Goal: Book appointment/travel/reservation

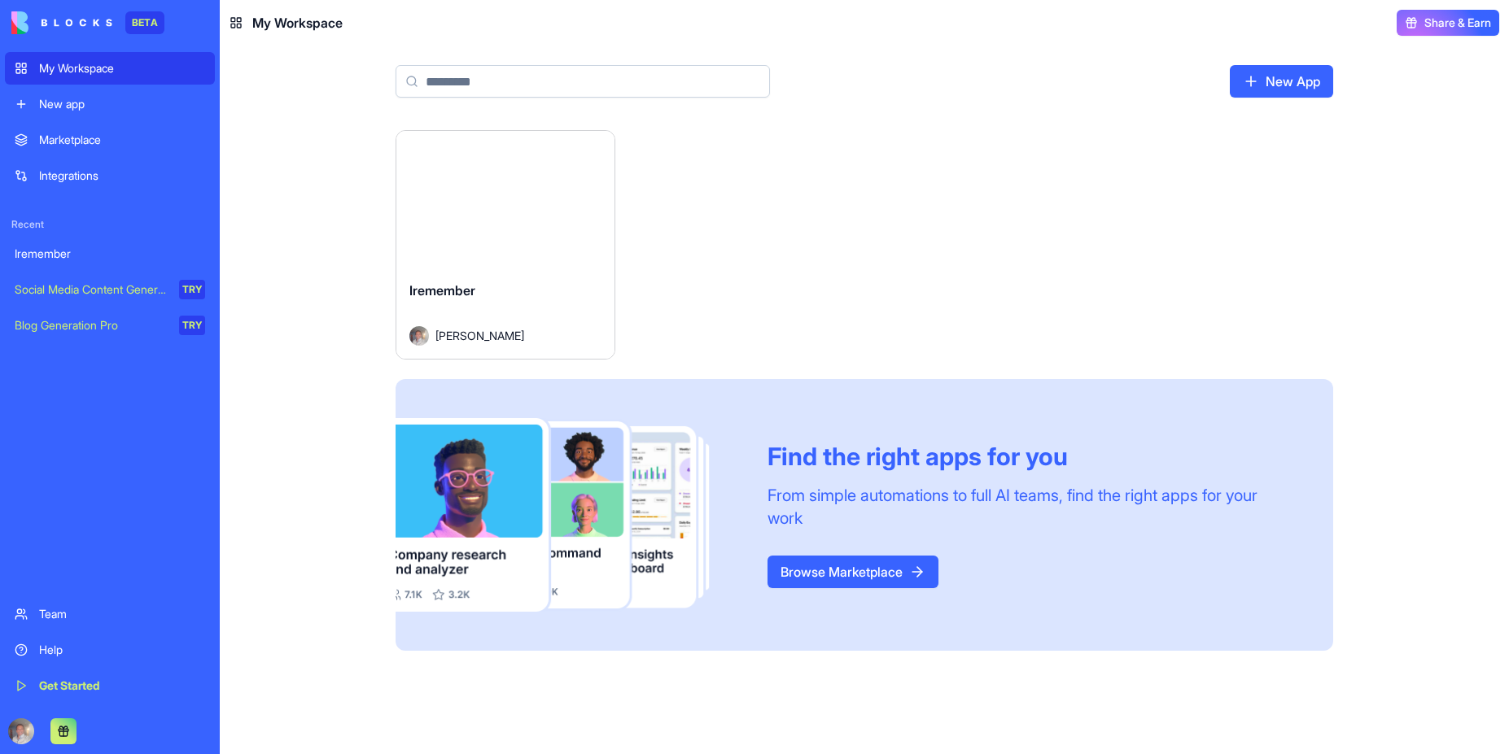
click at [66, 727] on button at bounding box center [63, 732] width 26 height 26
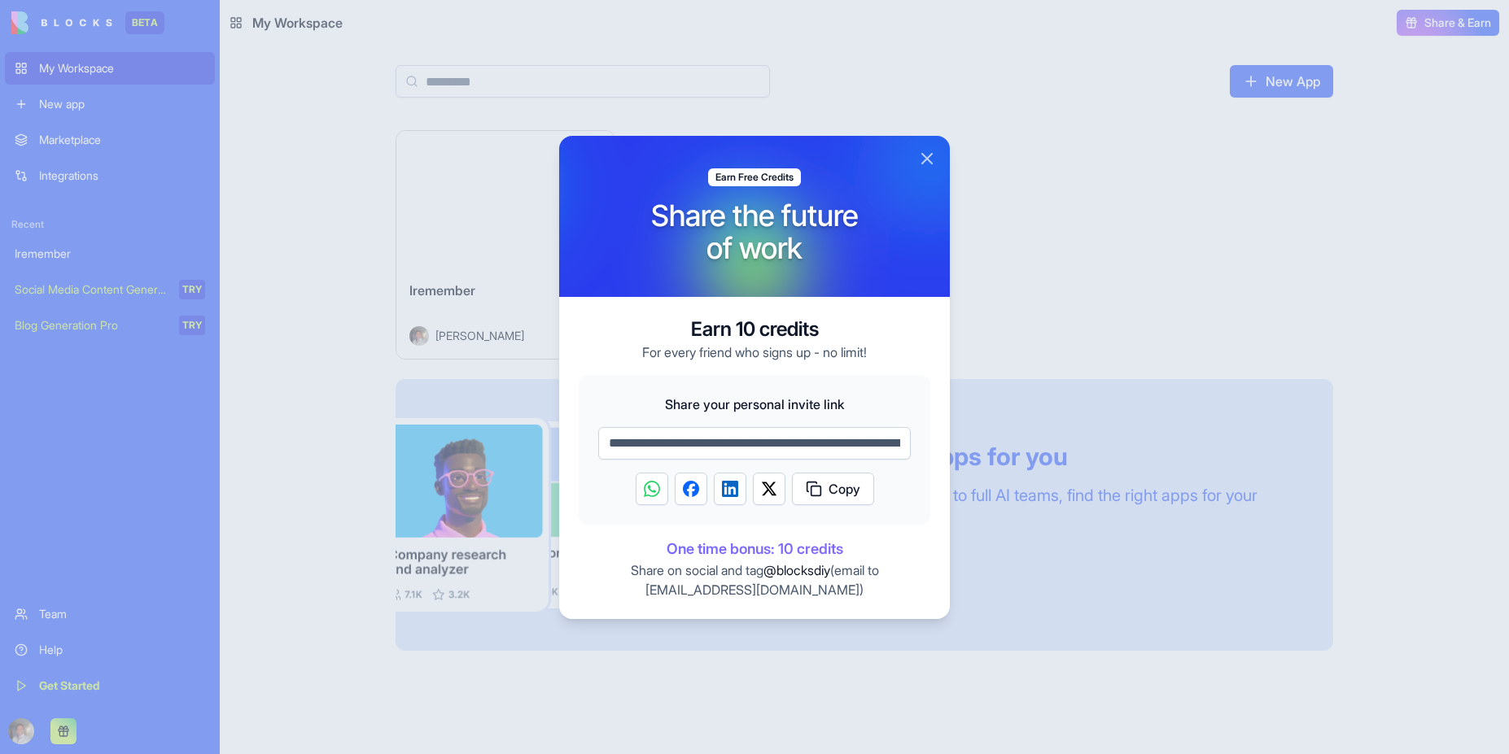
click at [929, 162] on button "Close" at bounding box center [927, 159] width 20 height 20
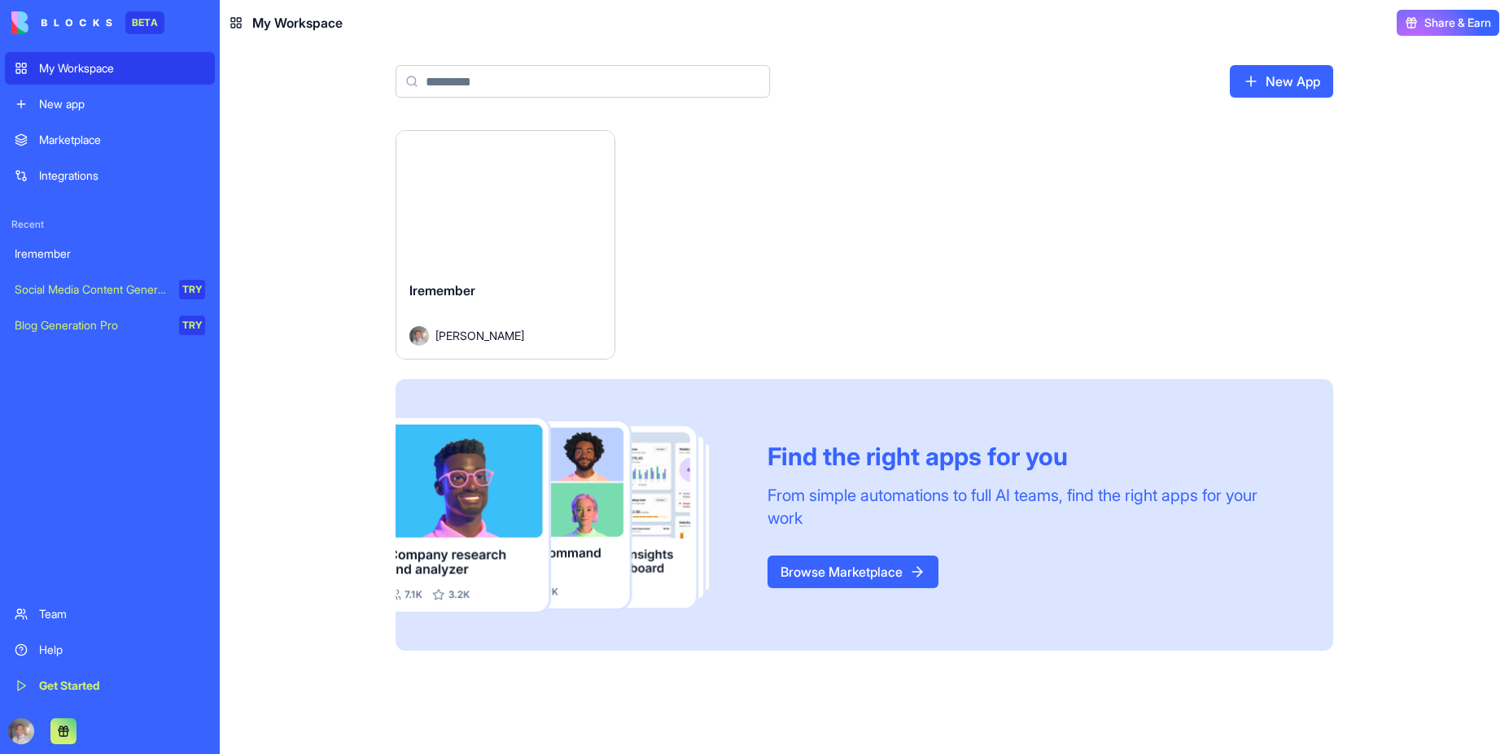
click at [536, 177] on div "Launch" at bounding box center [505, 199] width 218 height 137
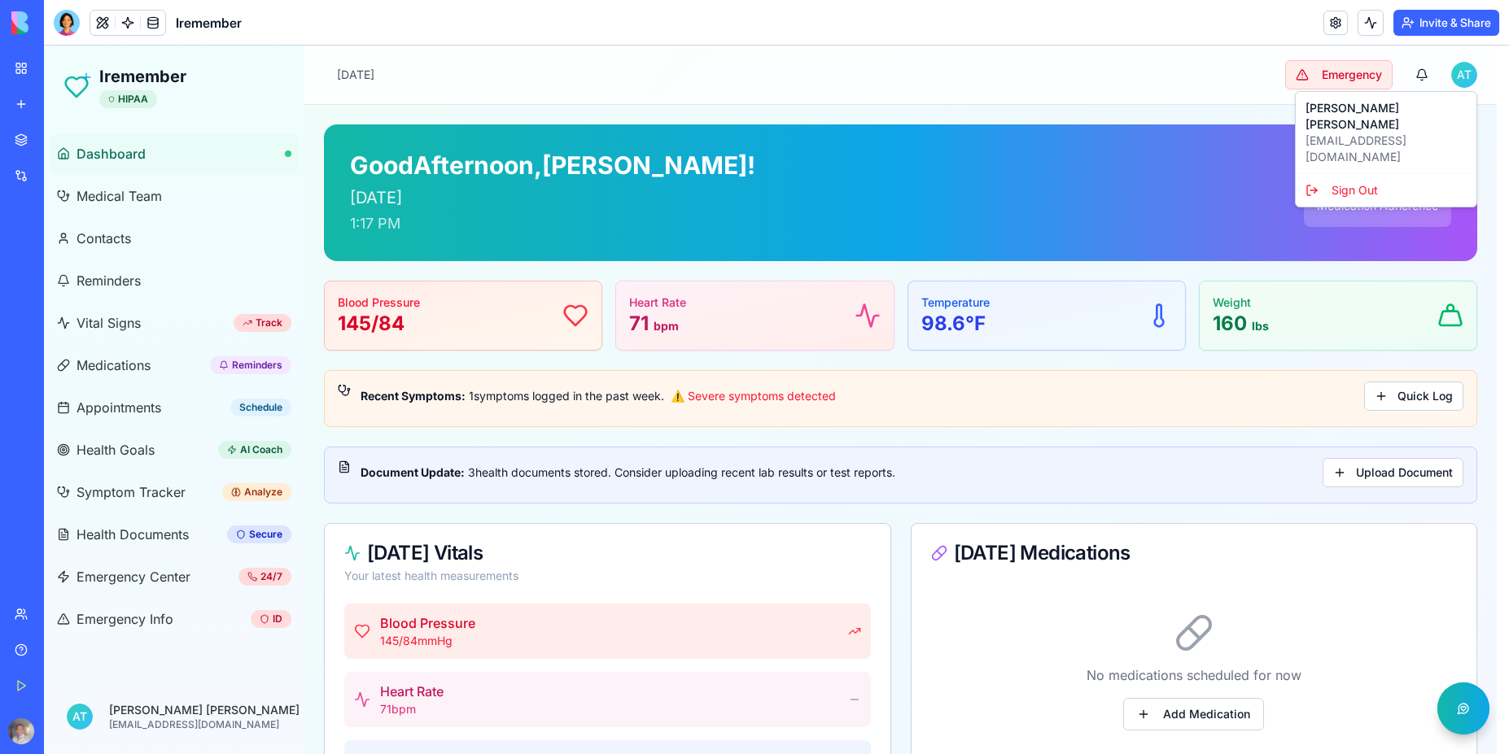
click at [1461, 80] on html "Iremember HIPAA Dashboard Medical Team Contacts Reminders Vital Signs Track Med…" at bounding box center [776, 725] width 1465 height 1358
click at [1356, 177] on div "Sign Out" at bounding box center [1386, 190] width 174 height 26
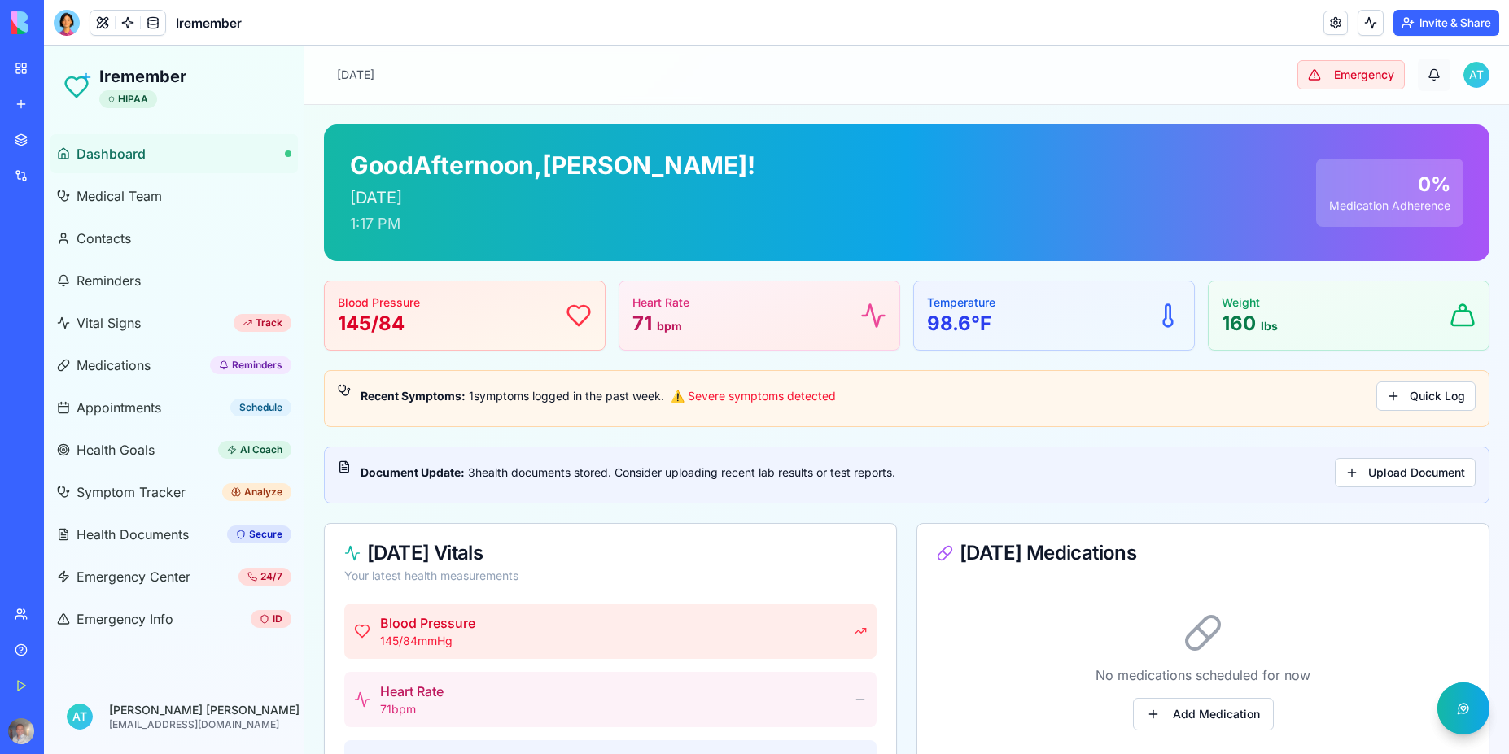
click at [1422, 76] on button "button" at bounding box center [1433, 75] width 33 height 33
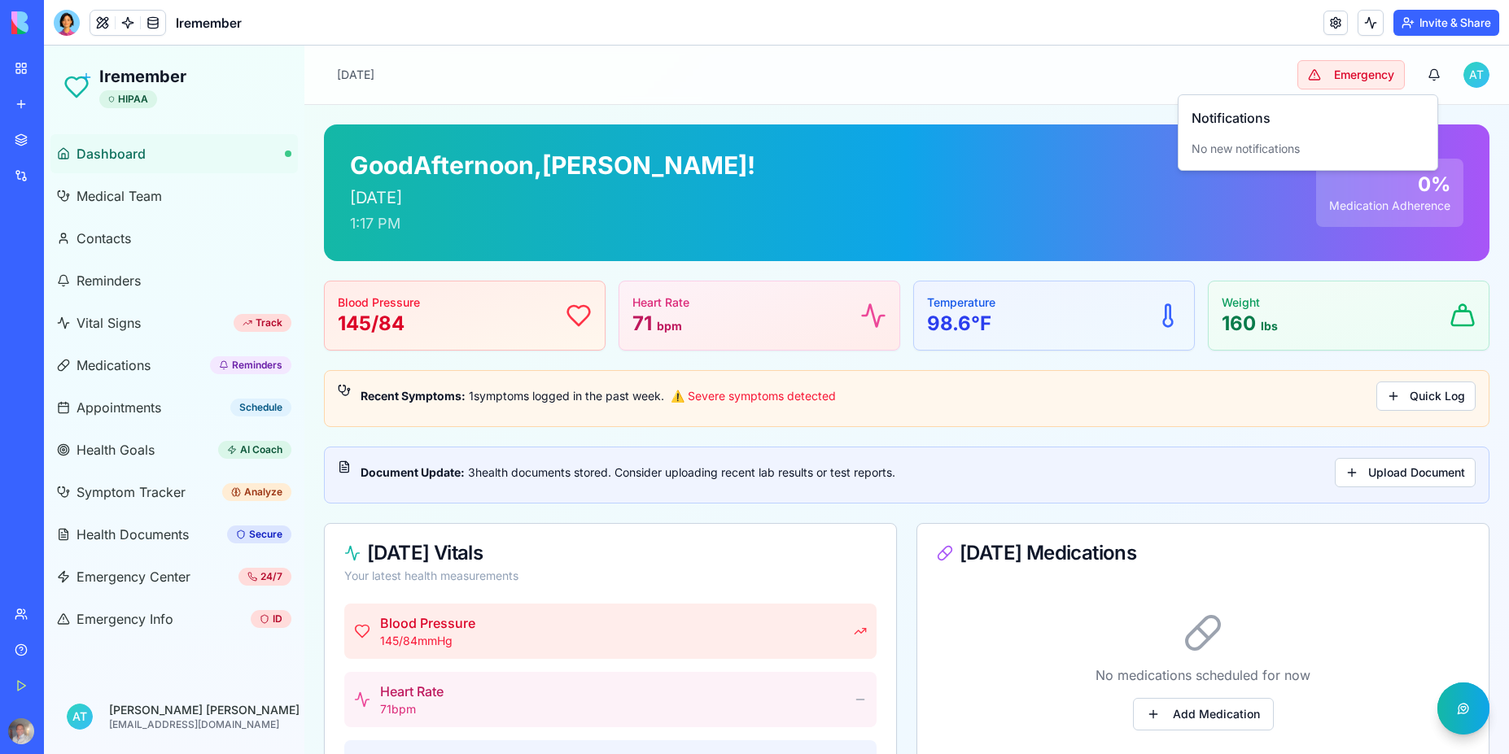
click at [1256, 155] on div "No new notifications" at bounding box center [1307, 149] width 233 height 16
click at [1247, 130] on div "Notifications No new notifications" at bounding box center [1307, 132] width 233 height 49
click at [1238, 72] on div "Toggle sidebar Wednesday, August 27, 2025 Emergency A T" at bounding box center [906, 75] width 1204 height 59
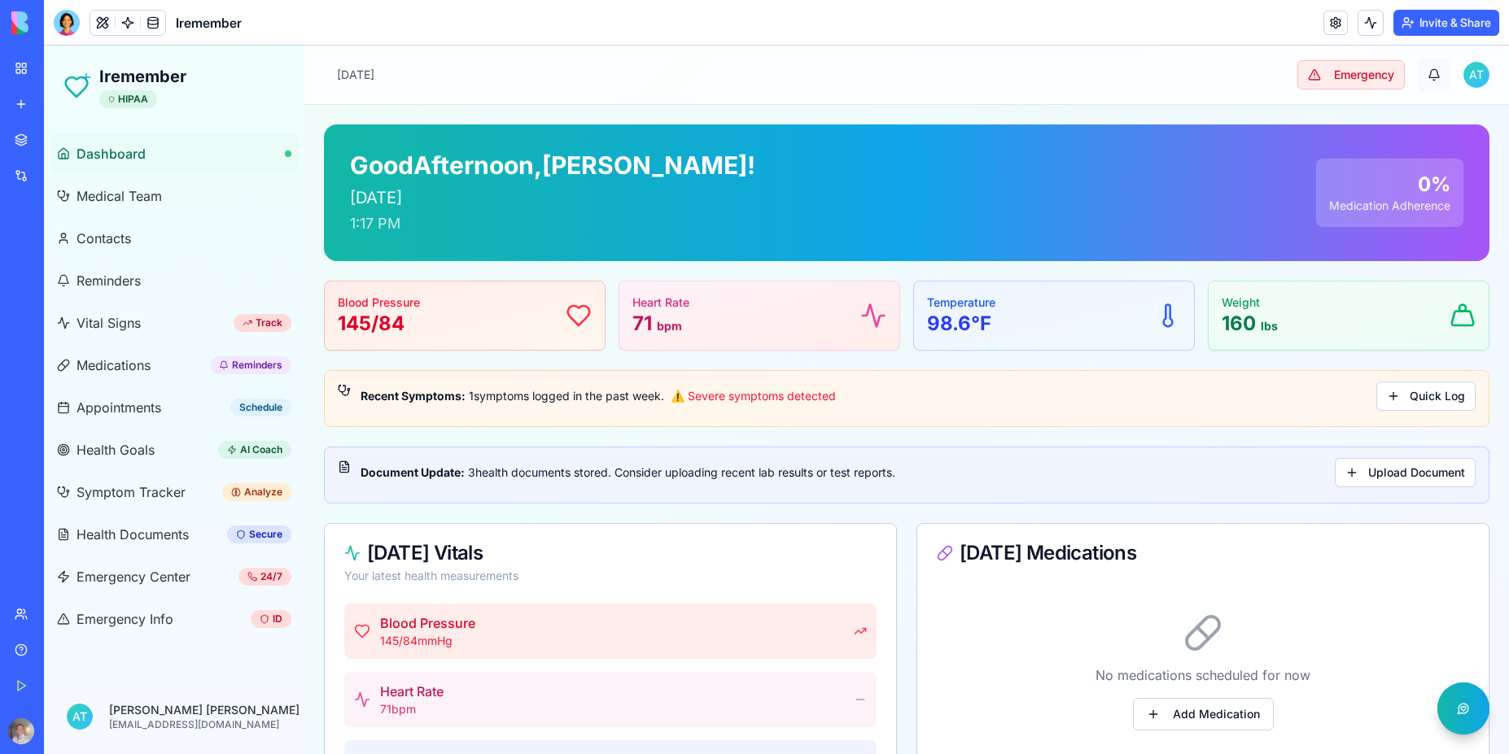
click at [1088, 101] on div "Toggle sidebar Wednesday, August 27, 2025 Emergency A T" at bounding box center [906, 75] width 1204 height 59
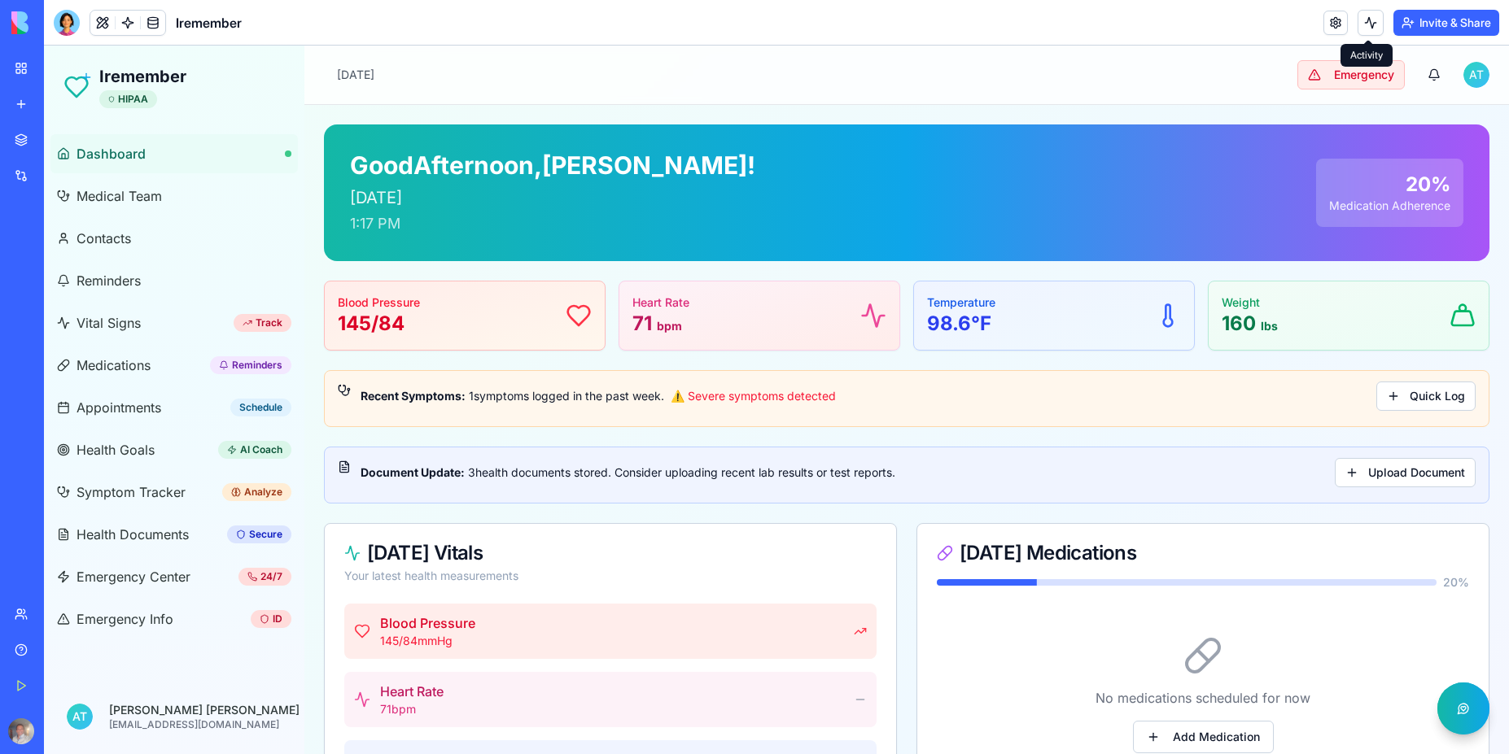
click at [1363, 24] on button at bounding box center [1370, 23] width 26 height 26
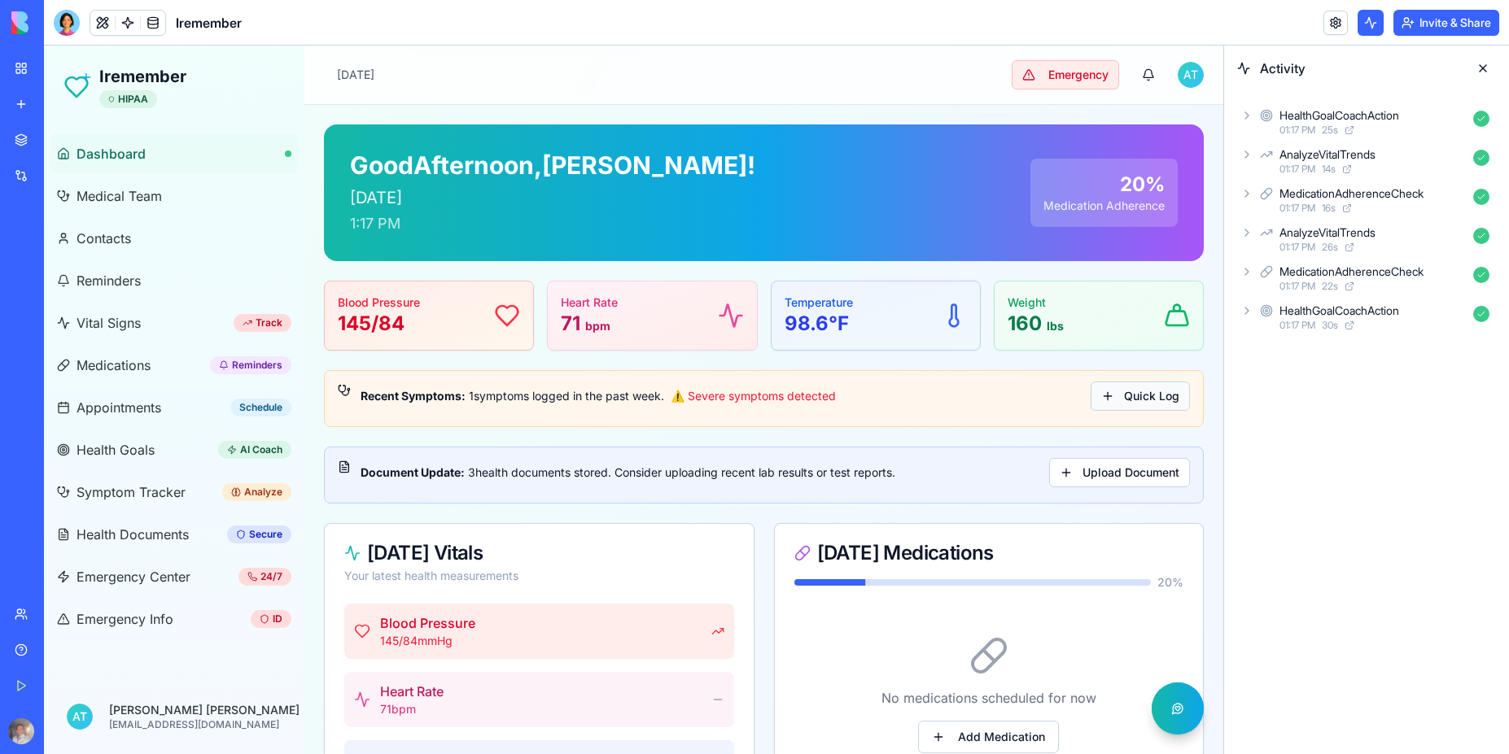
click at [1132, 396] on button "Quick Log" at bounding box center [1139, 396] width 99 height 29
click at [1129, 401] on button "Quick Log" at bounding box center [1139, 396] width 99 height 29
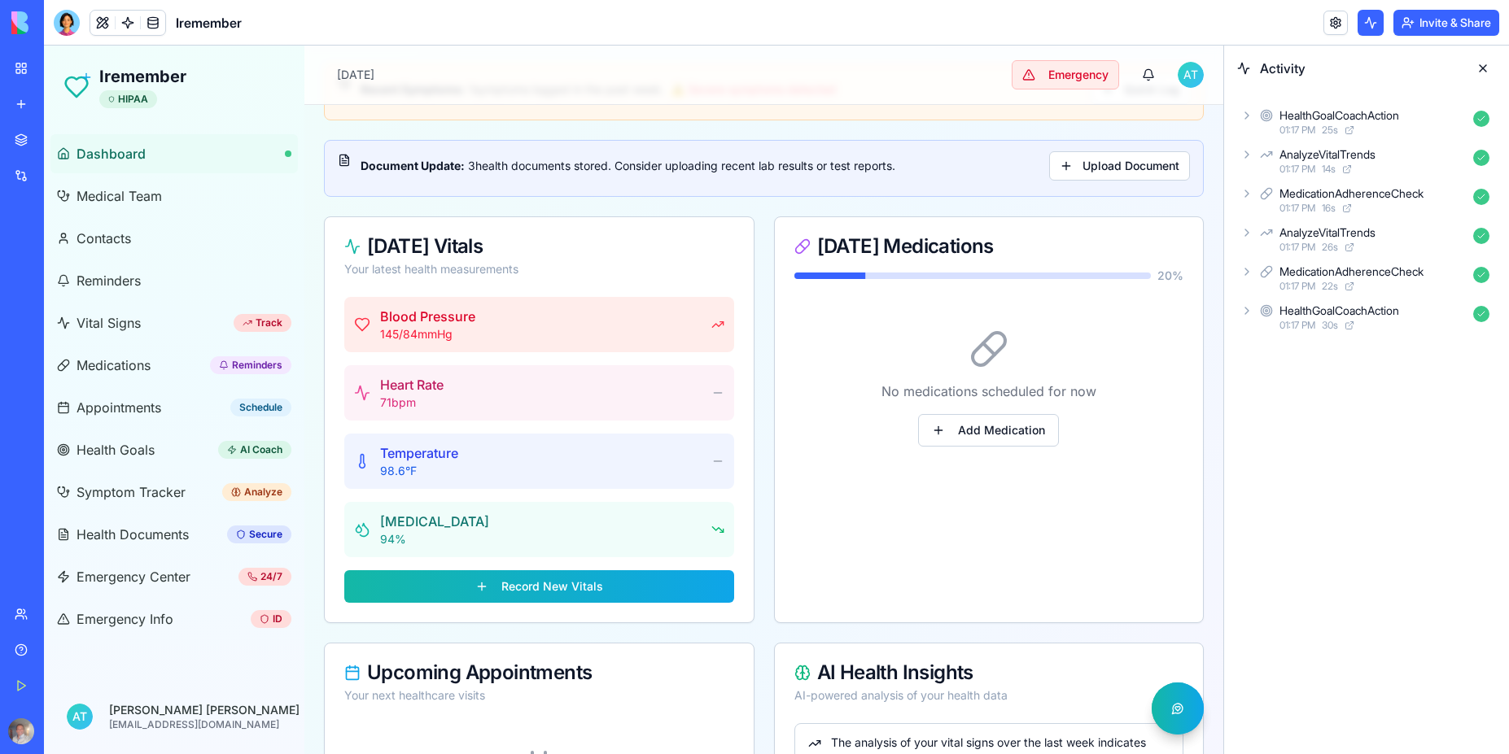
scroll to position [146, 0]
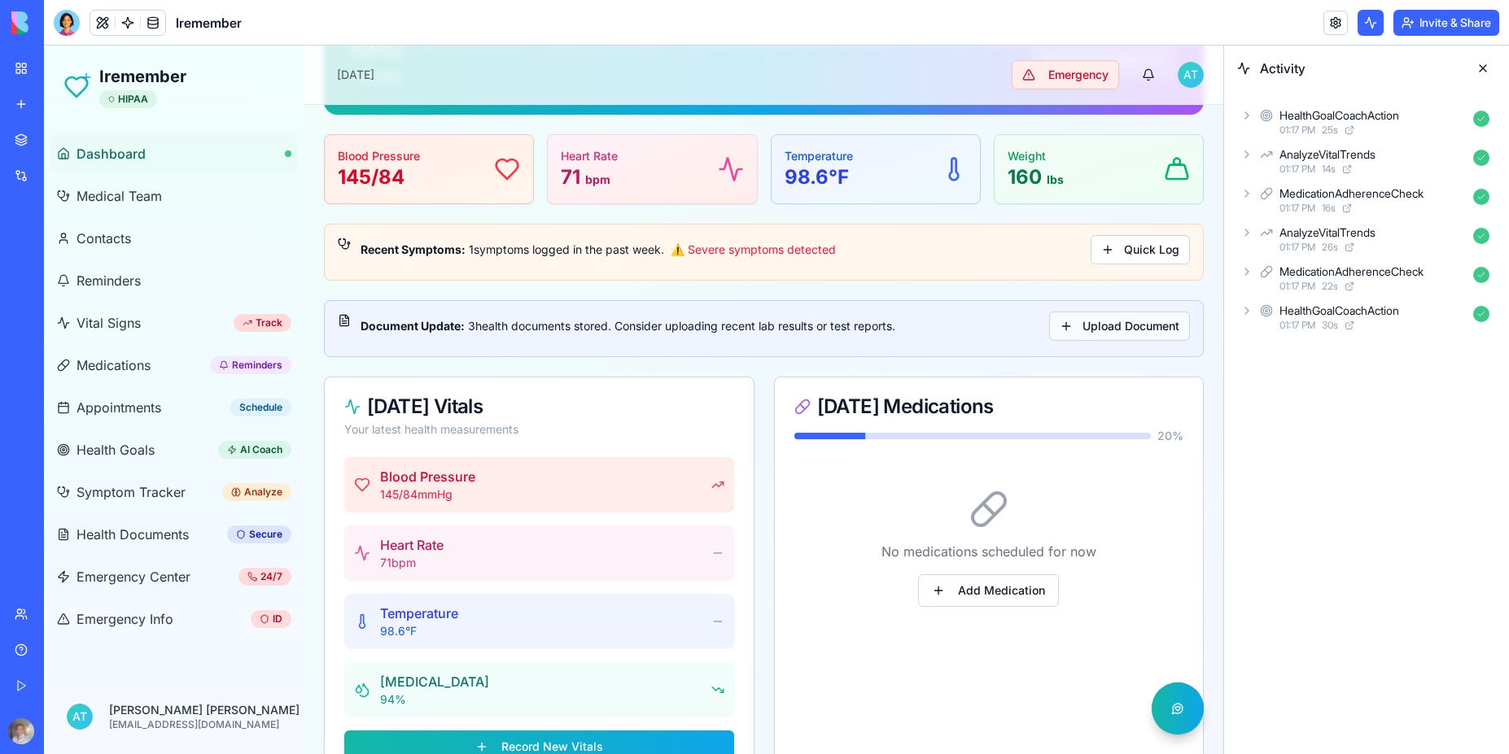
click at [1099, 327] on button "Upload Document" at bounding box center [1119, 326] width 141 height 29
click at [1080, 332] on button "Upload Document" at bounding box center [1119, 326] width 141 height 29
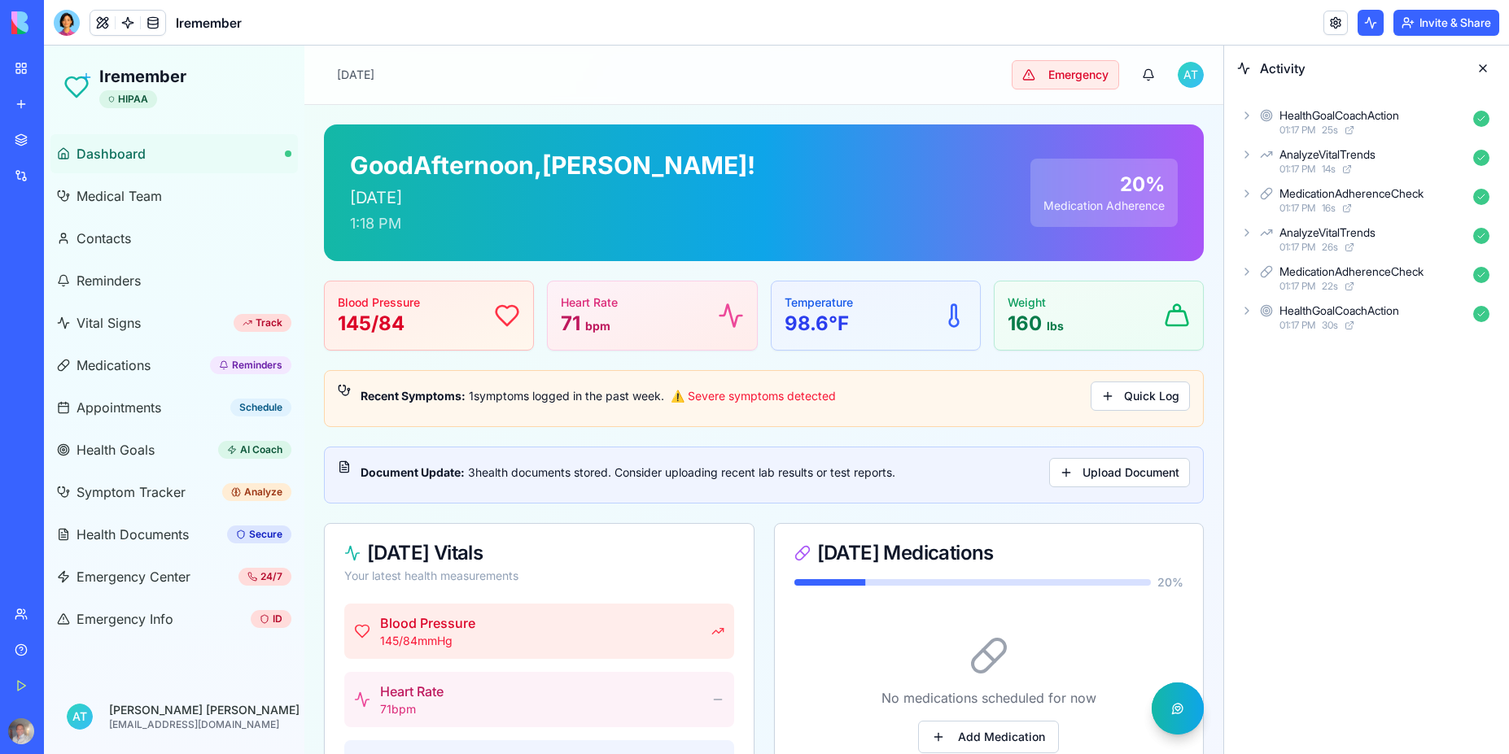
click at [1165, 320] on icon at bounding box center [1177, 316] width 26 height 26
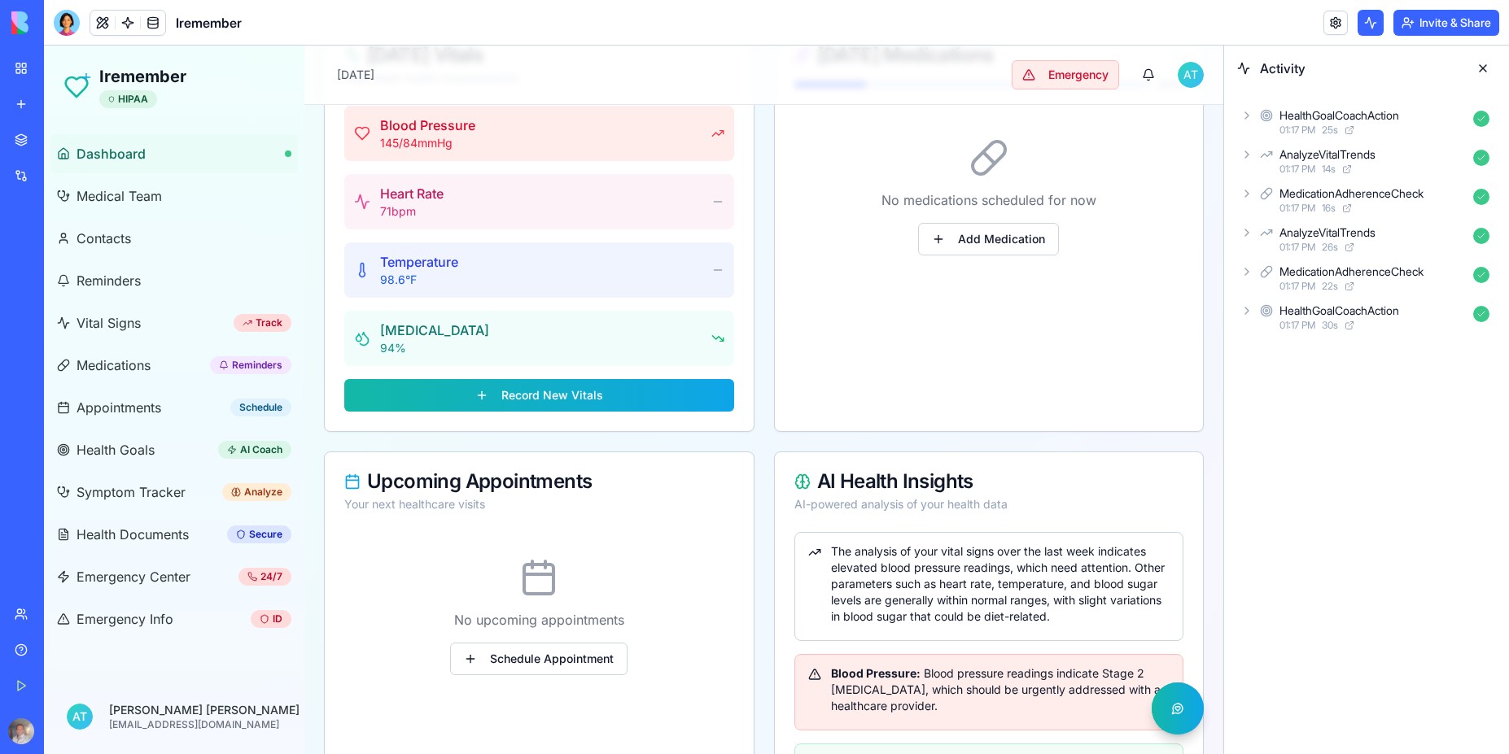
scroll to position [513, 0]
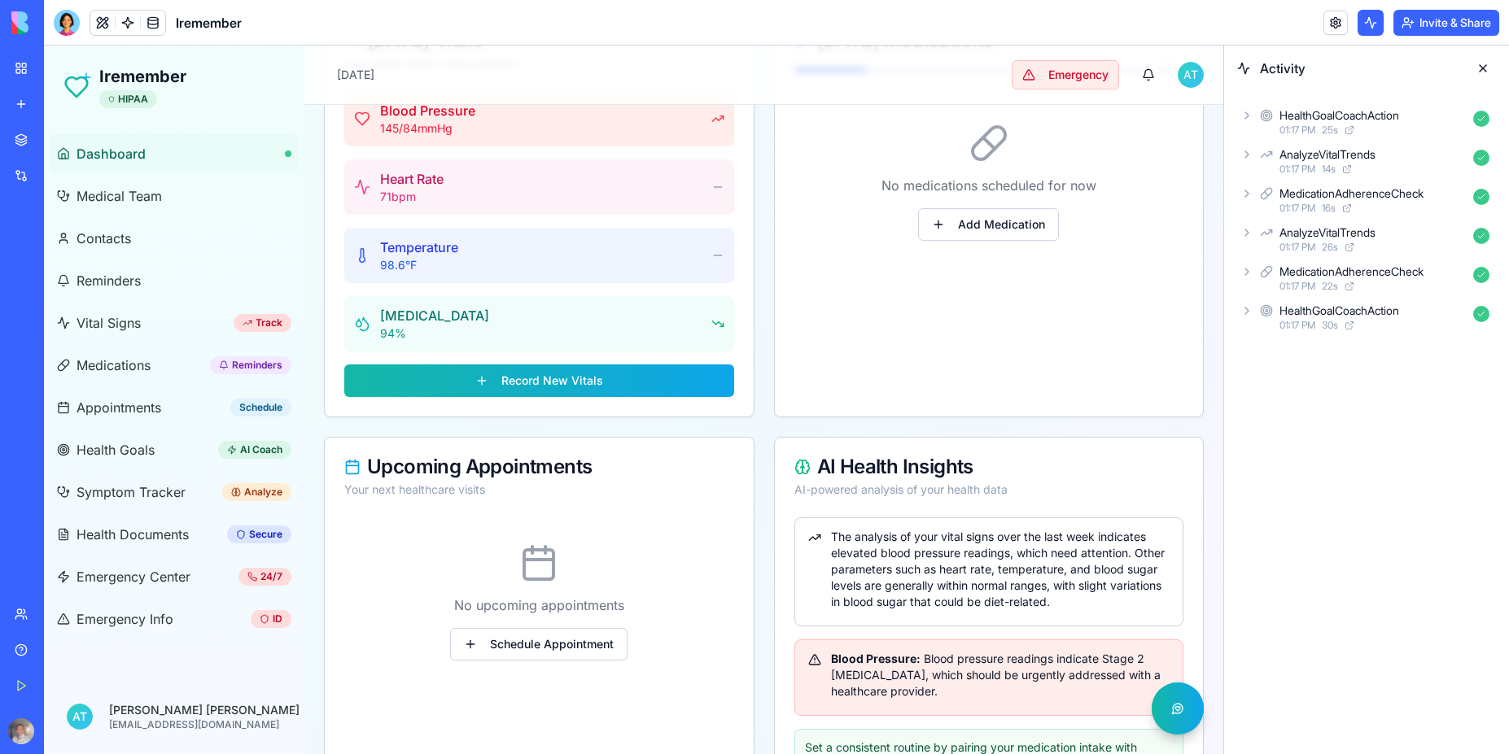
click at [652, 478] on div "Upcoming Appointments Your next healthcare visits" at bounding box center [539, 478] width 429 height 80
click at [539, 652] on button "Schedule Appointment" at bounding box center [538, 644] width 177 height 33
click at [521, 647] on button "Schedule Appointment" at bounding box center [538, 644] width 177 height 33
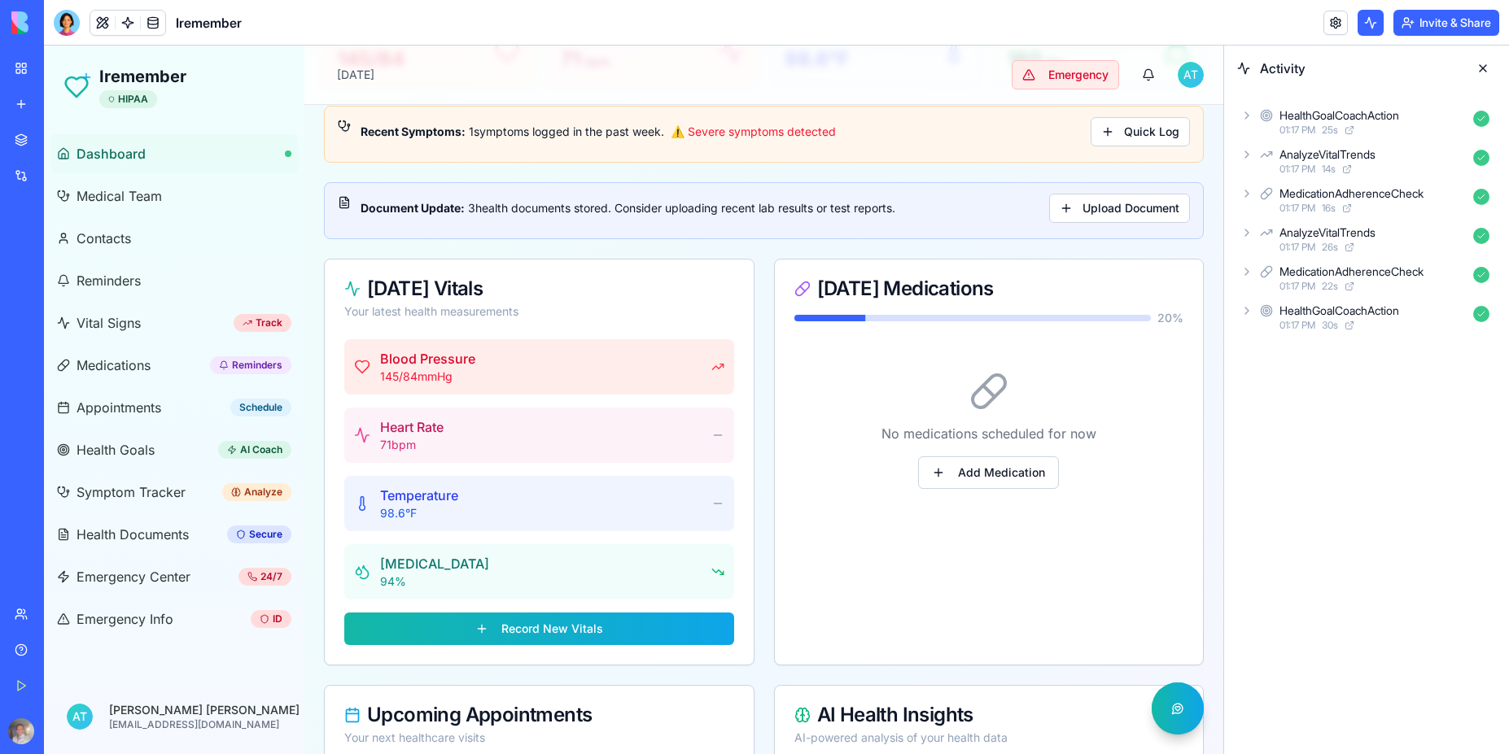
scroll to position [0, 0]
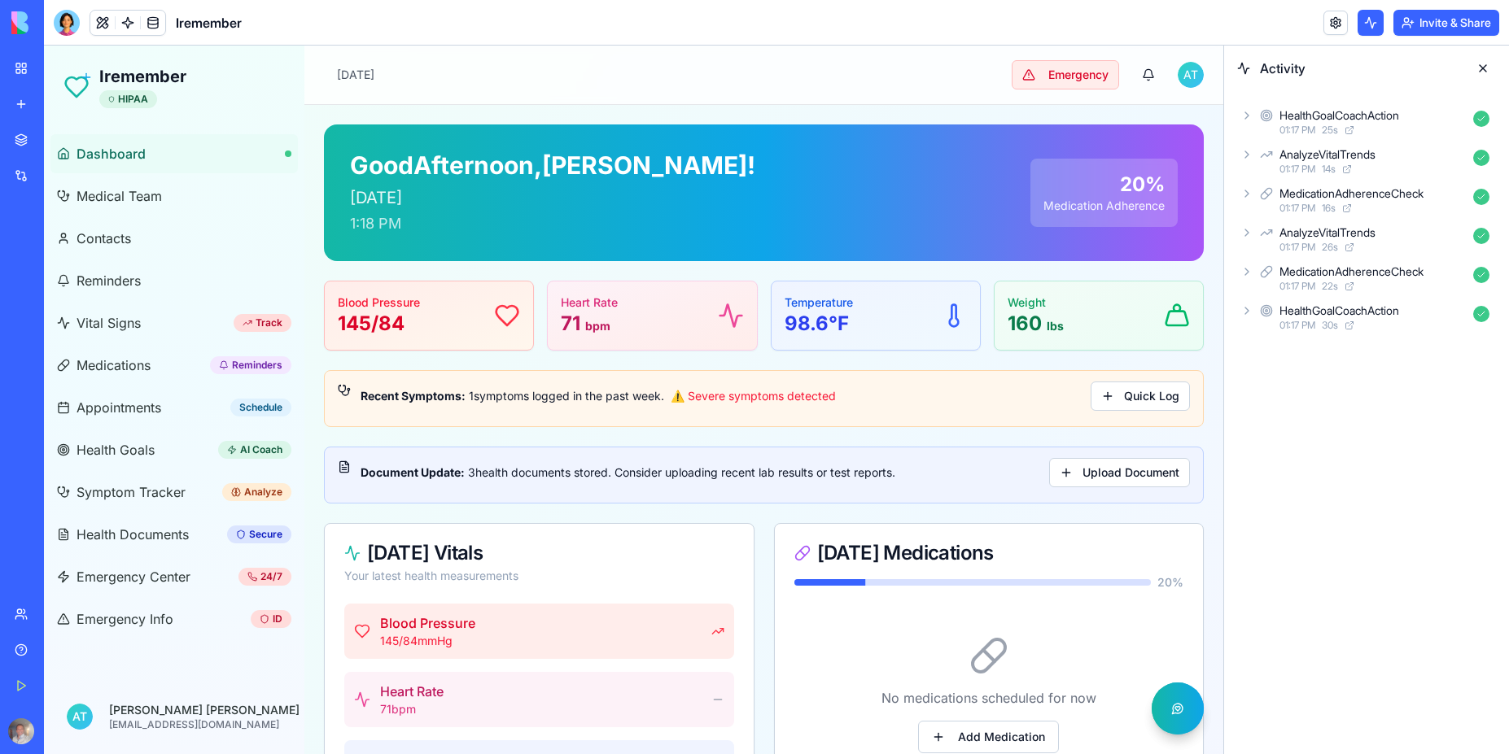
click at [157, 86] on h1 "Iremember" at bounding box center [142, 76] width 87 height 23
click at [116, 88] on div "Iremember HIPAA" at bounding box center [142, 86] width 87 height 43
drag, startPoint x: 71, startPoint y: 88, endPoint x: 111, endPoint y: 81, distance: 40.4
click at [71, 88] on icon at bounding box center [76, 87] width 26 height 26
click at [123, 81] on h1 "Iremember" at bounding box center [142, 76] width 87 height 23
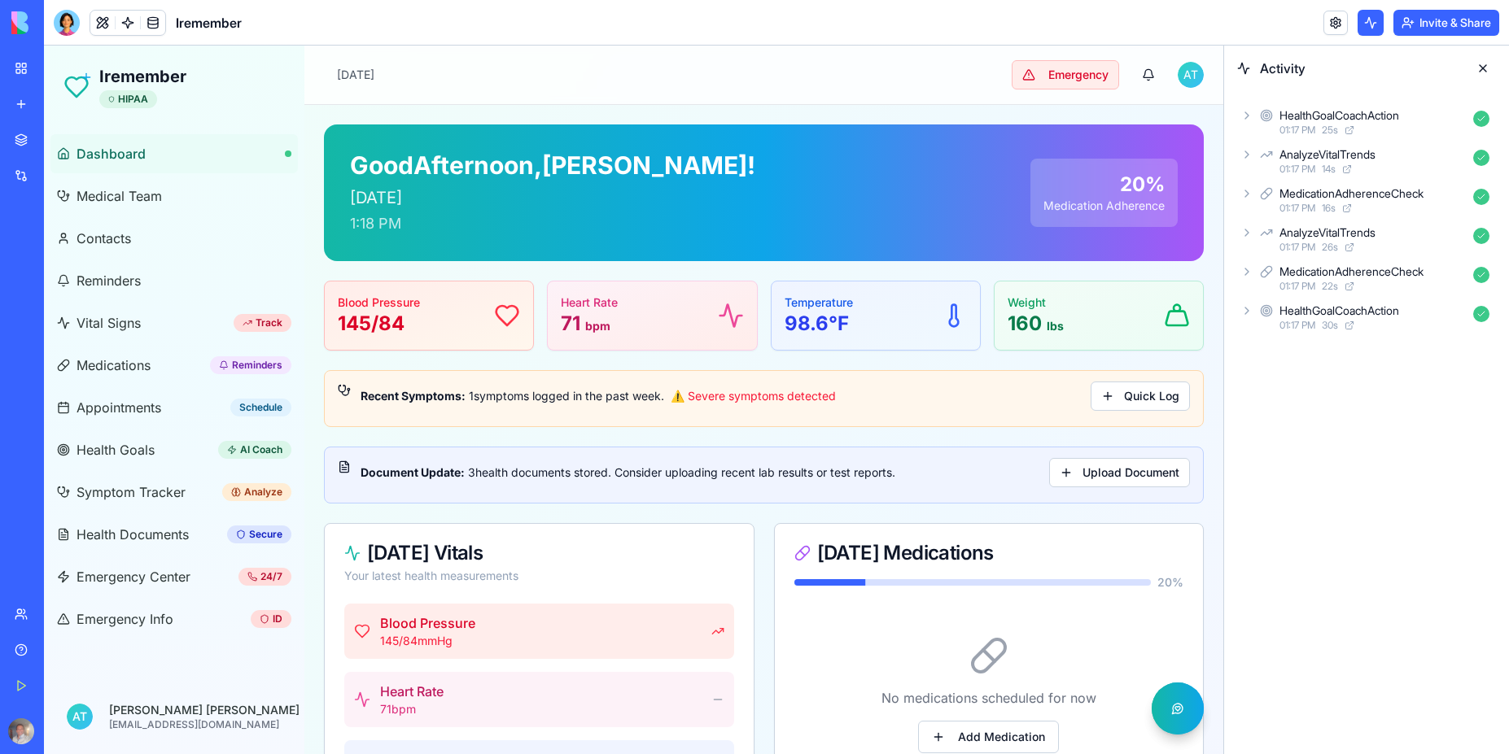
click at [114, 153] on span "Dashboard" at bounding box center [110, 154] width 69 height 20
click at [124, 197] on span "Medical Team" at bounding box center [118, 196] width 85 height 20
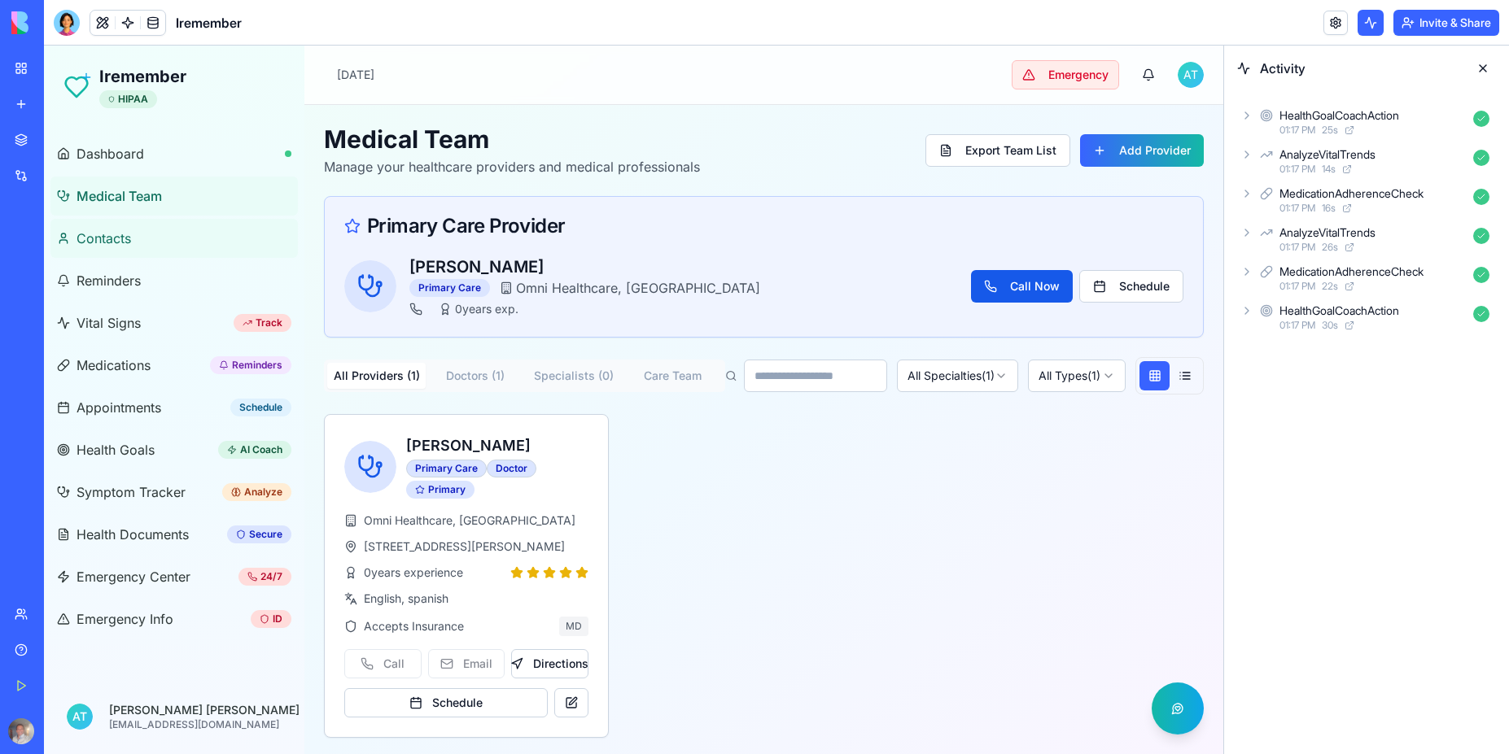
click at [119, 235] on span "Contacts" at bounding box center [103, 239] width 55 height 20
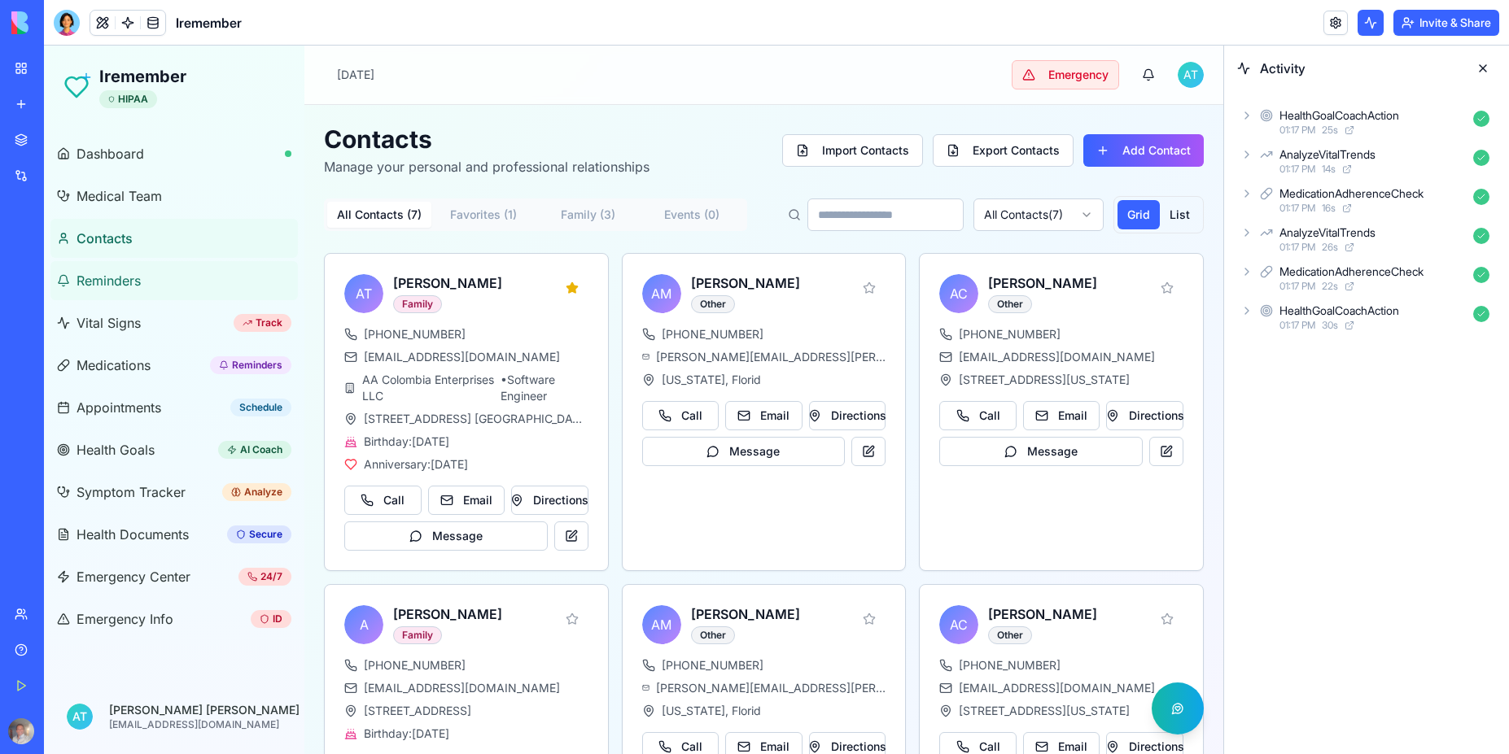
click at [111, 280] on span "Reminders" at bounding box center [108, 281] width 64 height 20
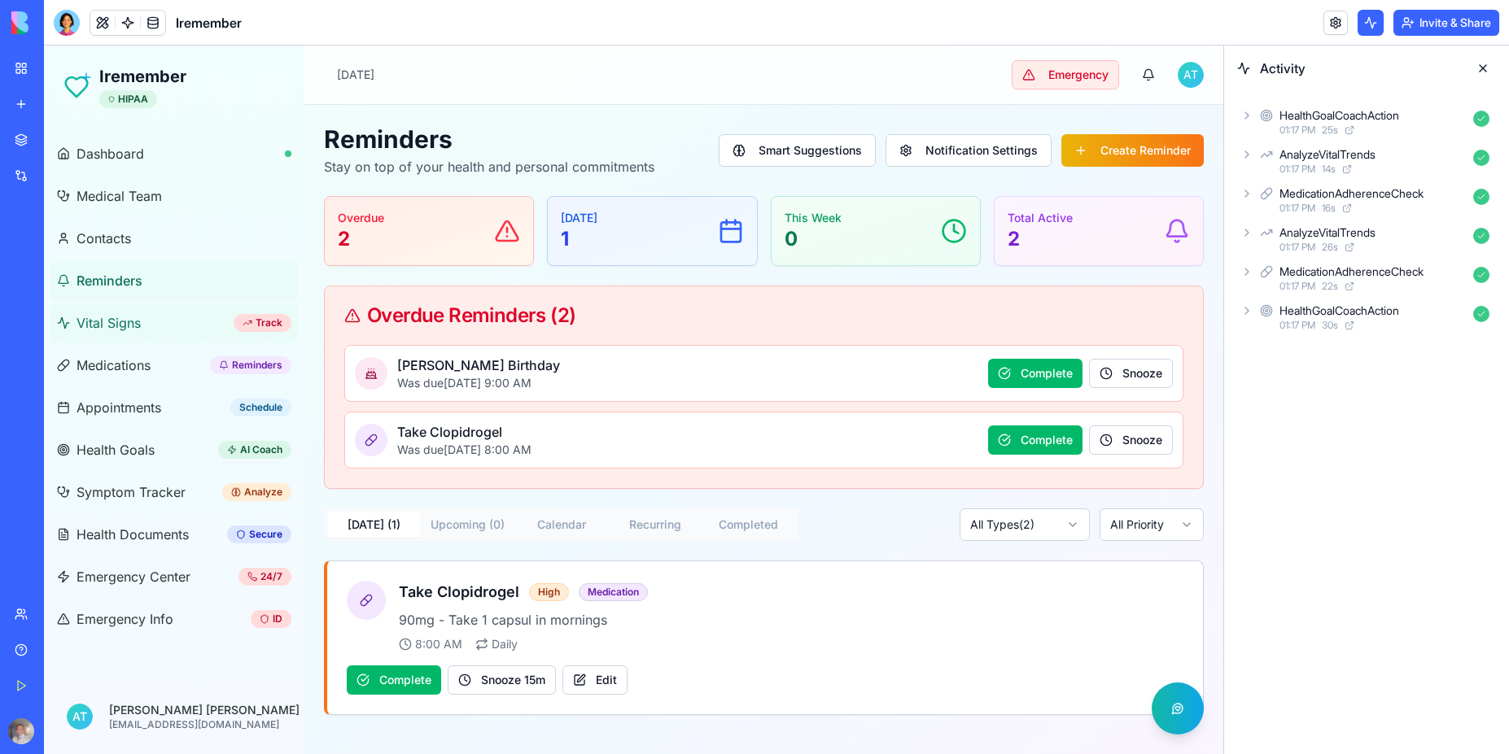
click at [115, 328] on span "Vital Signs" at bounding box center [108, 323] width 64 height 20
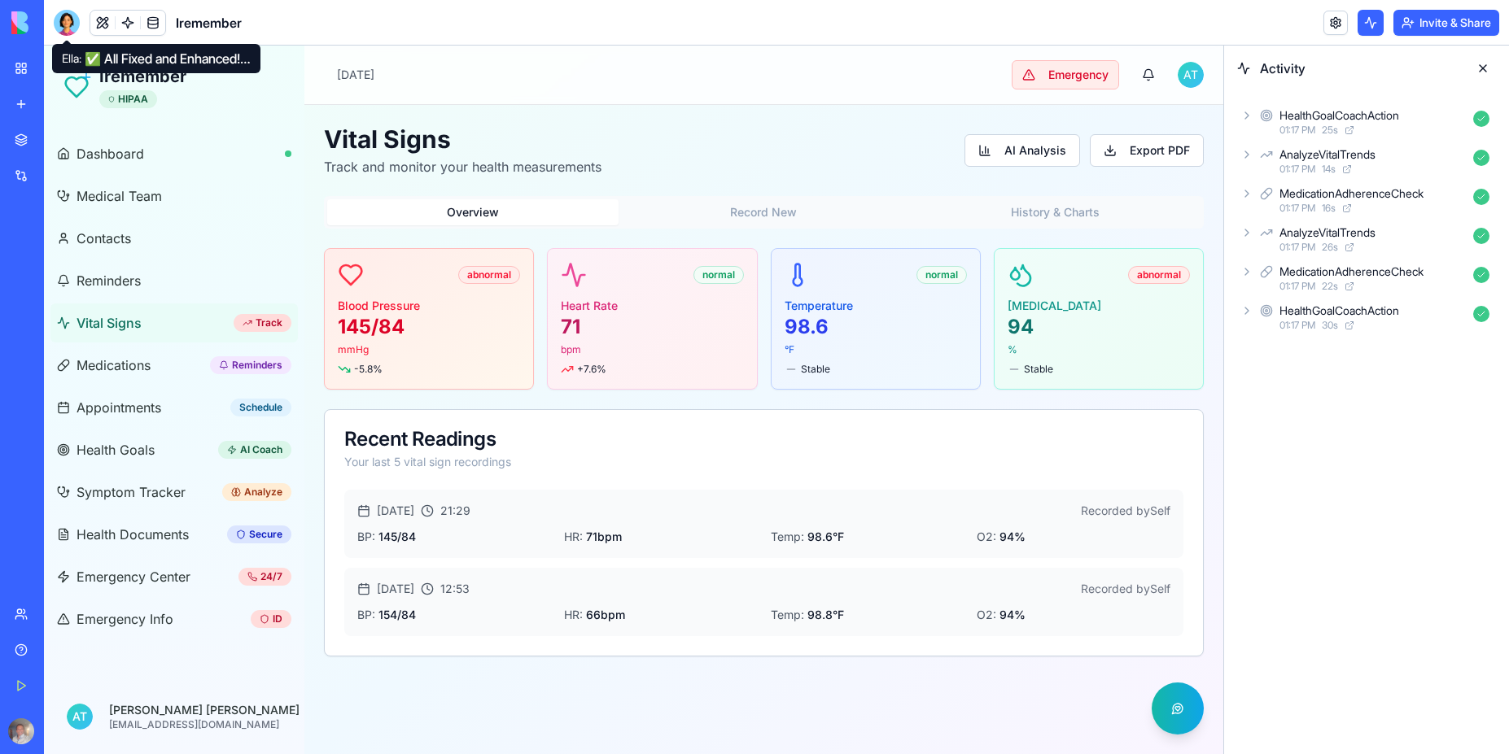
click at [63, 25] on div at bounding box center [67, 23] width 26 height 26
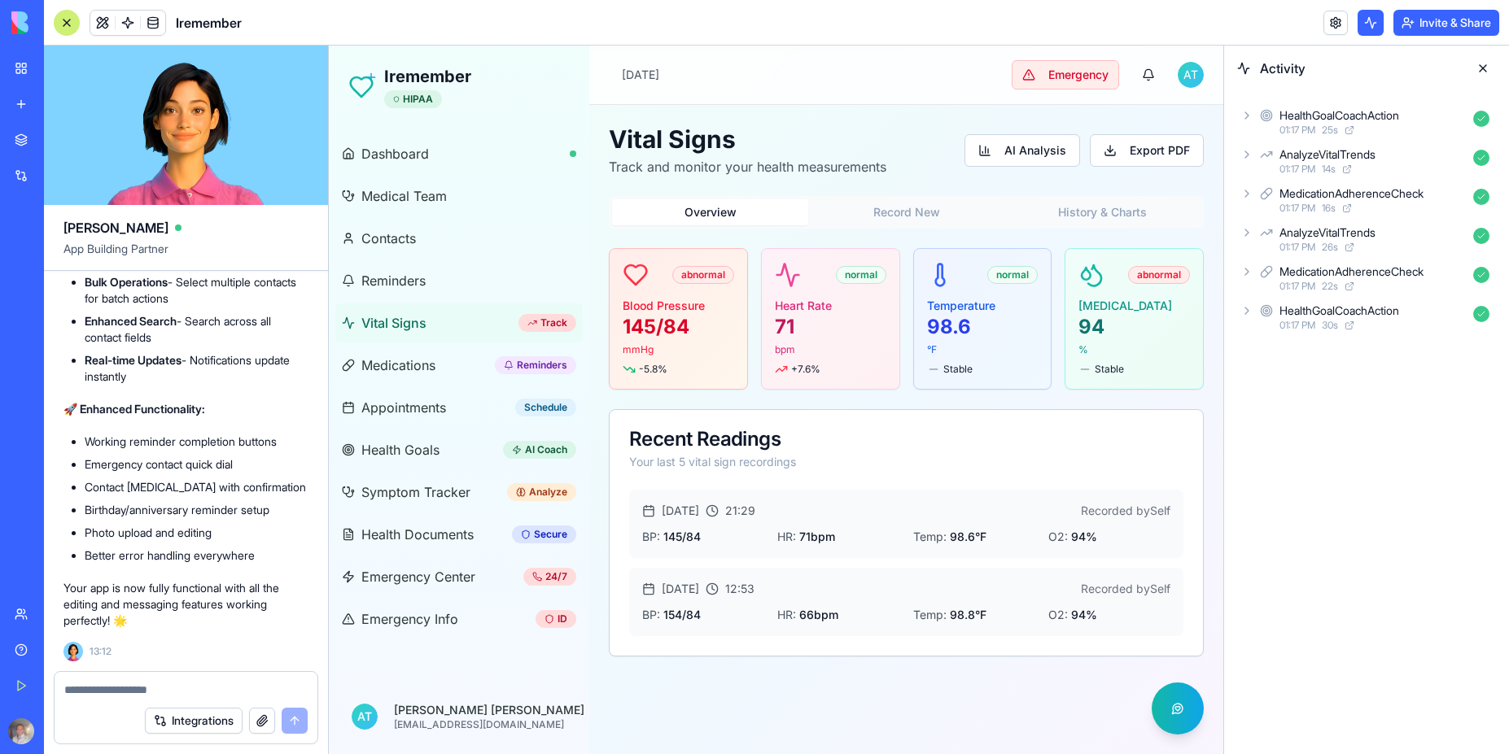
scroll to position [22046, 0]
click at [1068, 81] on button "Emergency" at bounding box center [1064, 74] width 107 height 29
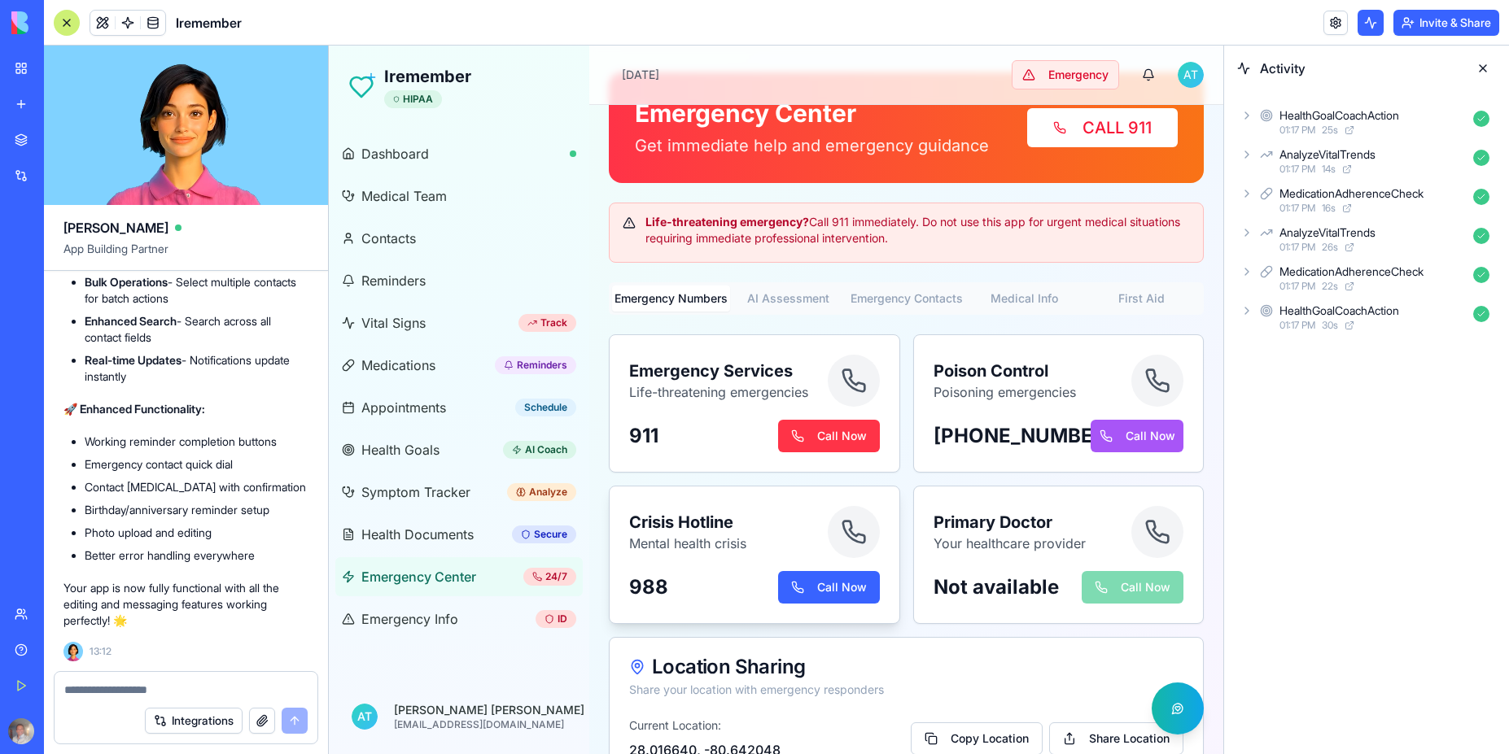
scroll to position [117, 0]
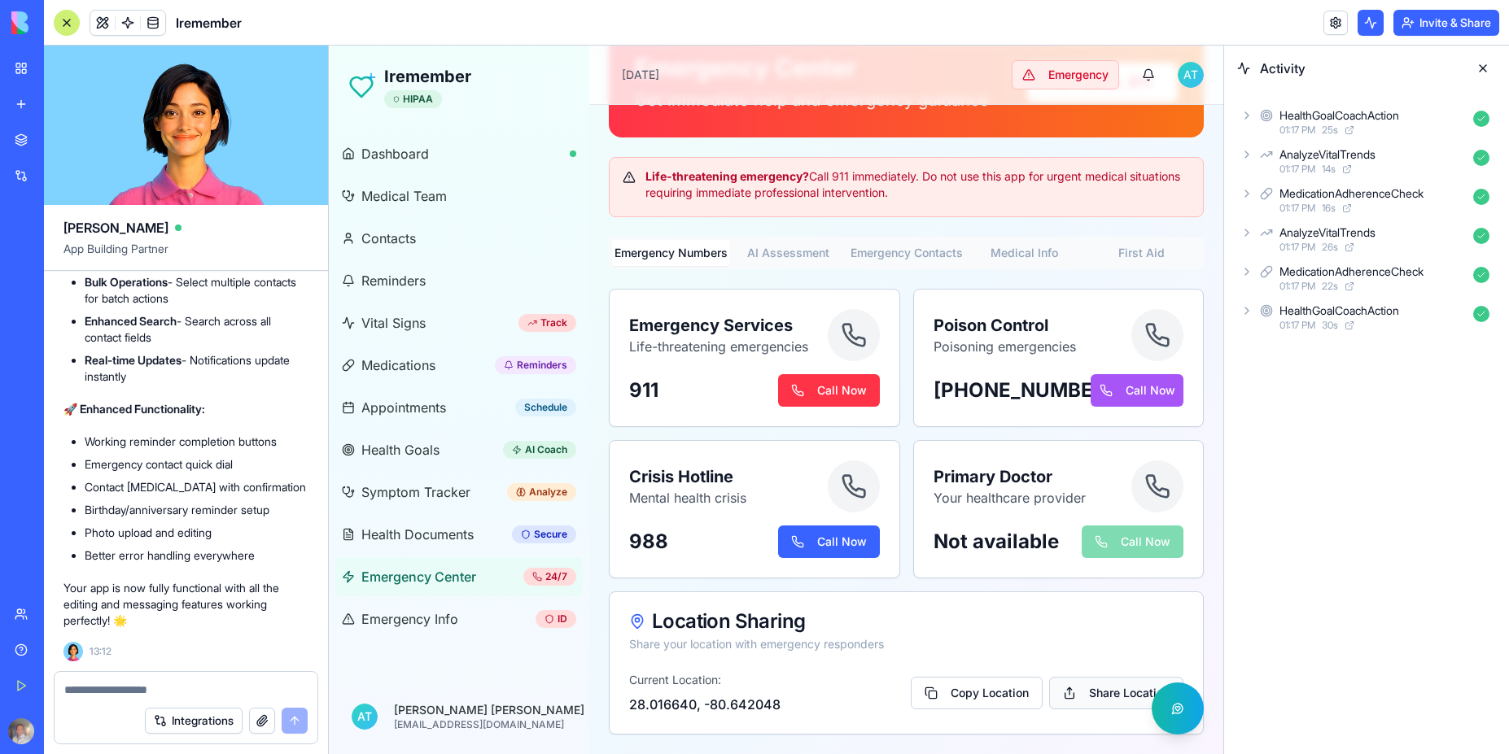
click at [1101, 698] on button "Share Location" at bounding box center [1116, 693] width 134 height 33
click at [1049, 697] on button "Share Location" at bounding box center [1116, 693] width 134 height 33
click at [1052, 698] on button "Share Location" at bounding box center [1116, 693] width 134 height 33
click at [955, 705] on button "Copy Location" at bounding box center [977, 693] width 132 height 33
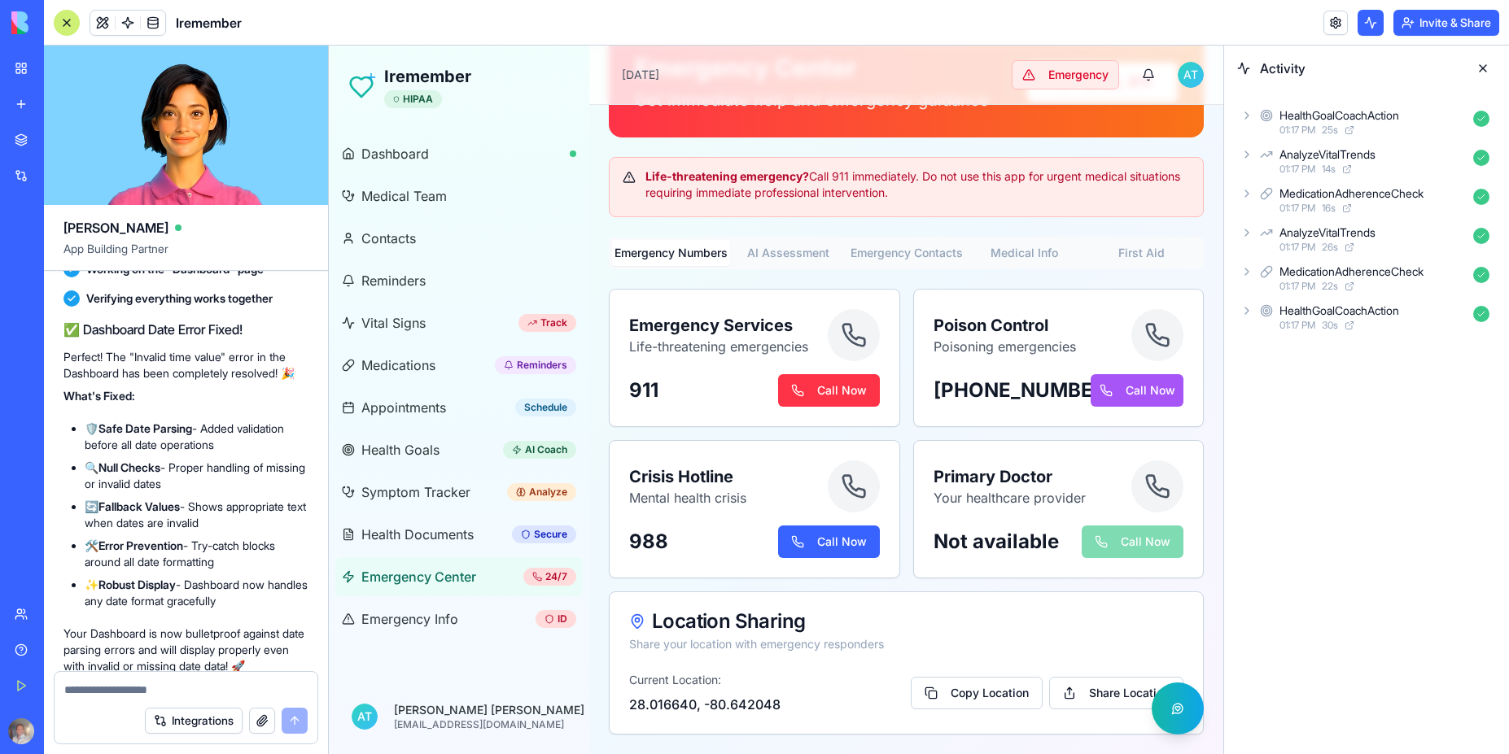
scroll to position [19373, 0]
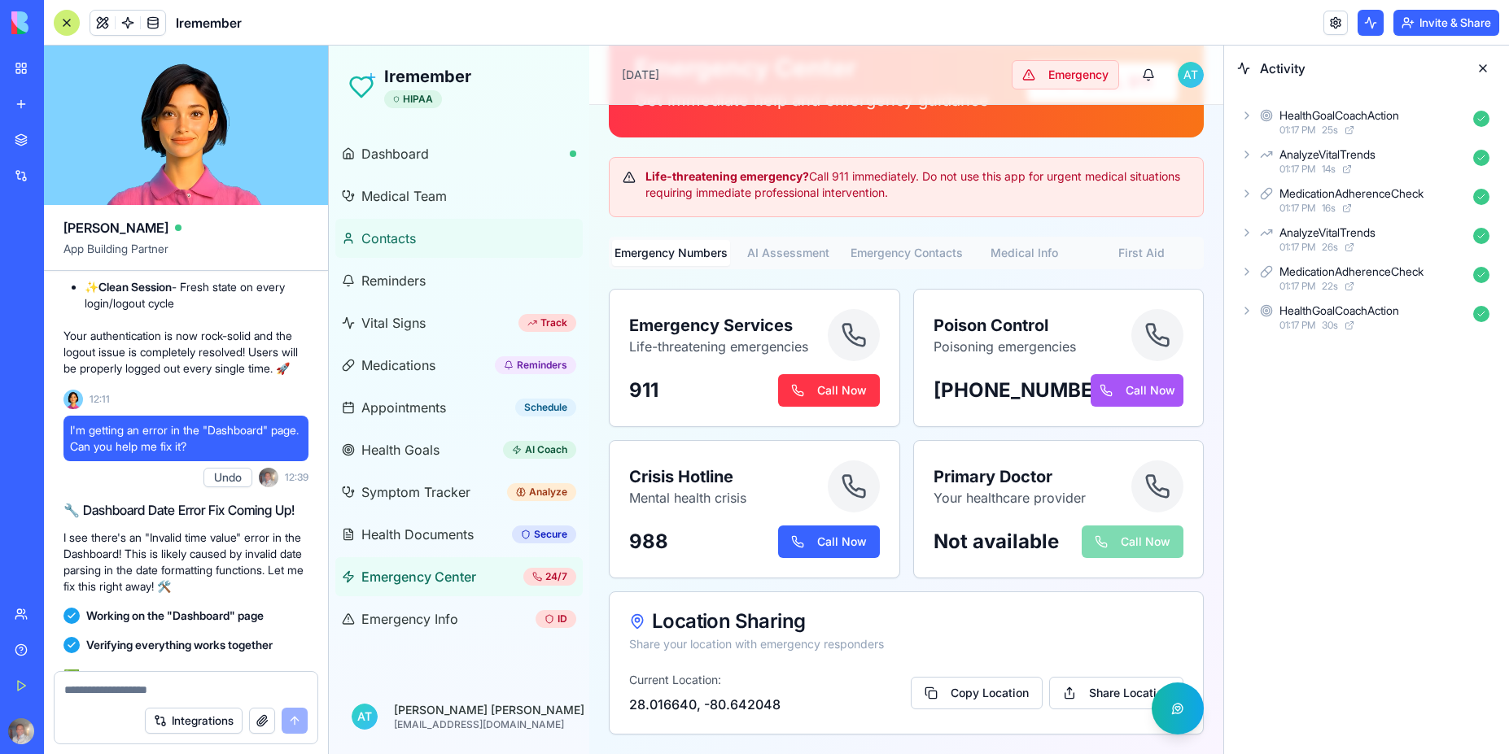
click at [406, 239] on span "Contacts" at bounding box center [388, 239] width 55 height 20
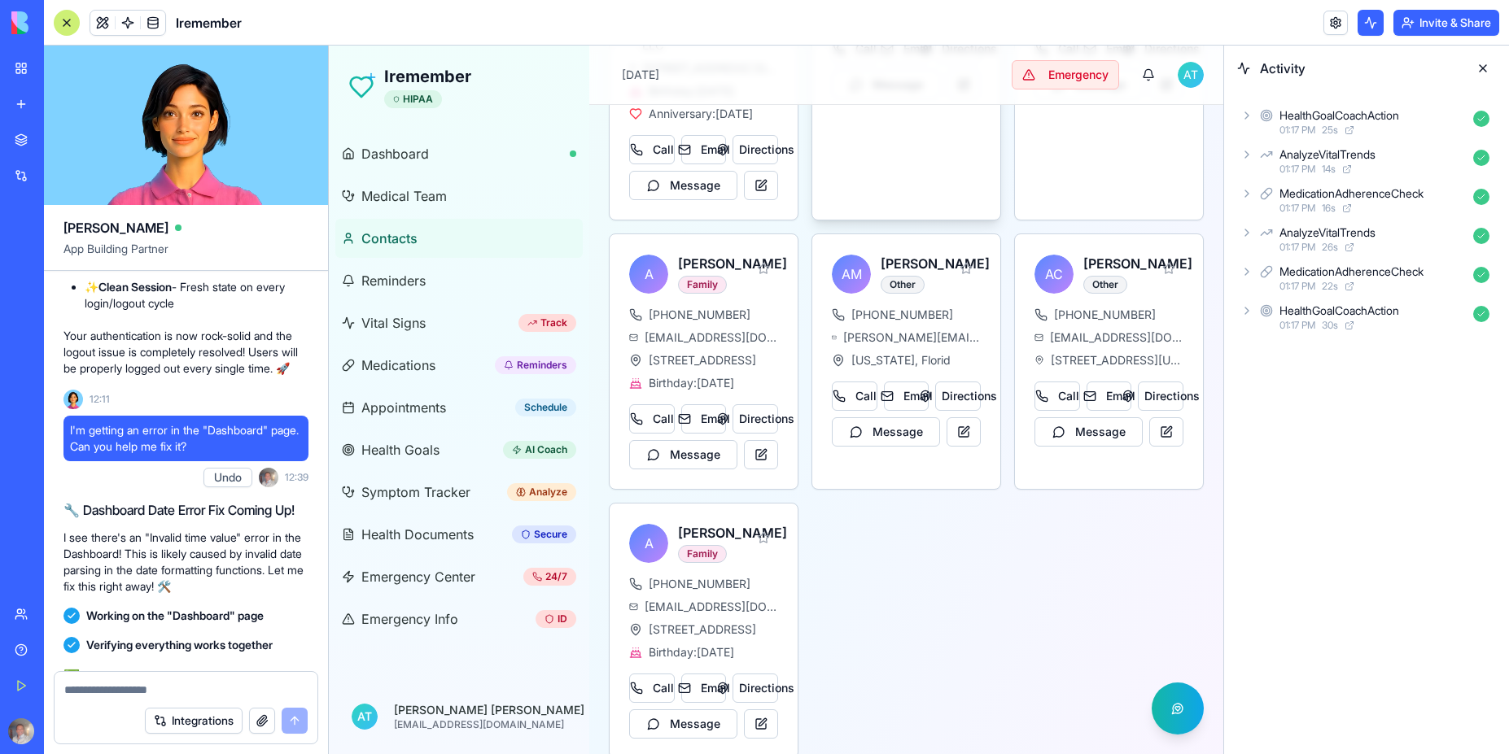
scroll to position [430, 0]
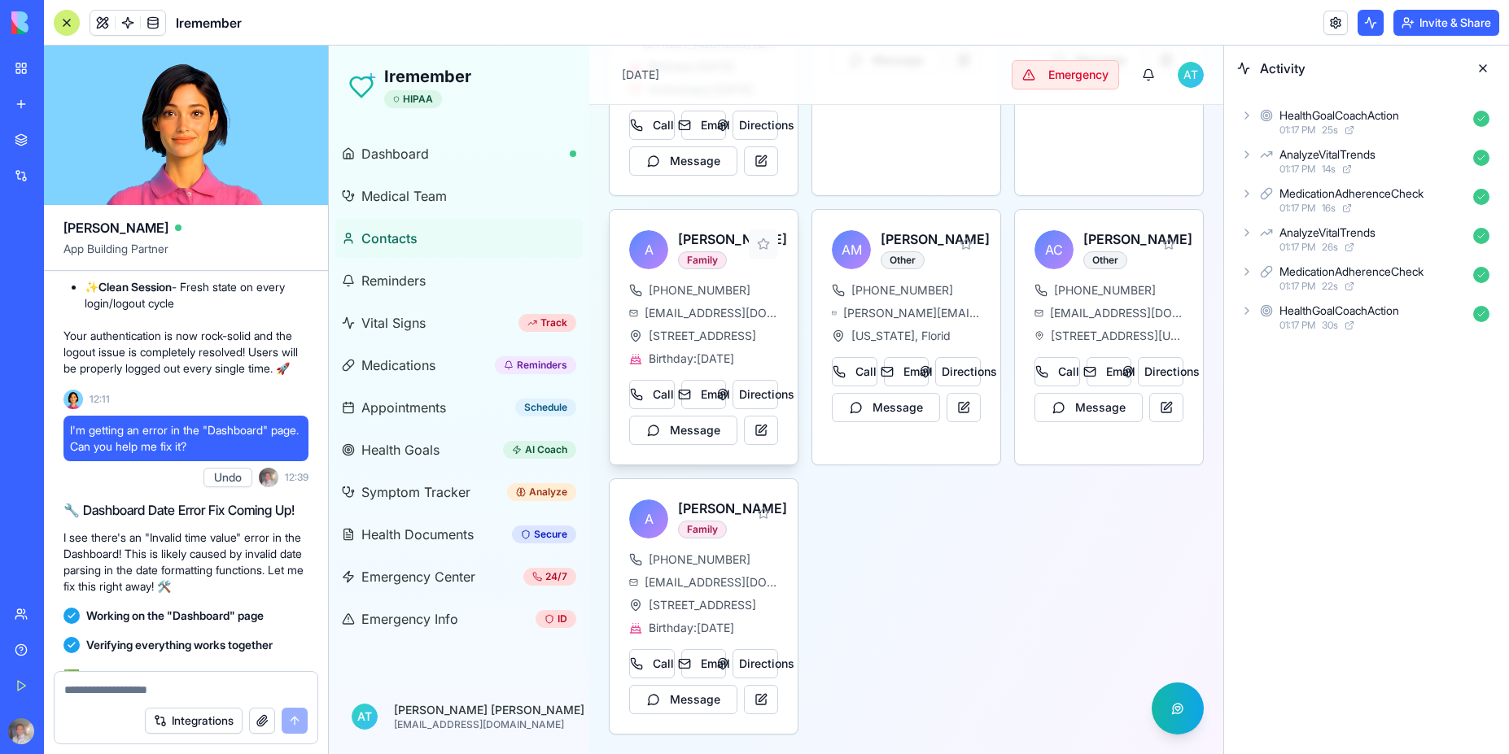
click at [755, 241] on button at bounding box center [763, 243] width 29 height 29
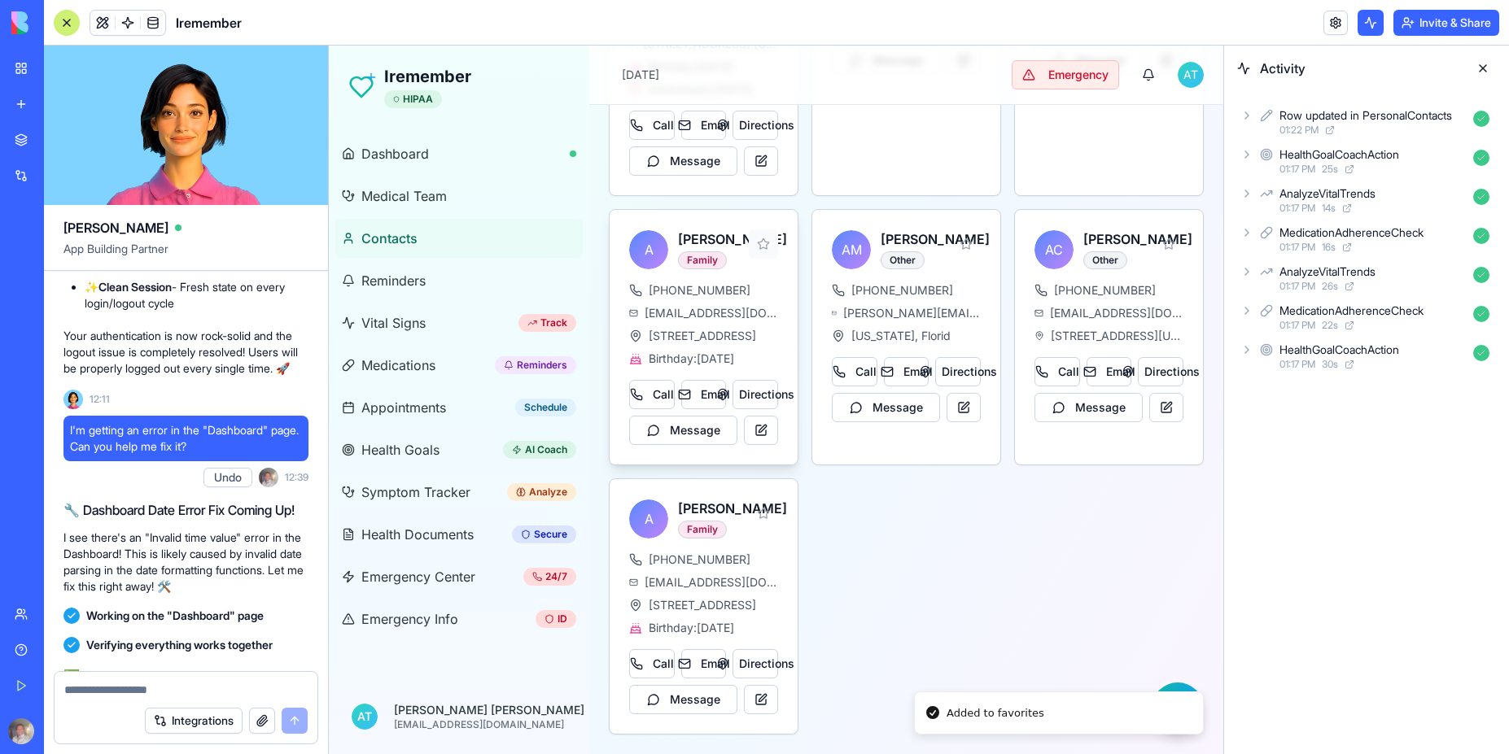
click at [755, 251] on button at bounding box center [763, 243] width 29 height 29
click at [752, 433] on button at bounding box center [761, 430] width 34 height 29
click at [760, 430] on button at bounding box center [761, 430] width 34 height 29
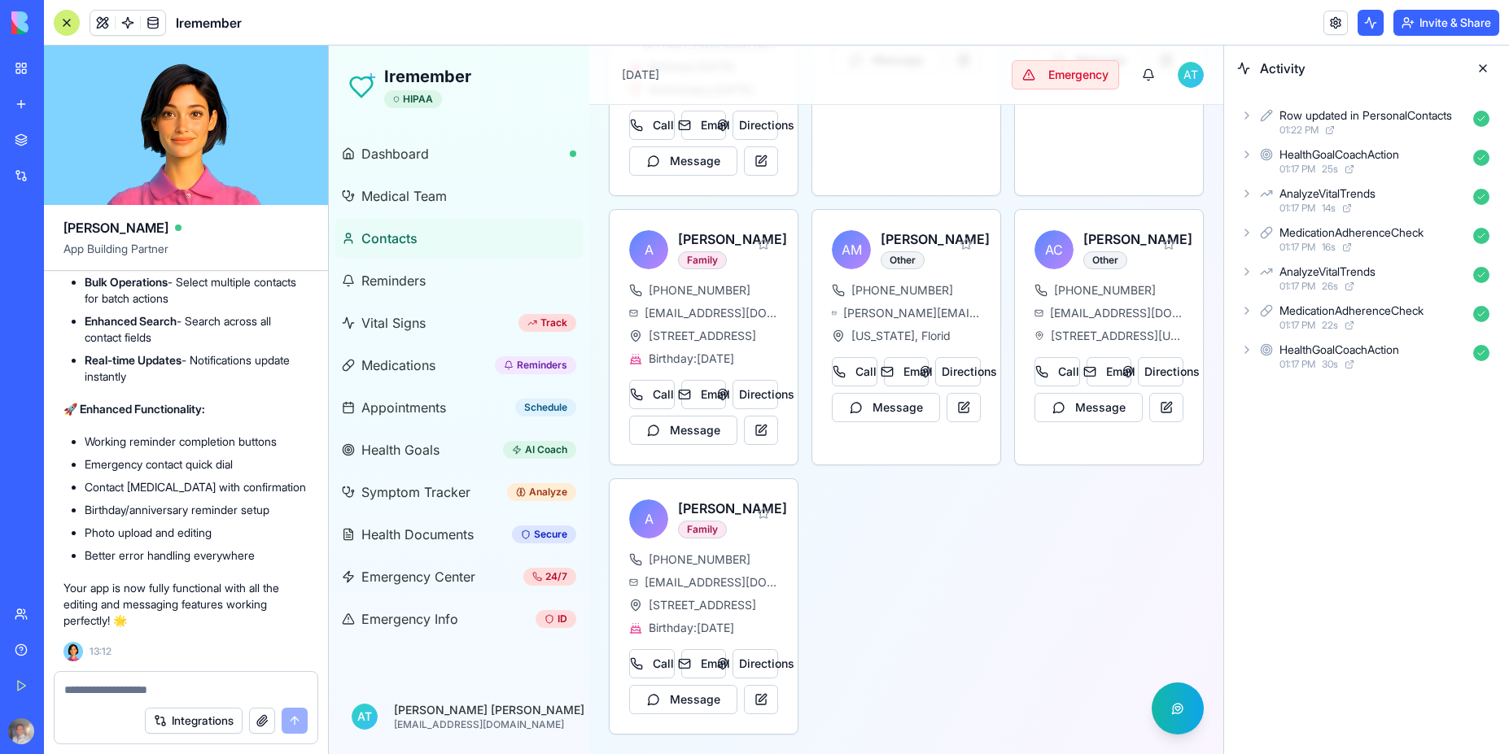
scroll to position [22705, 0]
click at [144, 688] on textarea at bounding box center [185, 690] width 243 height 16
click at [687, 435] on button "Message" at bounding box center [683, 430] width 108 height 29
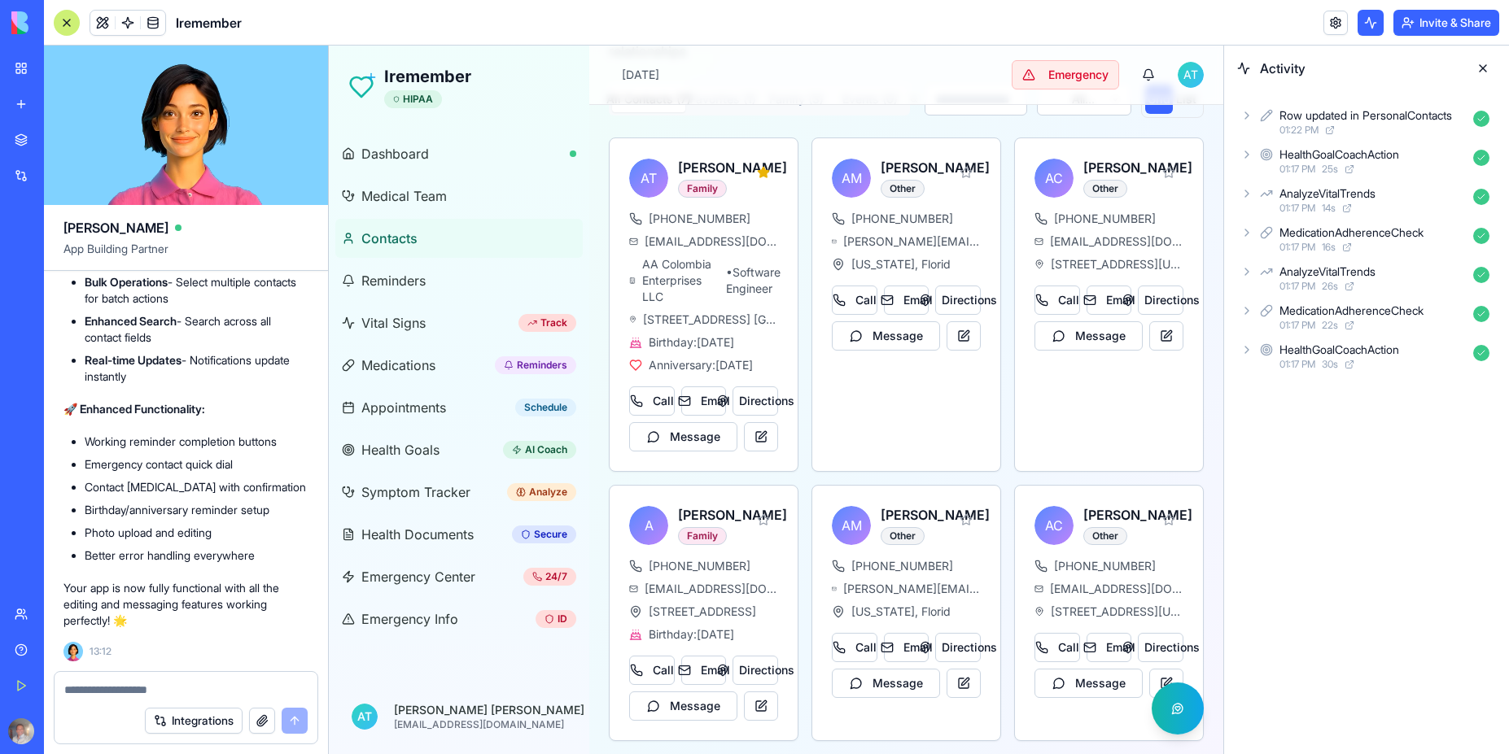
scroll to position [0, 0]
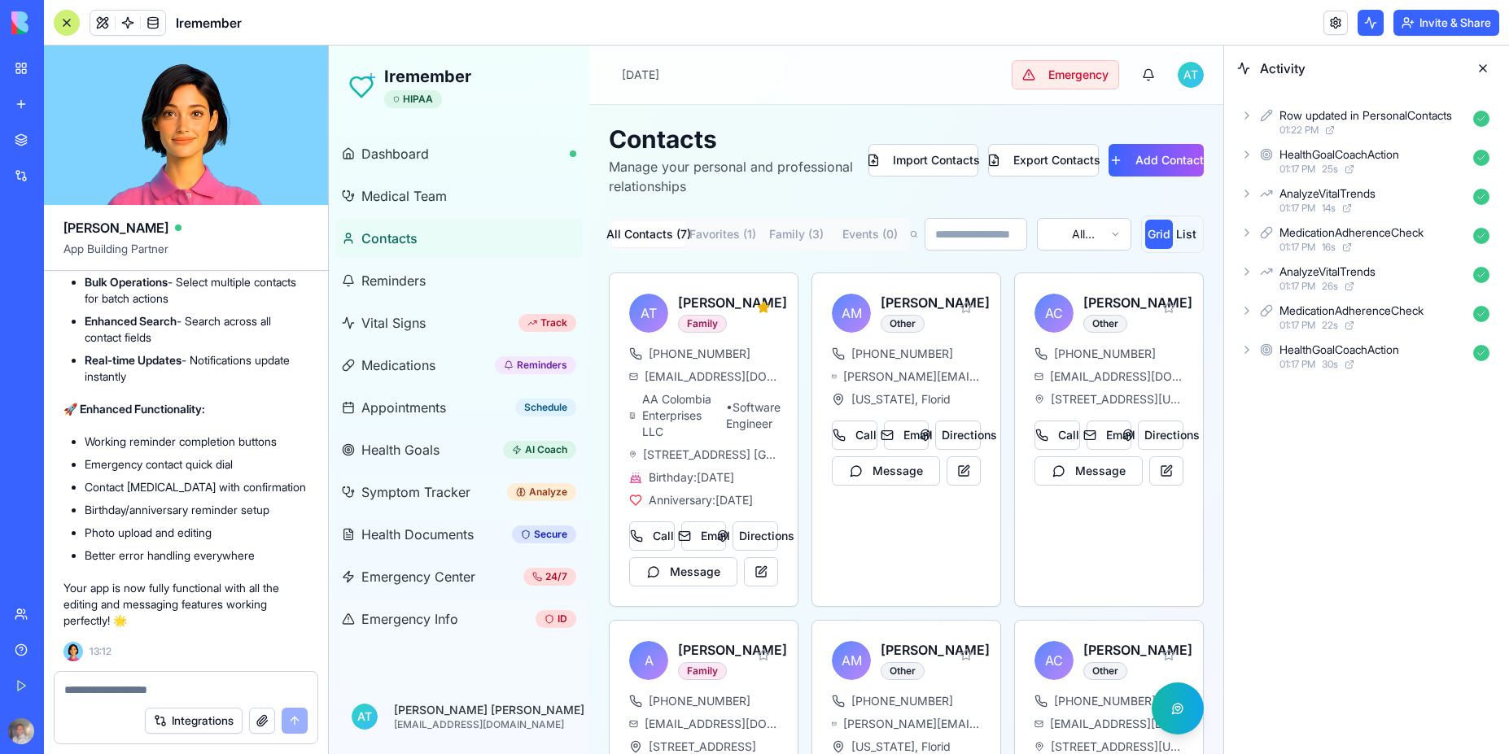
click at [102, 688] on textarea at bounding box center [185, 690] width 243 height 16
type textarea "*"
type textarea "**********"
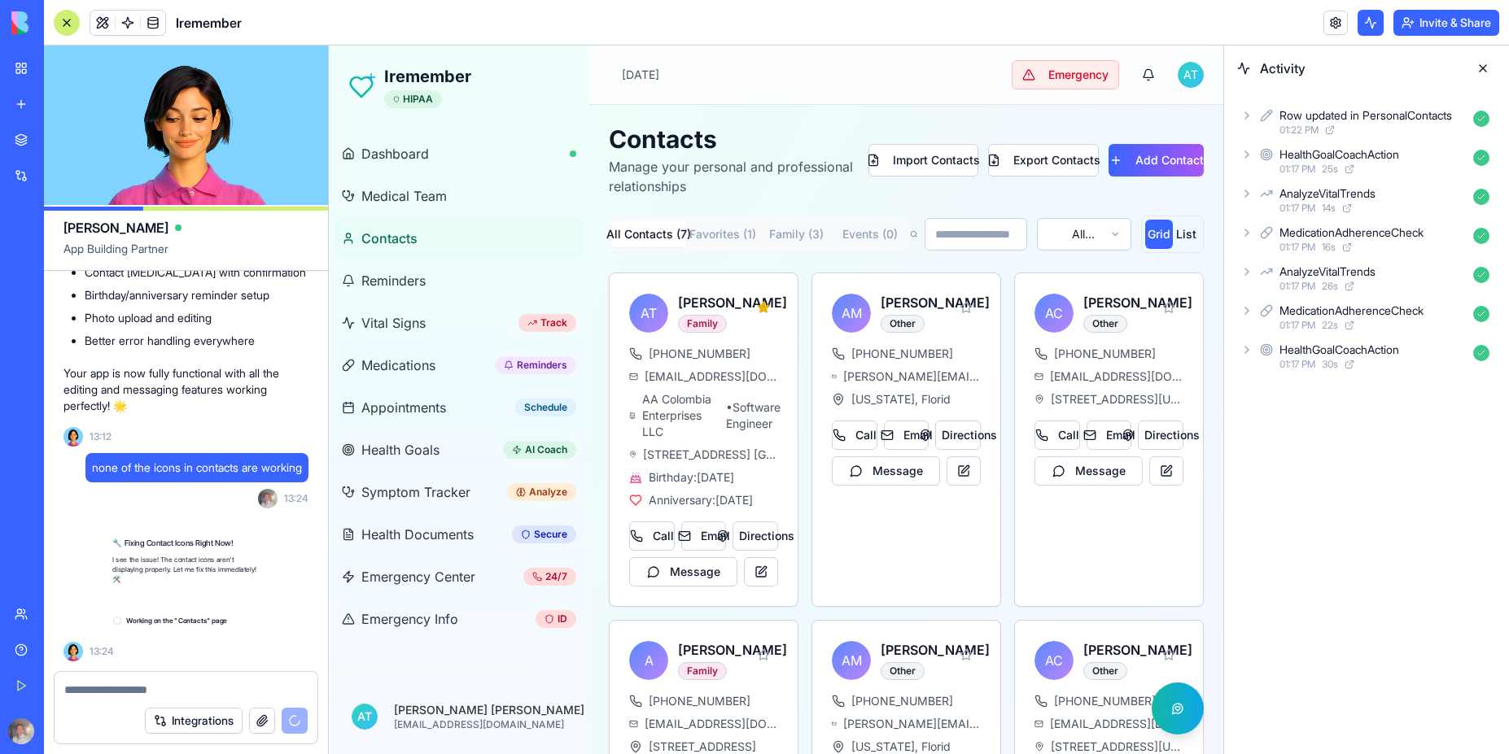
scroll to position [22920, 0]
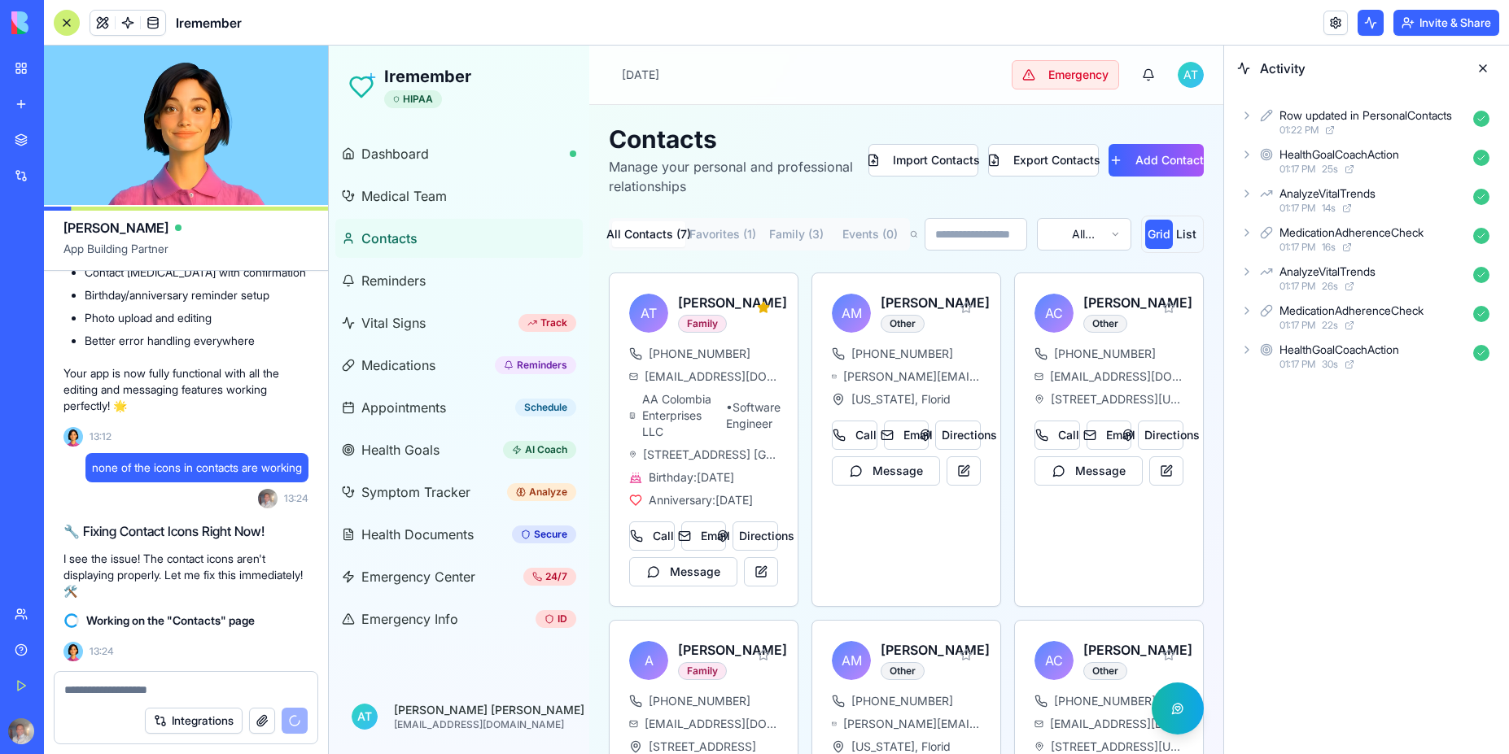
click at [1483, 70] on button at bounding box center [1483, 68] width 26 height 26
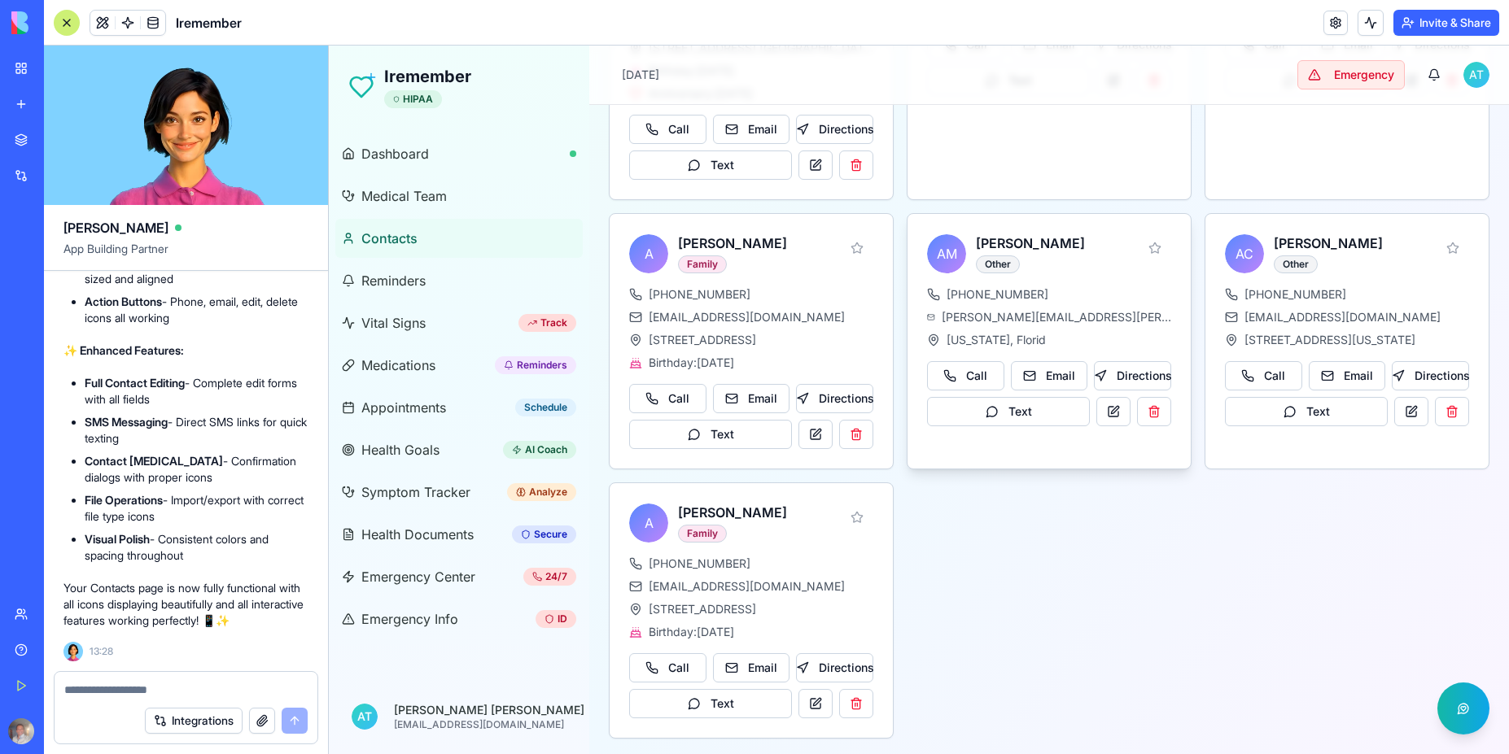
scroll to position [375, 0]
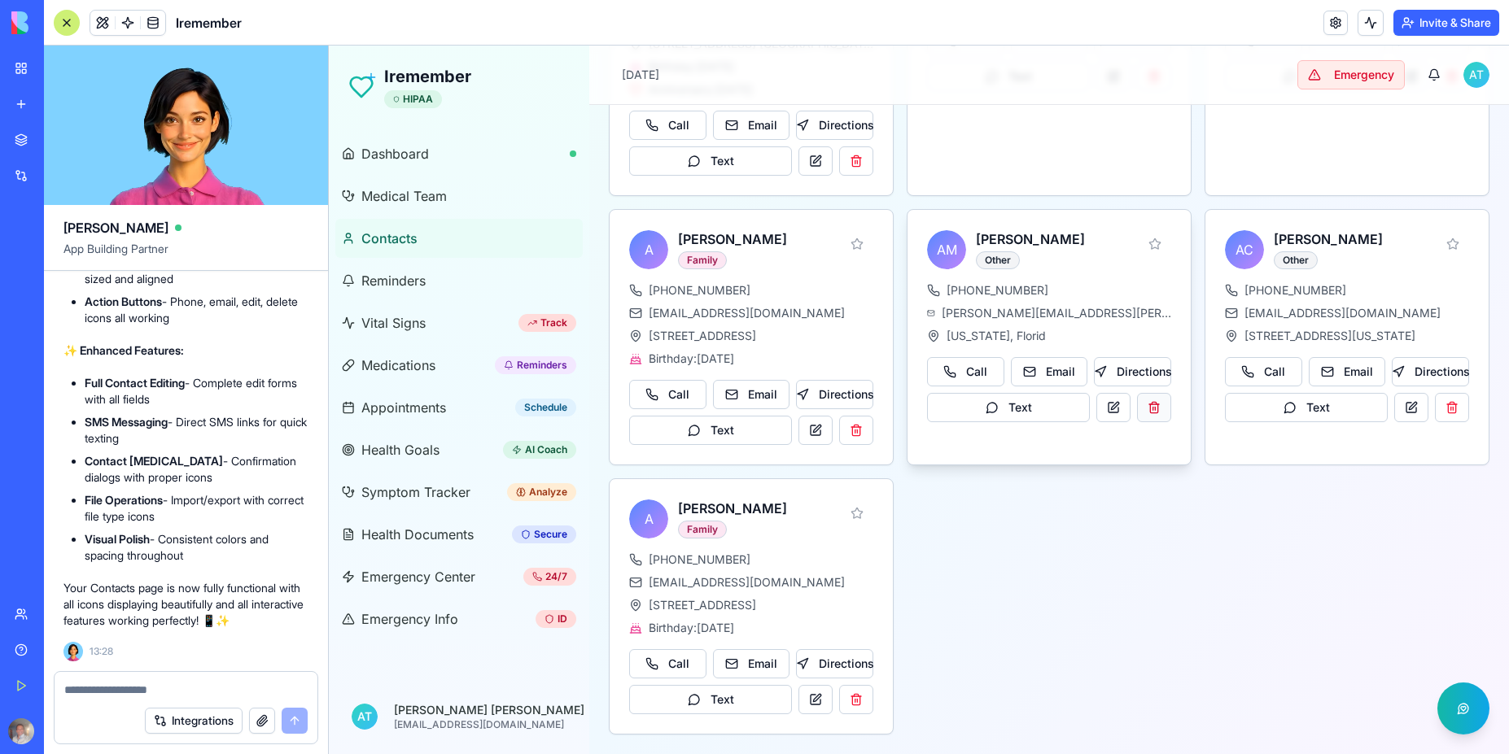
click at [1149, 410] on button at bounding box center [1154, 407] width 34 height 29
click at [1439, 417] on button at bounding box center [1452, 407] width 34 height 29
click at [855, 702] on button at bounding box center [856, 699] width 34 height 29
click at [1149, 406] on button at bounding box center [1154, 407] width 34 height 29
click at [1444, 410] on button at bounding box center [1452, 407] width 34 height 29
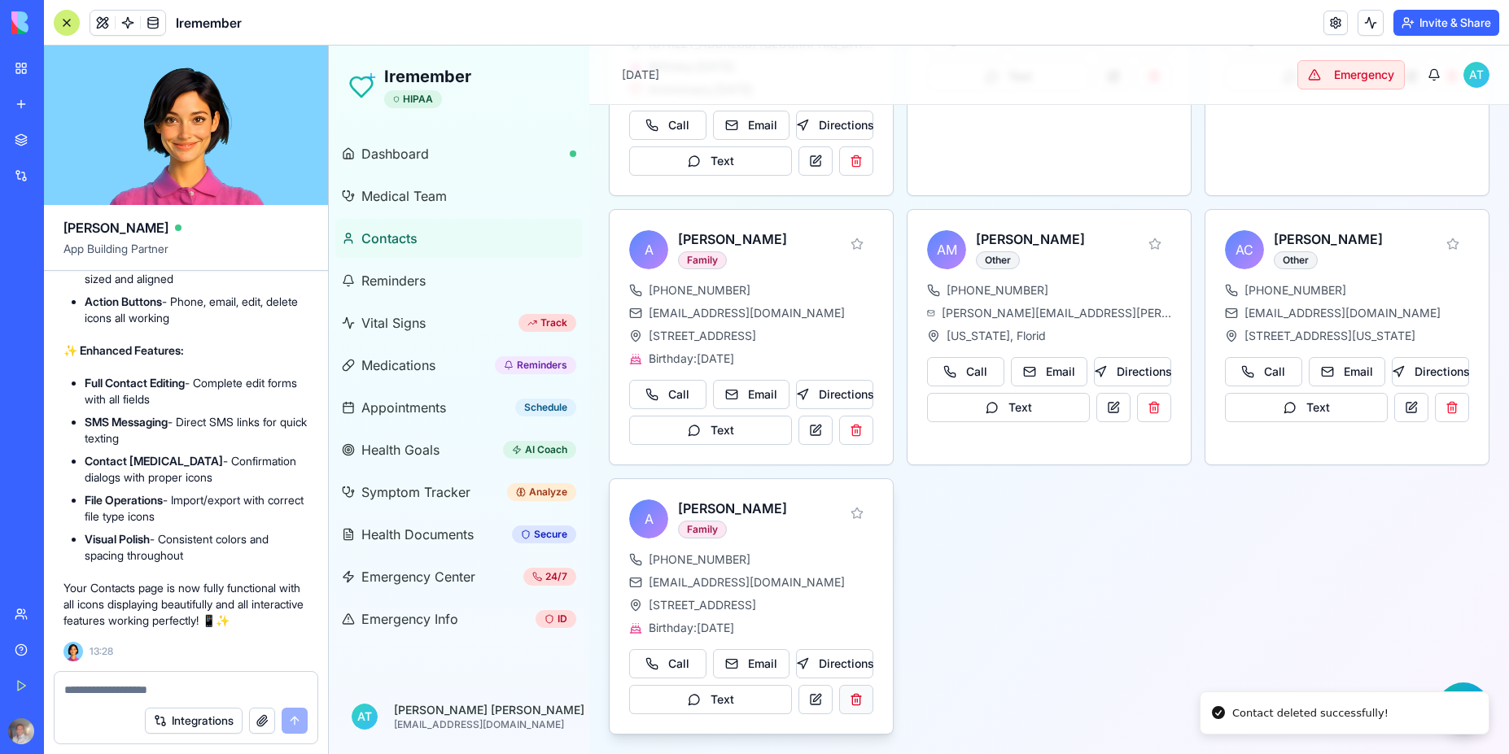
click at [847, 705] on button at bounding box center [856, 699] width 34 height 29
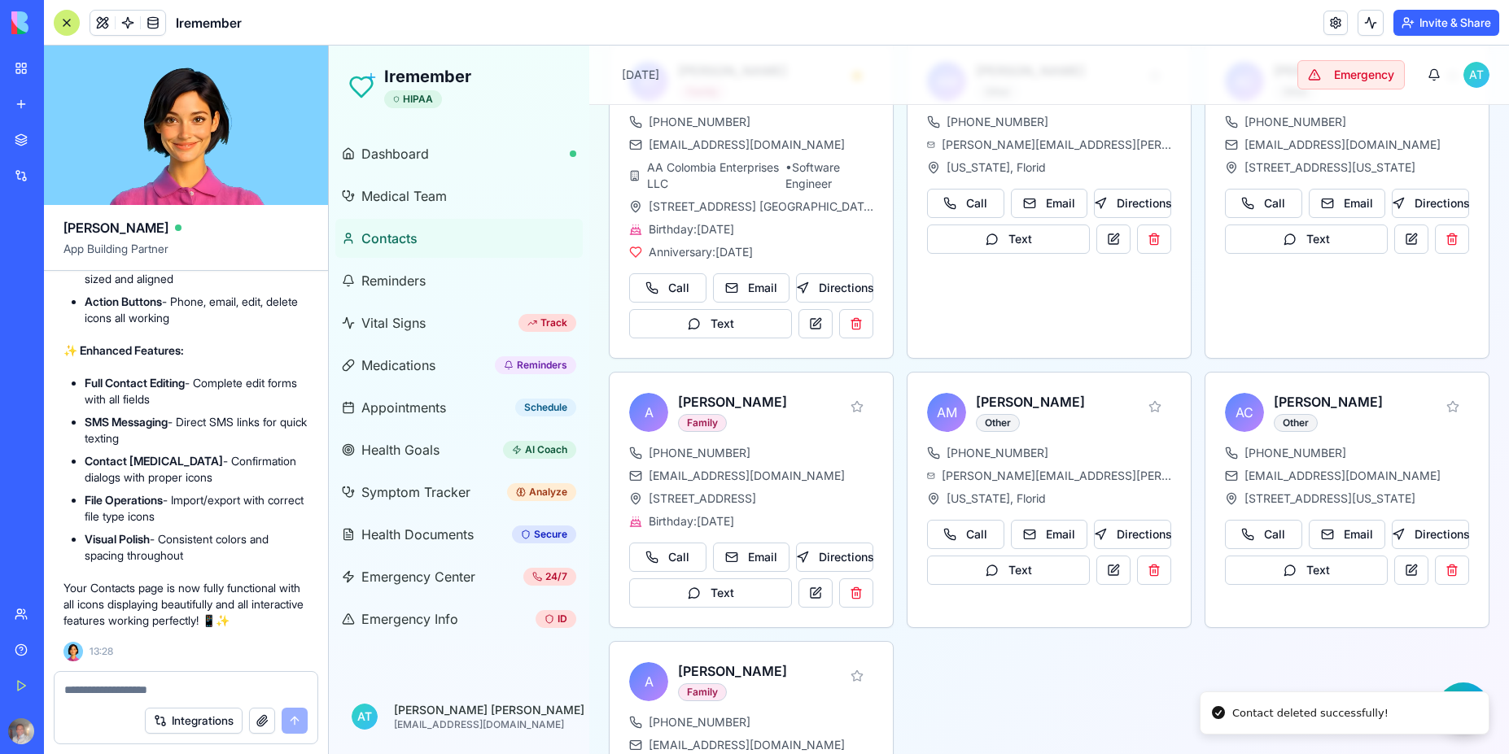
scroll to position [0, 0]
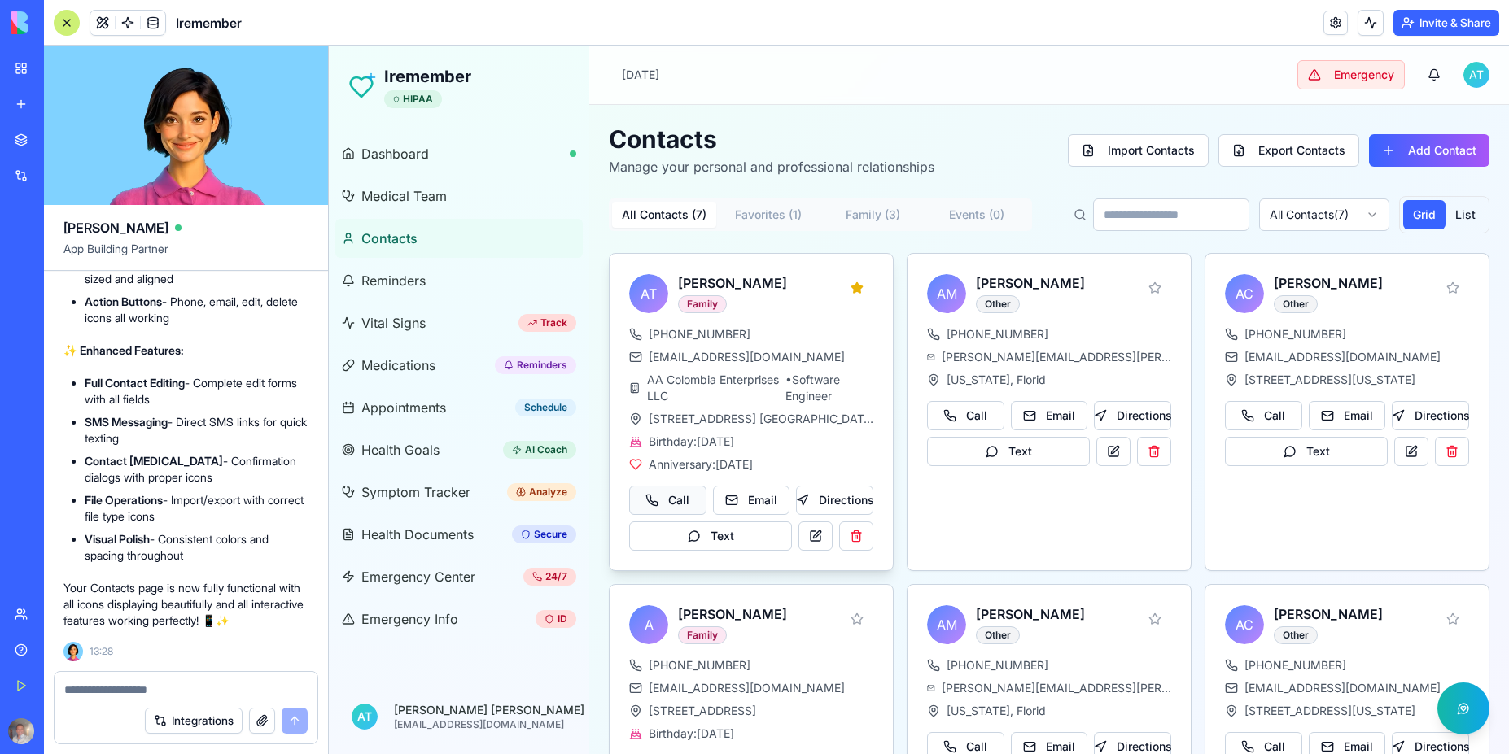
click at [672, 502] on button "Call" at bounding box center [667, 500] width 77 height 29
click at [833, 500] on button "Directions" at bounding box center [834, 500] width 77 height 29
click at [1456, 216] on button "List" at bounding box center [1465, 214] width 40 height 29
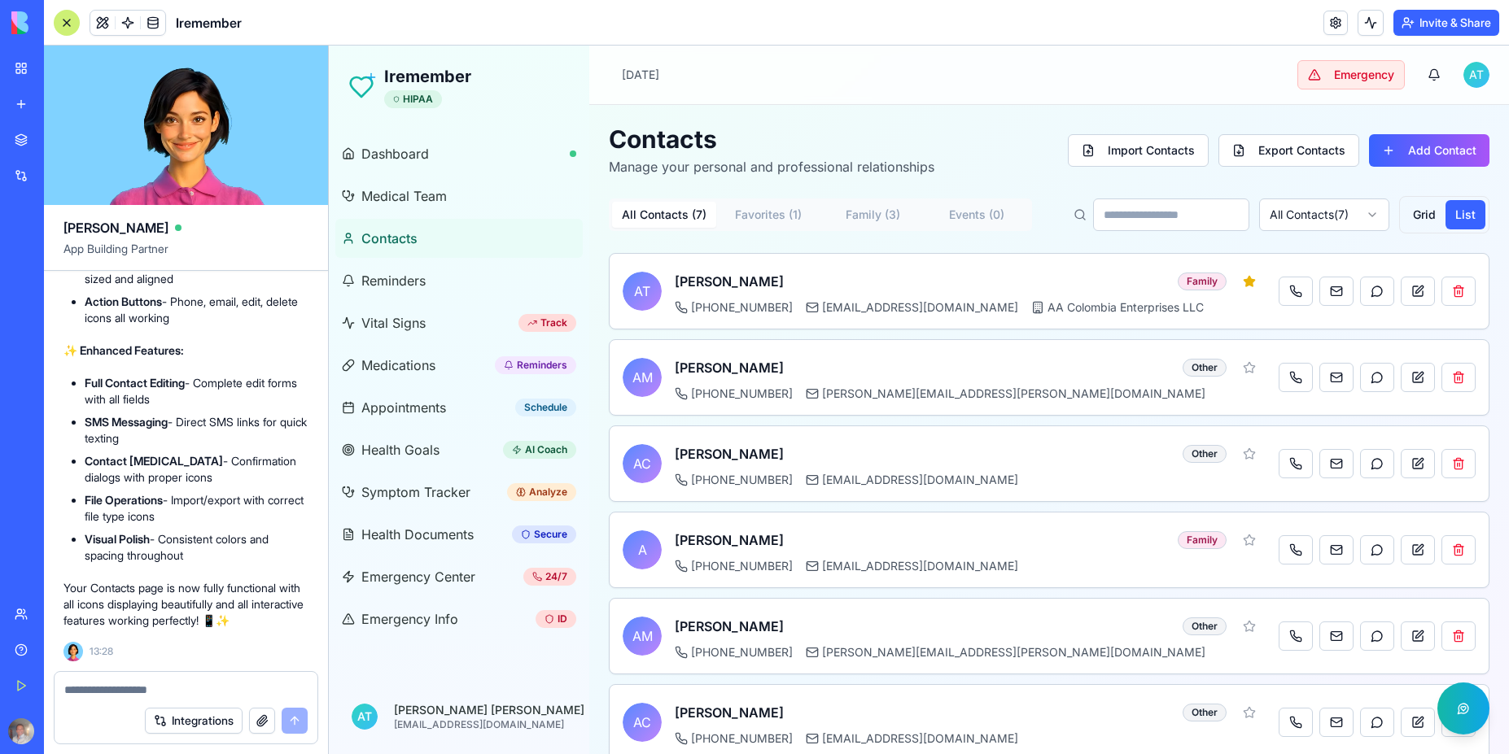
click at [168, 692] on textarea at bounding box center [185, 690] width 243 height 16
click at [119, 230] on div "[PERSON_NAME]" at bounding box center [185, 221] width 245 height 33
click at [326, 49] on video at bounding box center [186, 125] width 284 height 159
click at [1426, 72] on button "button" at bounding box center [1433, 75] width 33 height 33
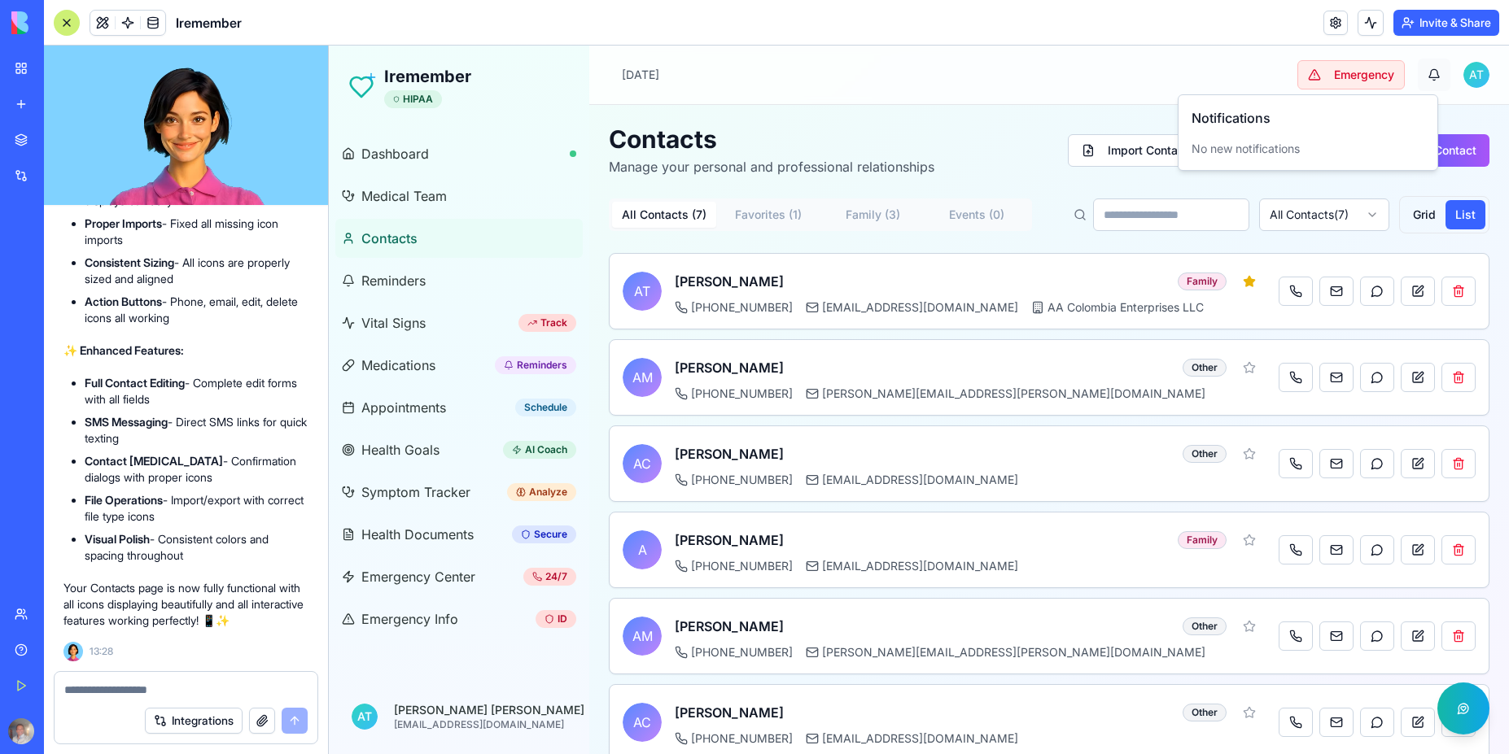
click at [1426, 76] on button "button" at bounding box center [1433, 75] width 33 height 33
click at [1466, 77] on html "Iremember HIPAA Dashboard Medical Team Contacts Reminders Vital Signs Track Med…" at bounding box center [919, 456] width 1180 height 821
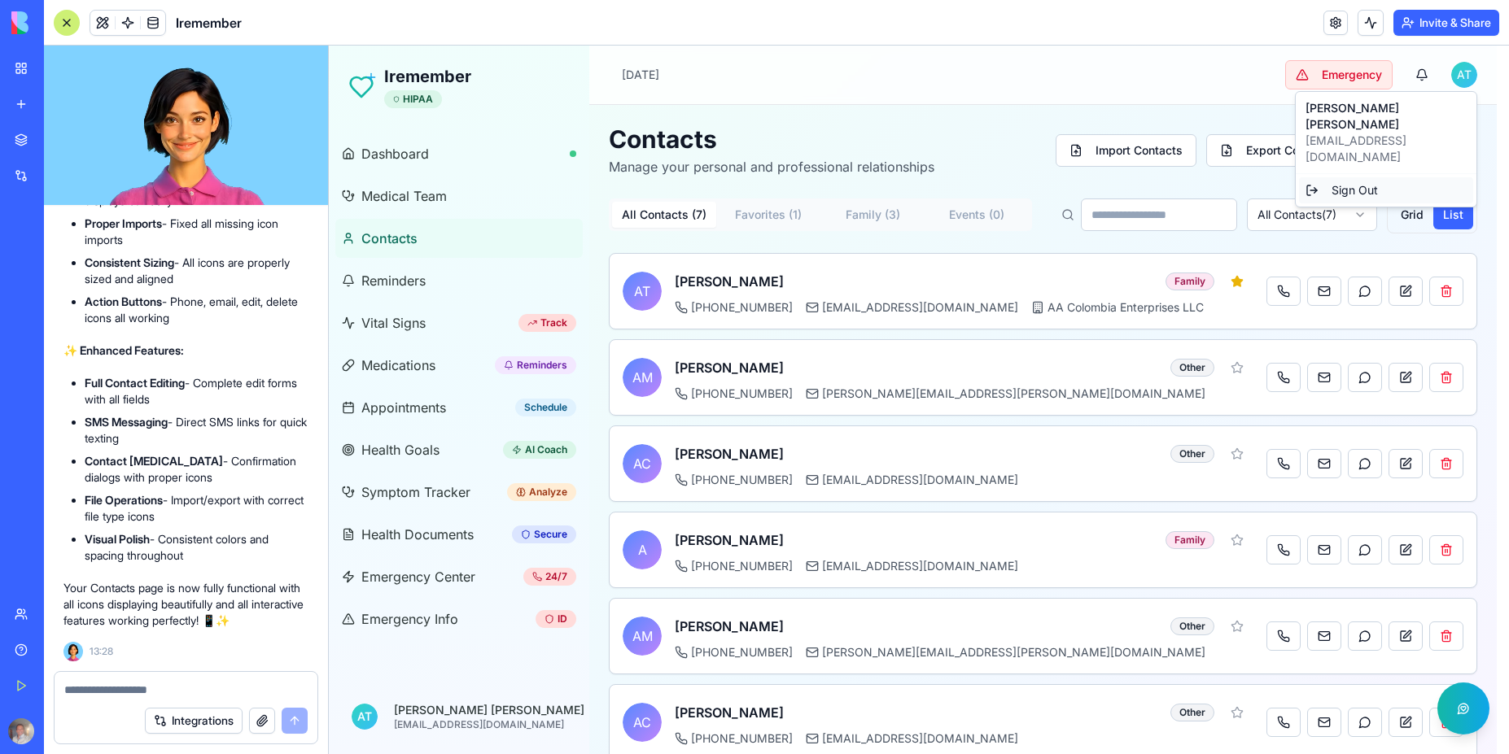
click at [1340, 177] on div "Sign Out" at bounding box center [1386, 190] width 174 height 26
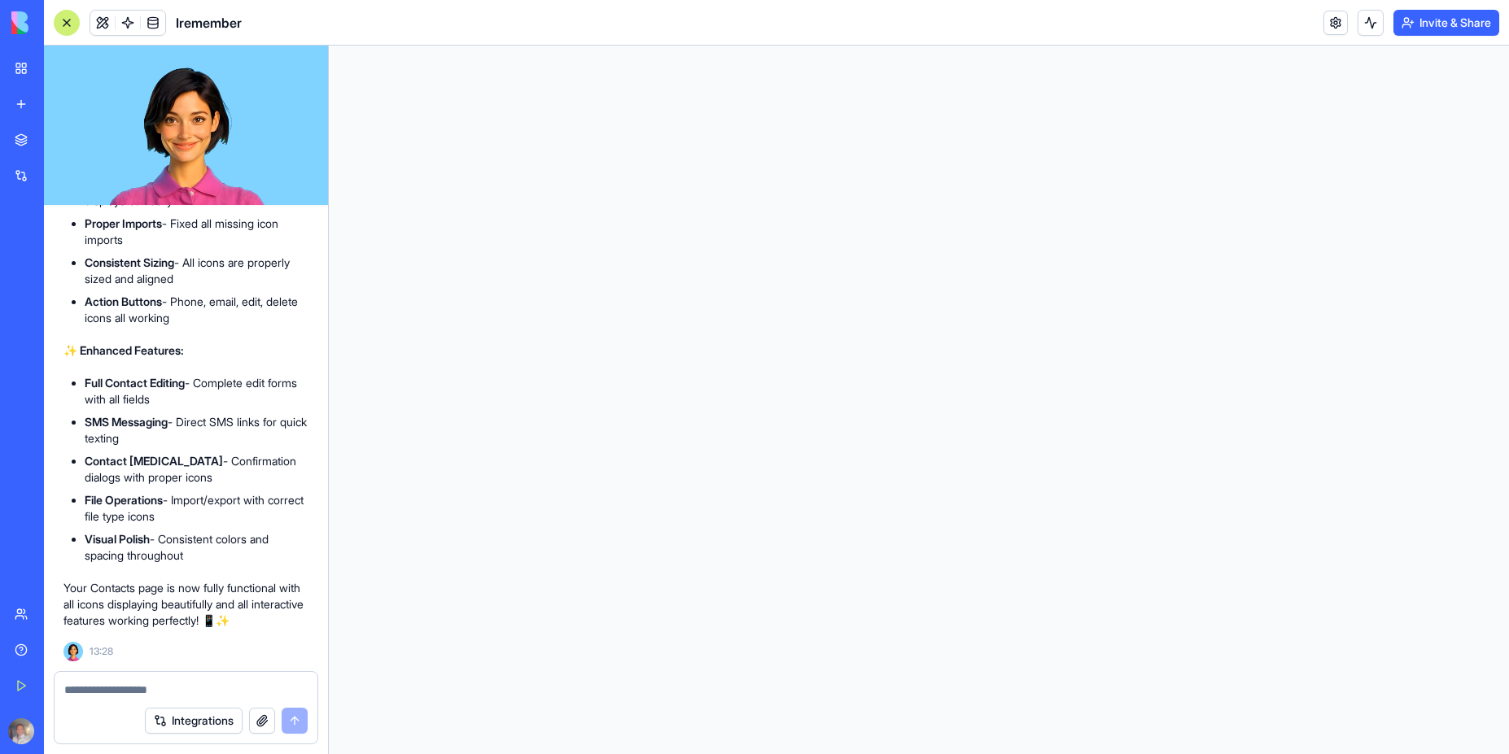
scroll to position [0, 0]
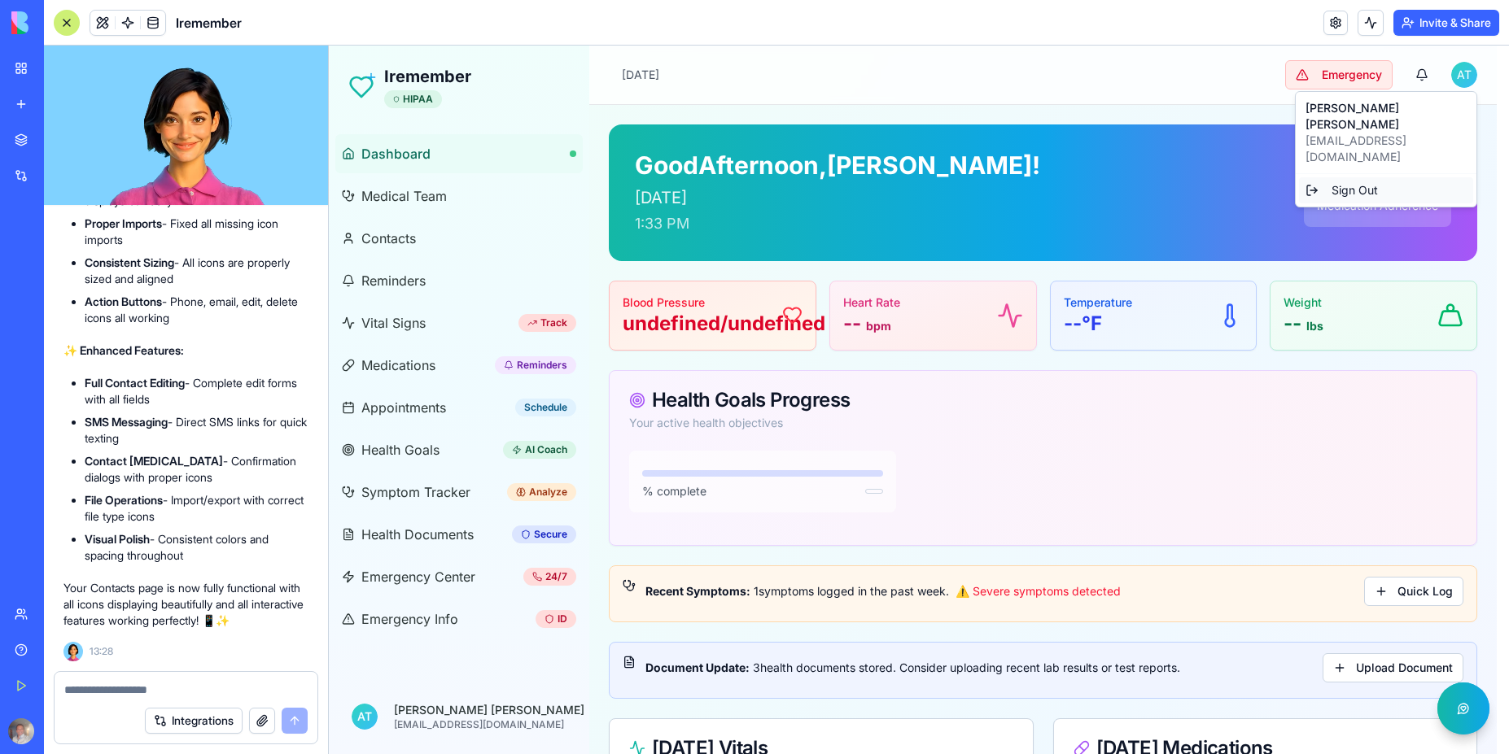
click at [1347, 177] on div "Sign Out" at bounding box center [1386, 190] width 174 height 26
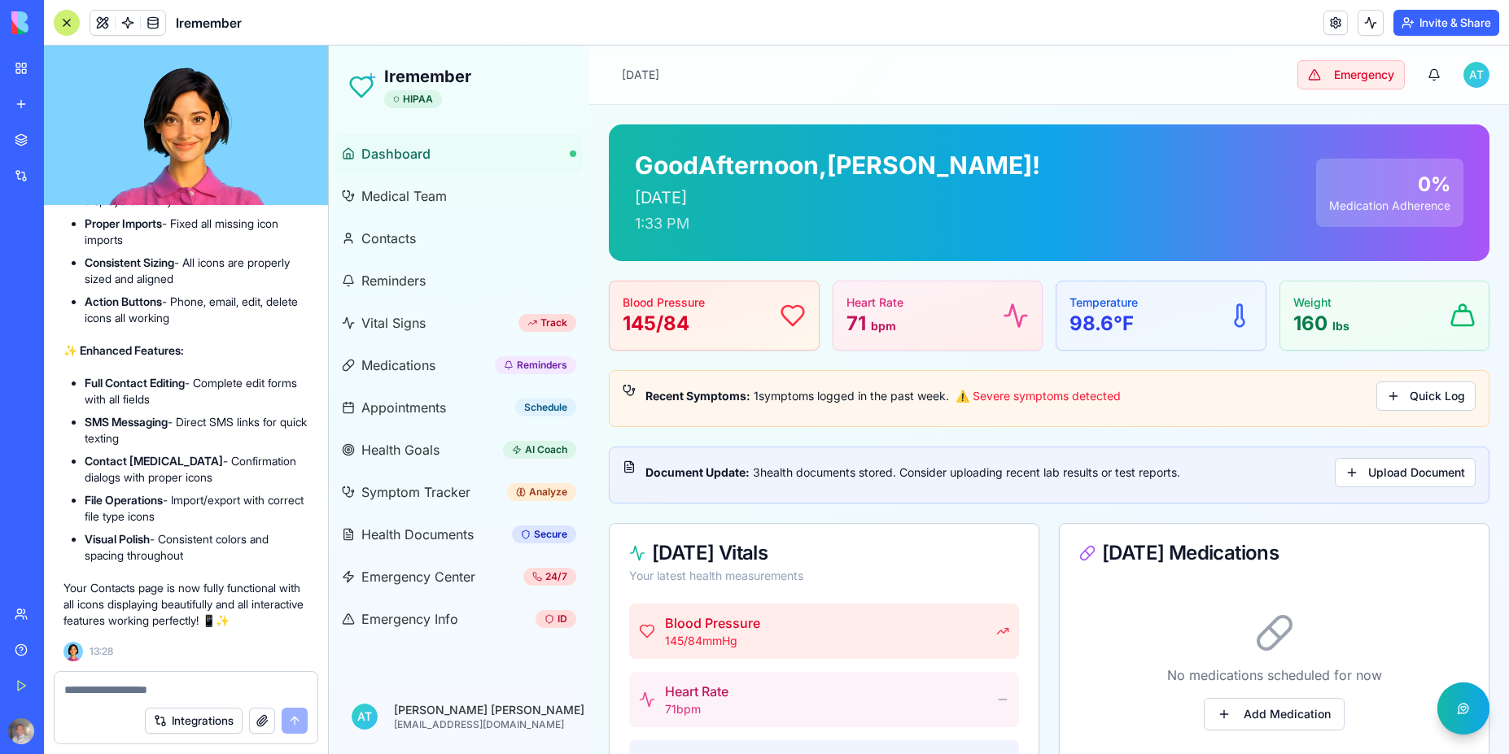
click at [164, 696] on textarea at bounding box center [185, 690] width 243 height 16
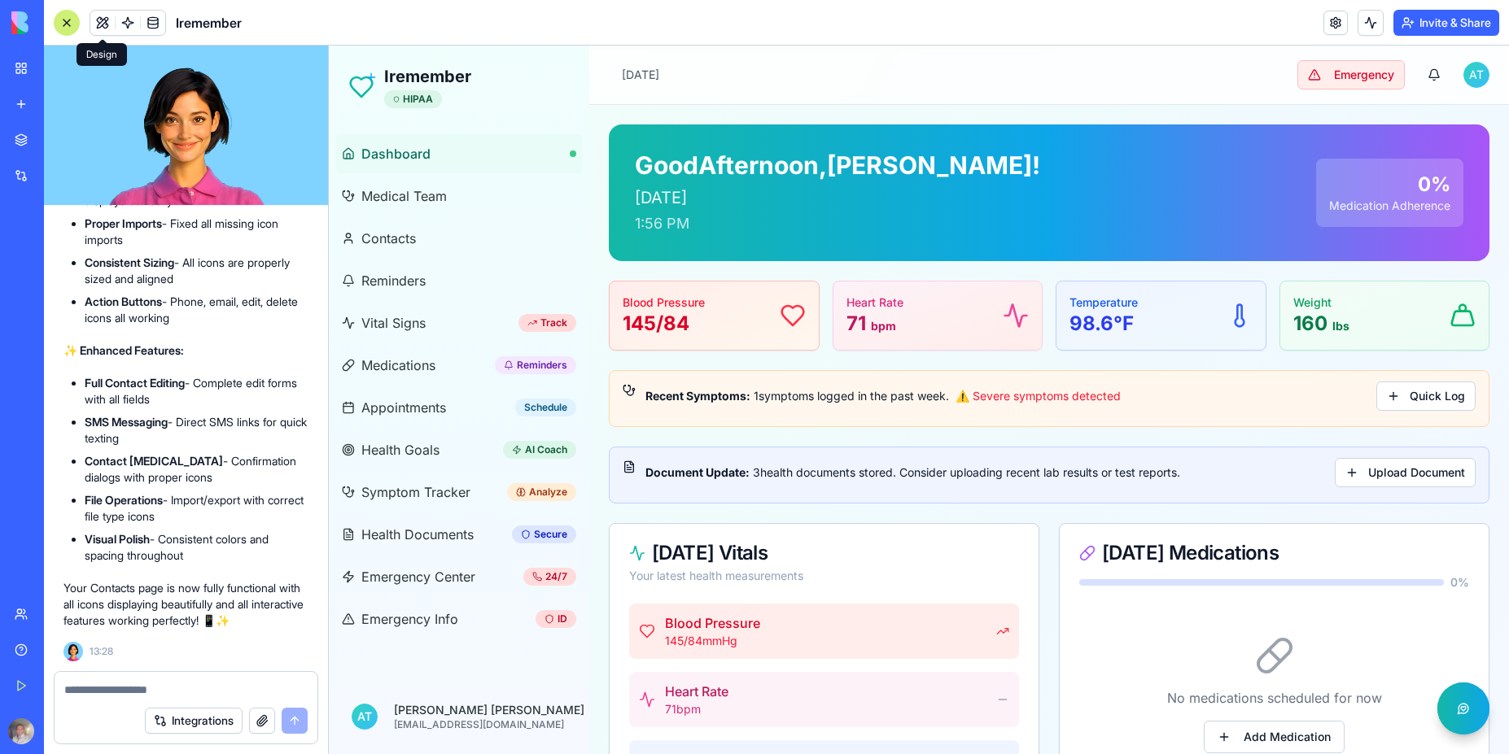
click at [70, 651] on img at bounding box center [73, 652] width 20 height 20
click at [1422, 75] on button "button" at bounding box center [1433, 75] width 33 height 33
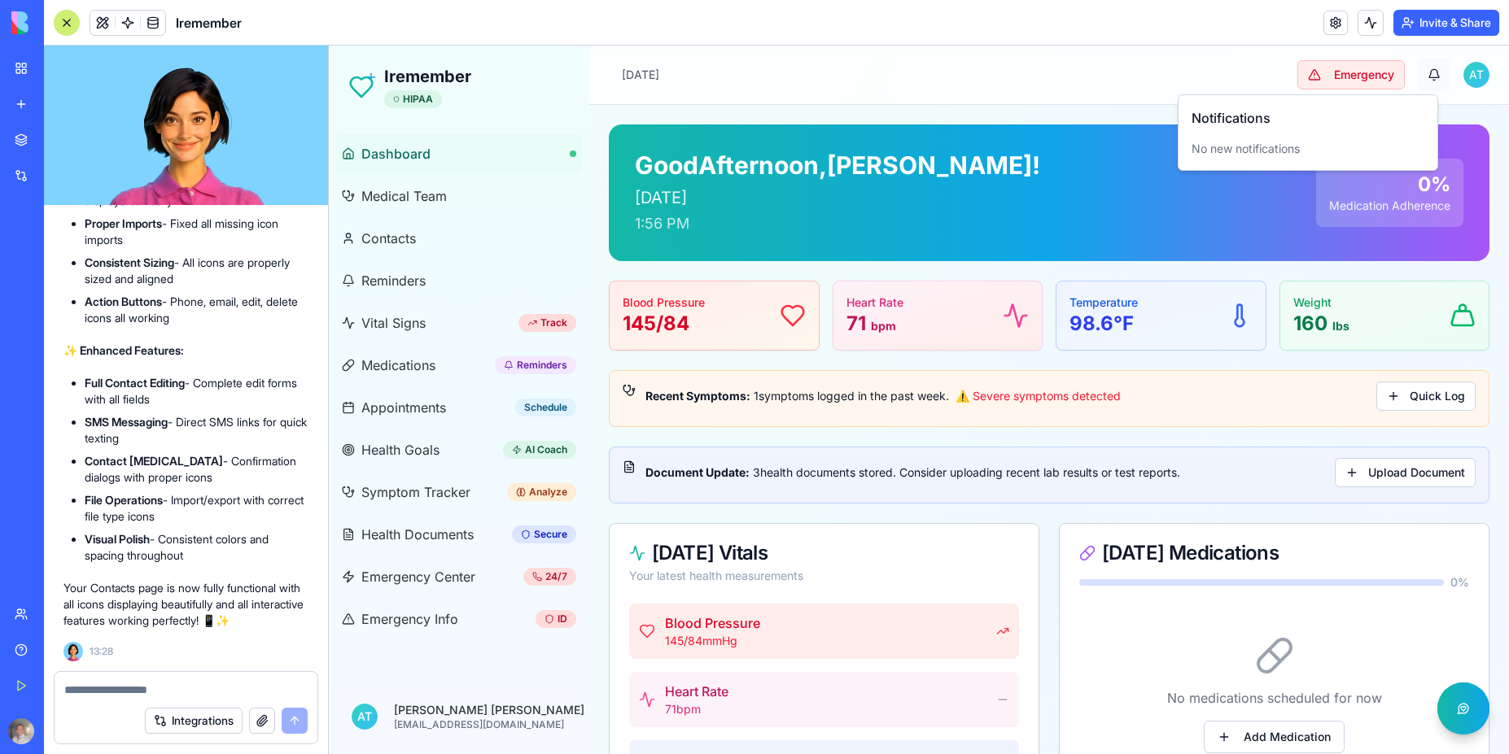
click at [1419, 77] on button "button" at bounding box center [1433, 75] width 33 height 33
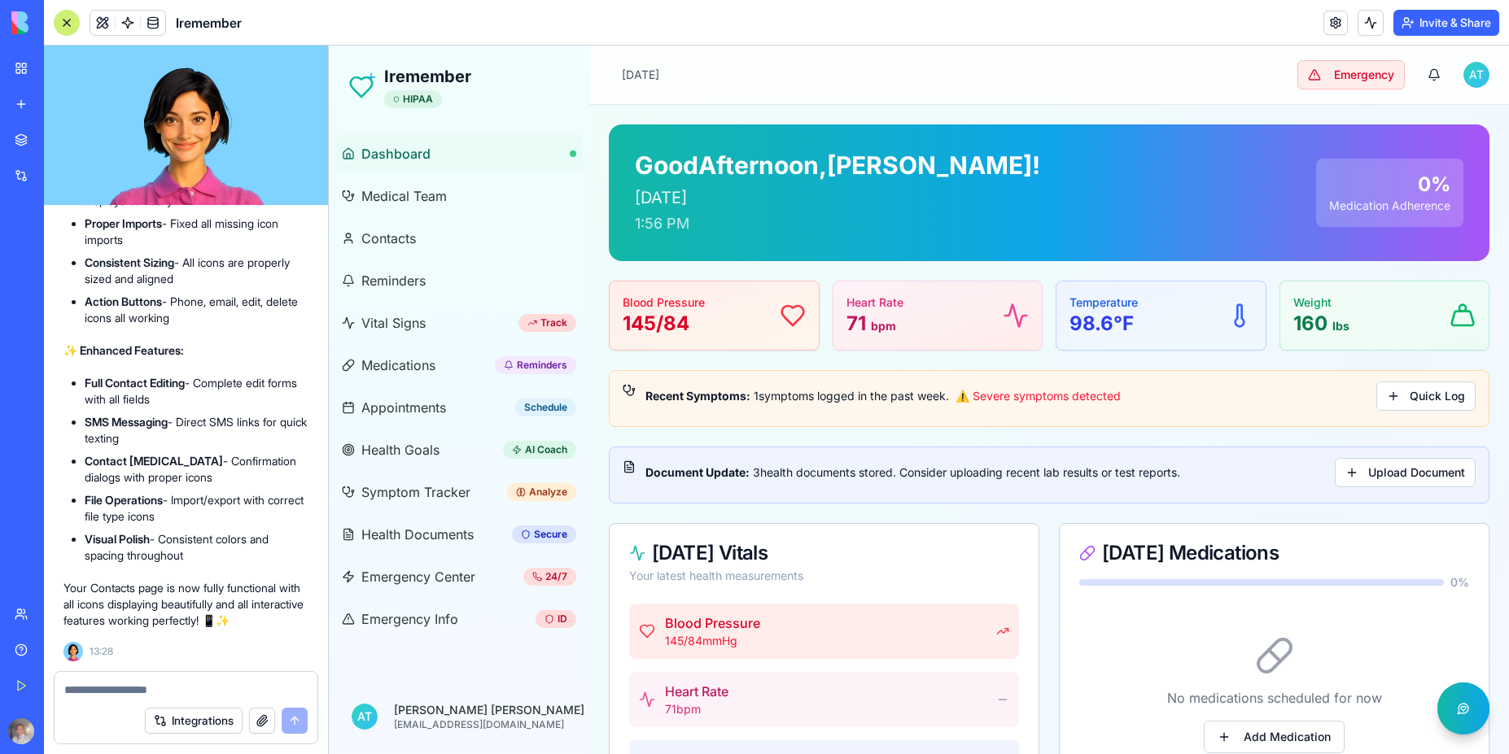
click at [1470, 24] on button "Invite & Share" at bounding box center [1446, 23] width 106 height 26
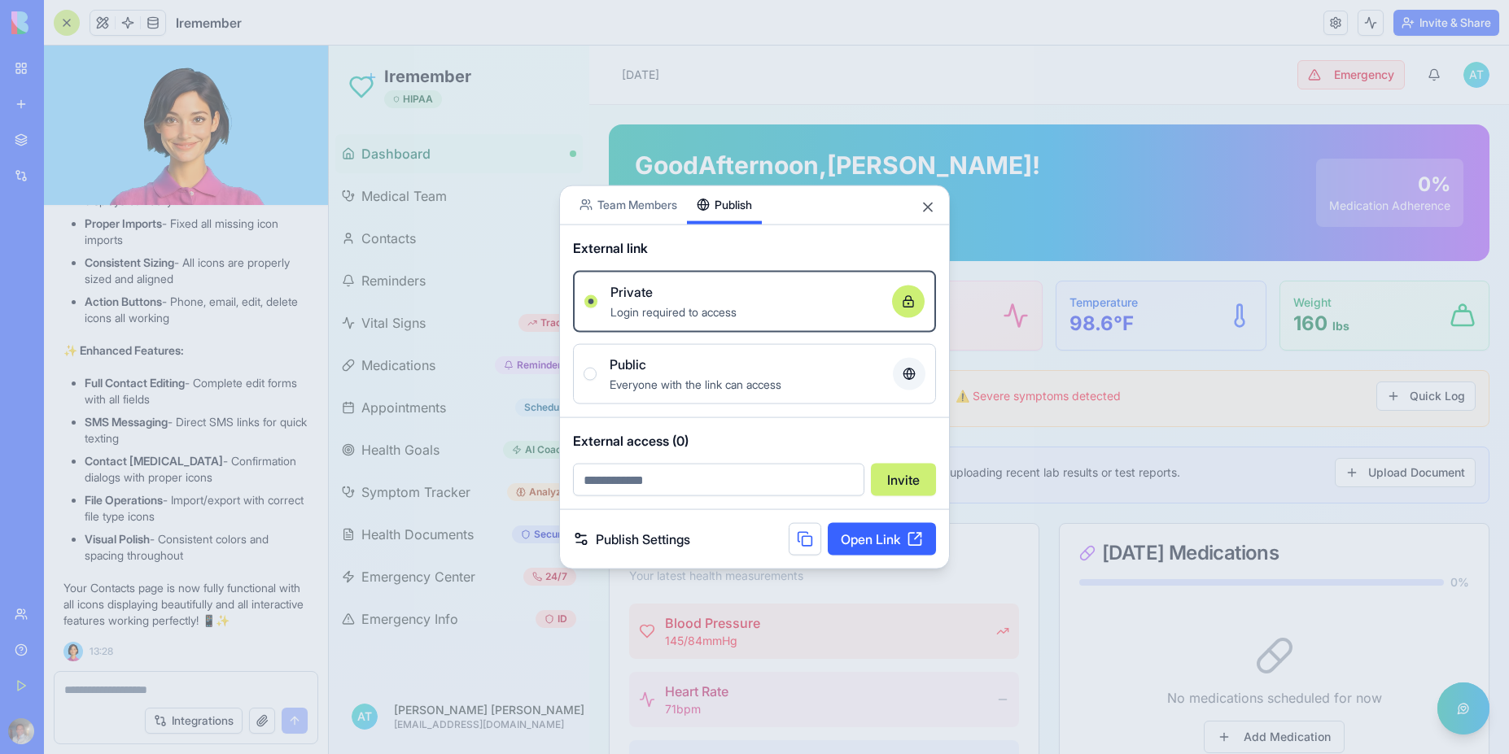
click at [733, 228] on div "Share App Team Members Publish External link Private Login required to access O…" at bounding box center [754, 377] width 391 height 385
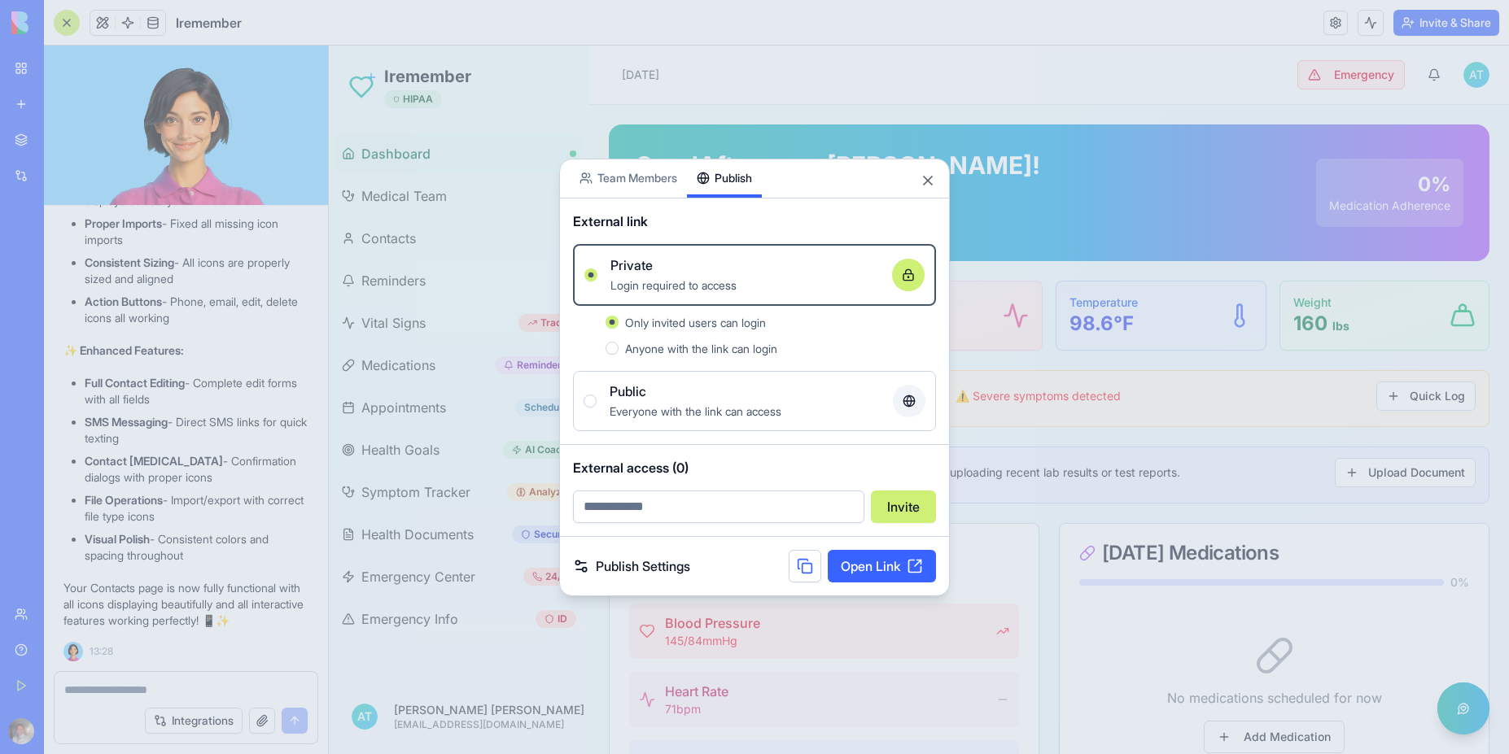
click at [736, 513] on input "email" at bounding box center [718, 507] width 291 height 33
type input "**********"
click at [906, 509] on button "Invite" at bounding box center [903, 507] width 65 height 33
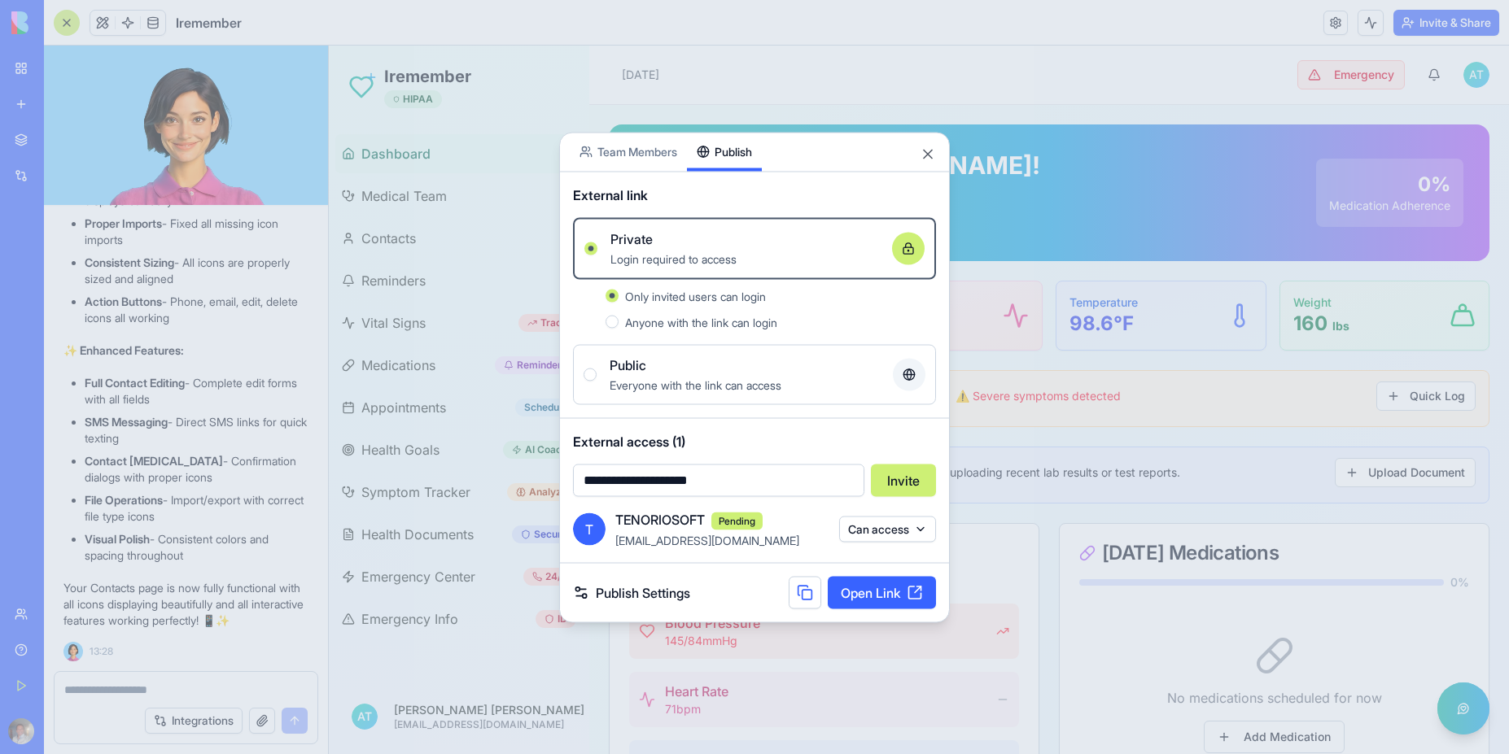
click at [669, 596] on link "Publish Settings" at bounding box center [631, 593] width 117 height 20
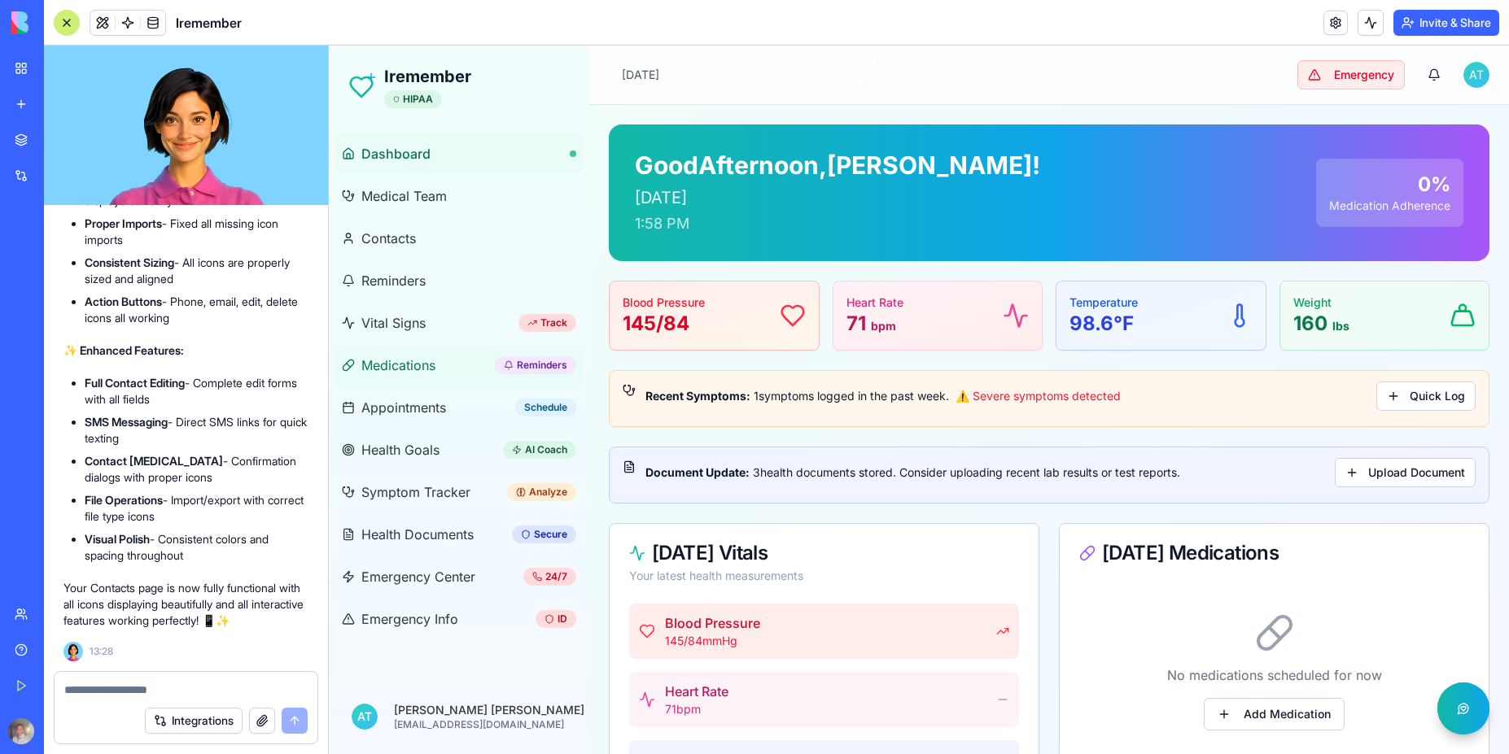
click at [384, 369] on span "Medications" at bounding box center [398, 366] width 74 height 20
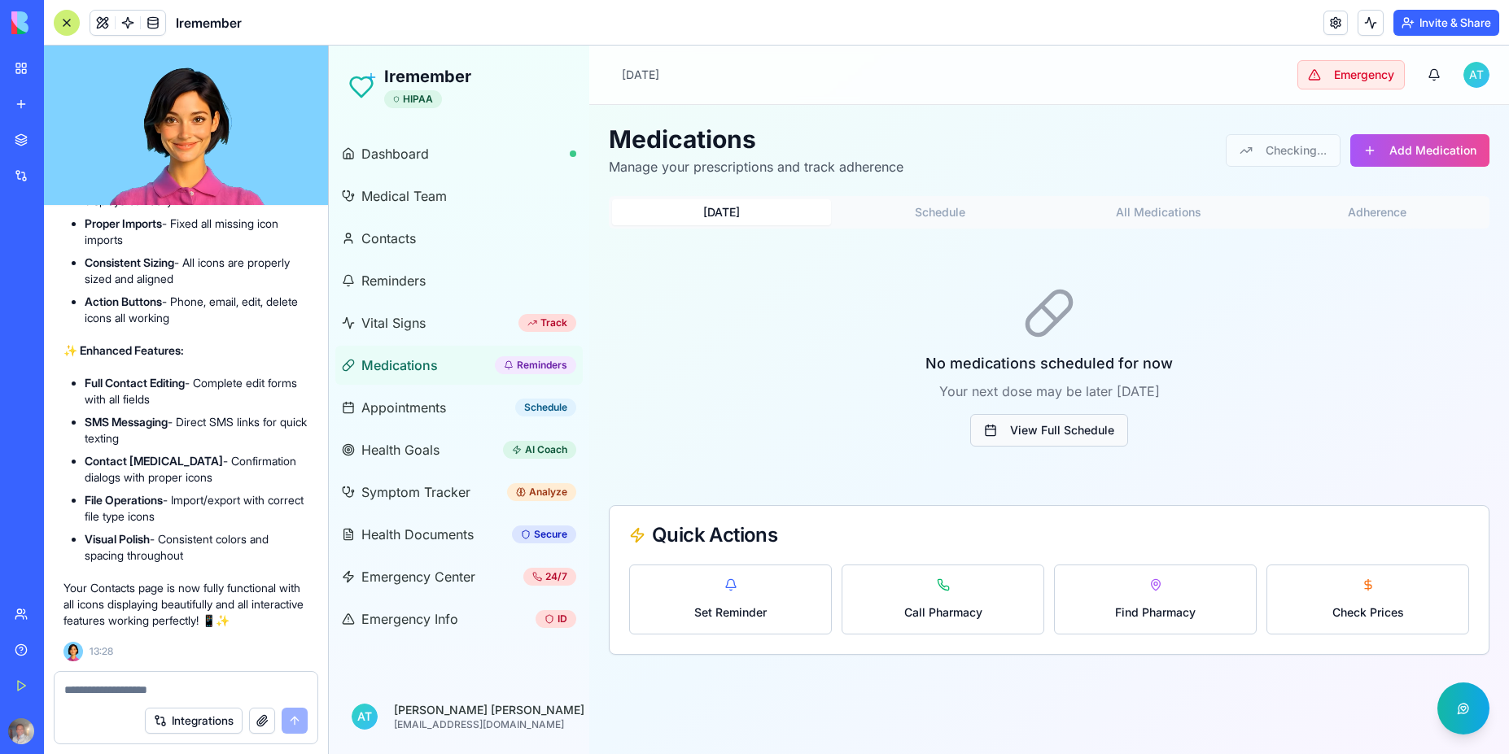
click at [1072, 426] on button "View Full Schedule" at bounding box center [1049, 430] width 158 height 33
click at [1046, 430] on button "View Full Schedule" at bounding box center [1049, 430] width 158 height 33
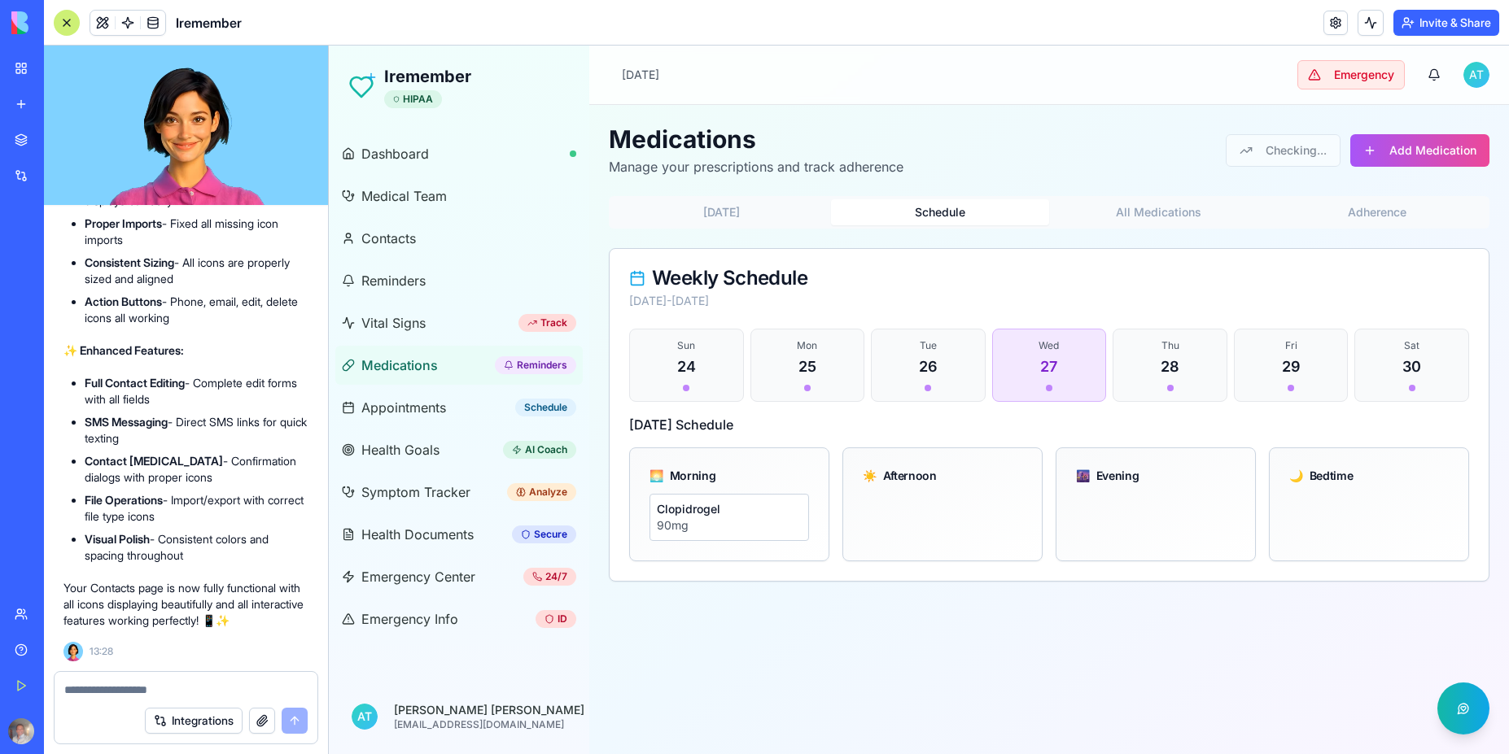
click at [941, 209] on button "Schedule" at bounding box center [940, 212] width 219 height 26
click at [1154, 218] on button "All Medications" at bounding box center [1158, 212] width 219 height 26
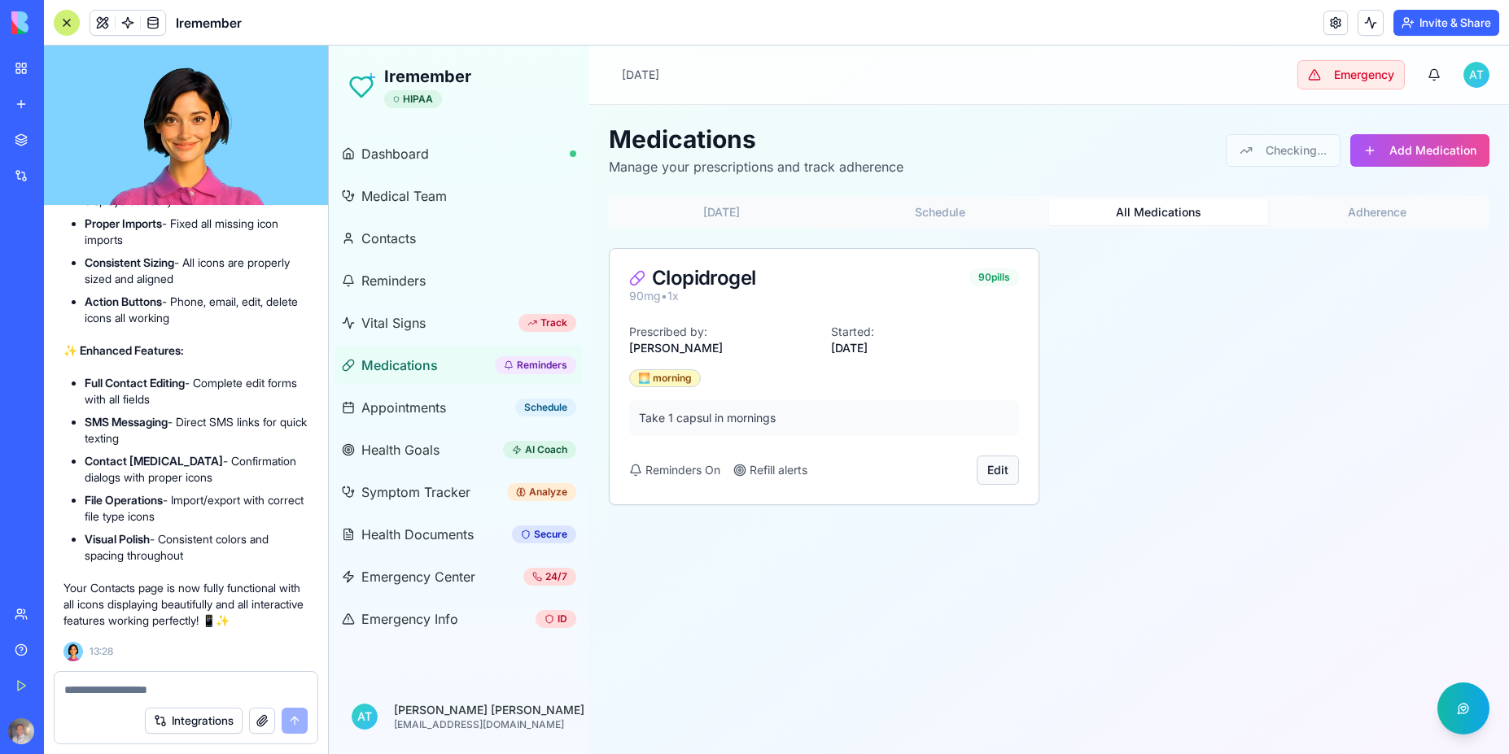
click at [999, 474] on button "Edit" at bounding box center [997, 470] width 42 height 29
click at [998, 468] on button "Edit" at bounding box center [997, 470] width 42 height 29
click at [999, 475] on button "Edit" at bounding box center [997, 470] width 42 height 29
click at [402, 242] on span "Contacts" at bounding box center [388, 239] width 55 height 20
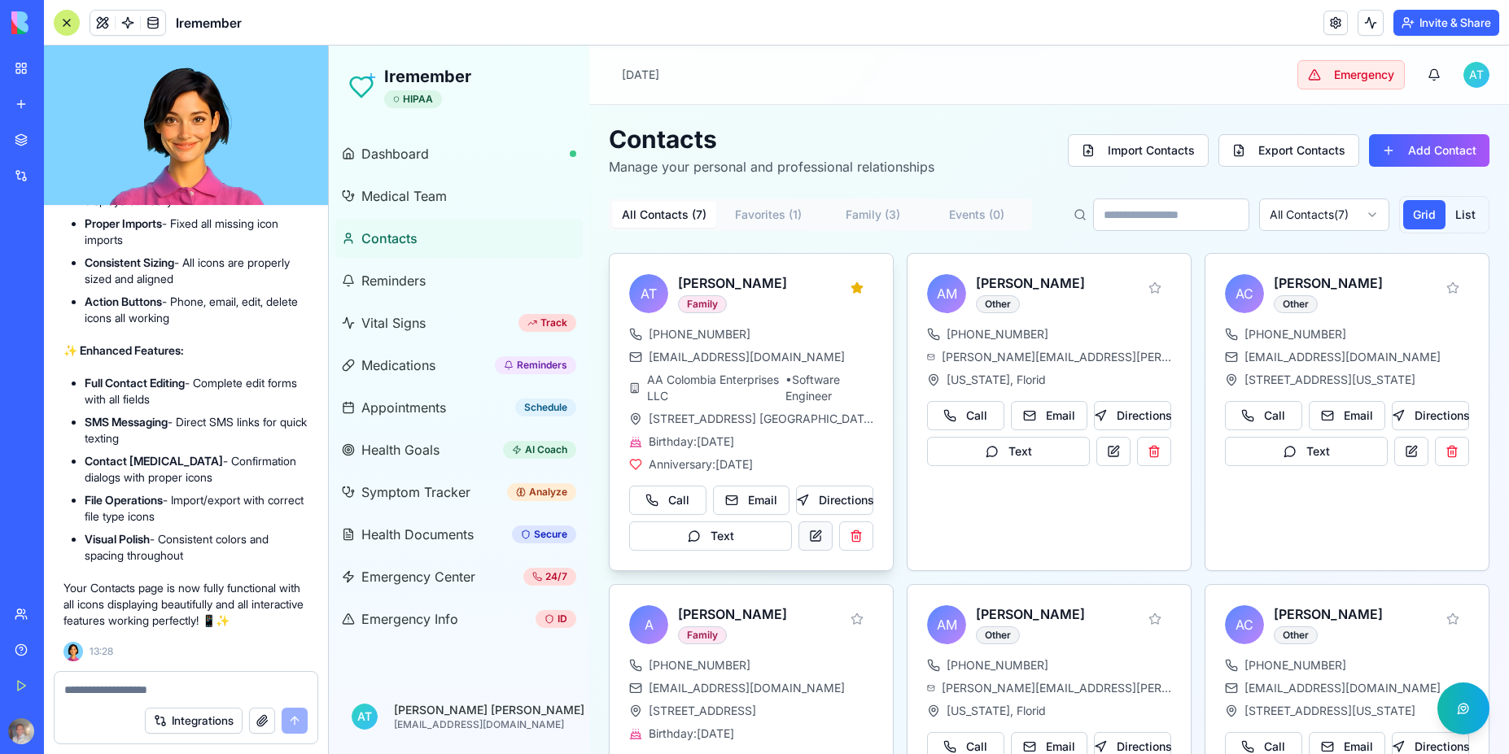
click at [817, 539] on button at bounding box center [815, 536] width 34 height 29
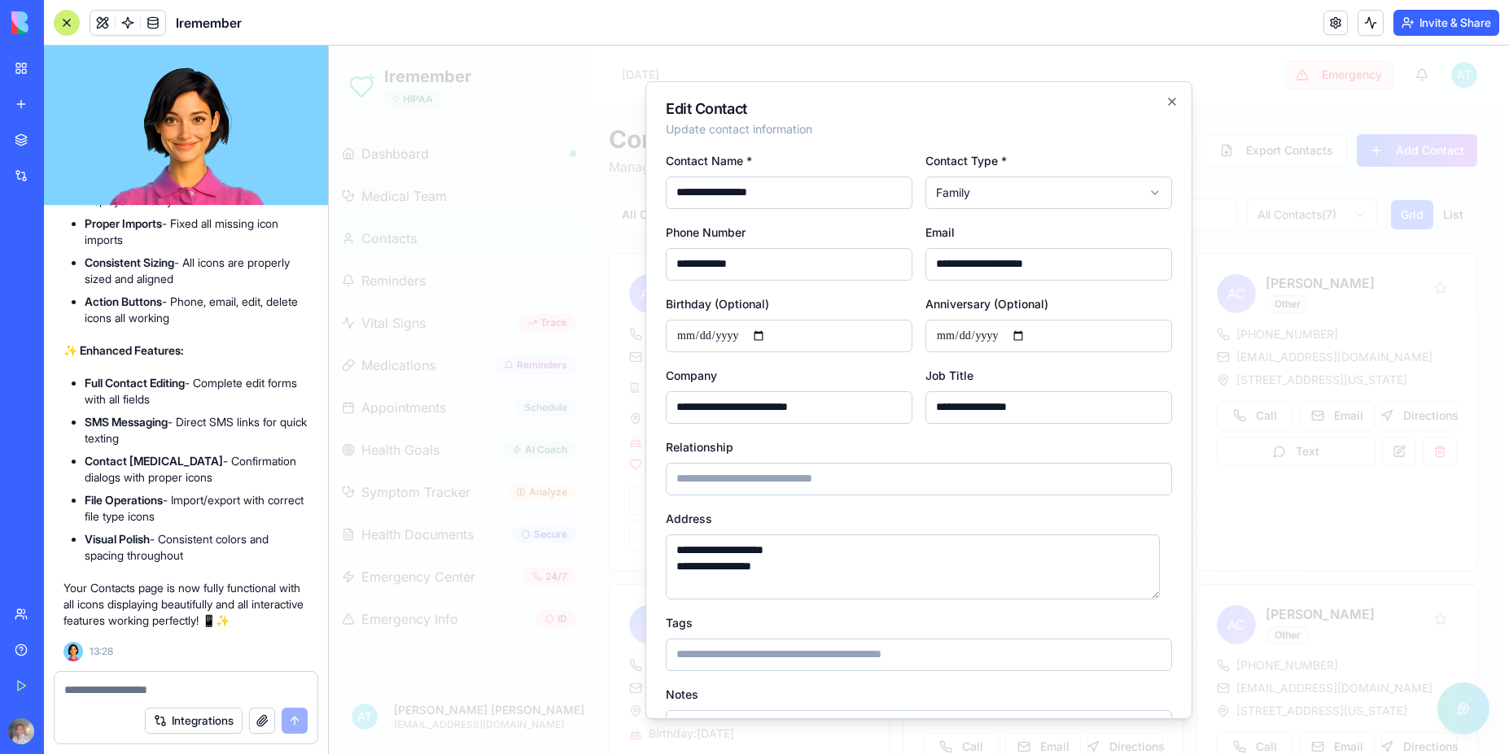
scroll to position [173, 0]
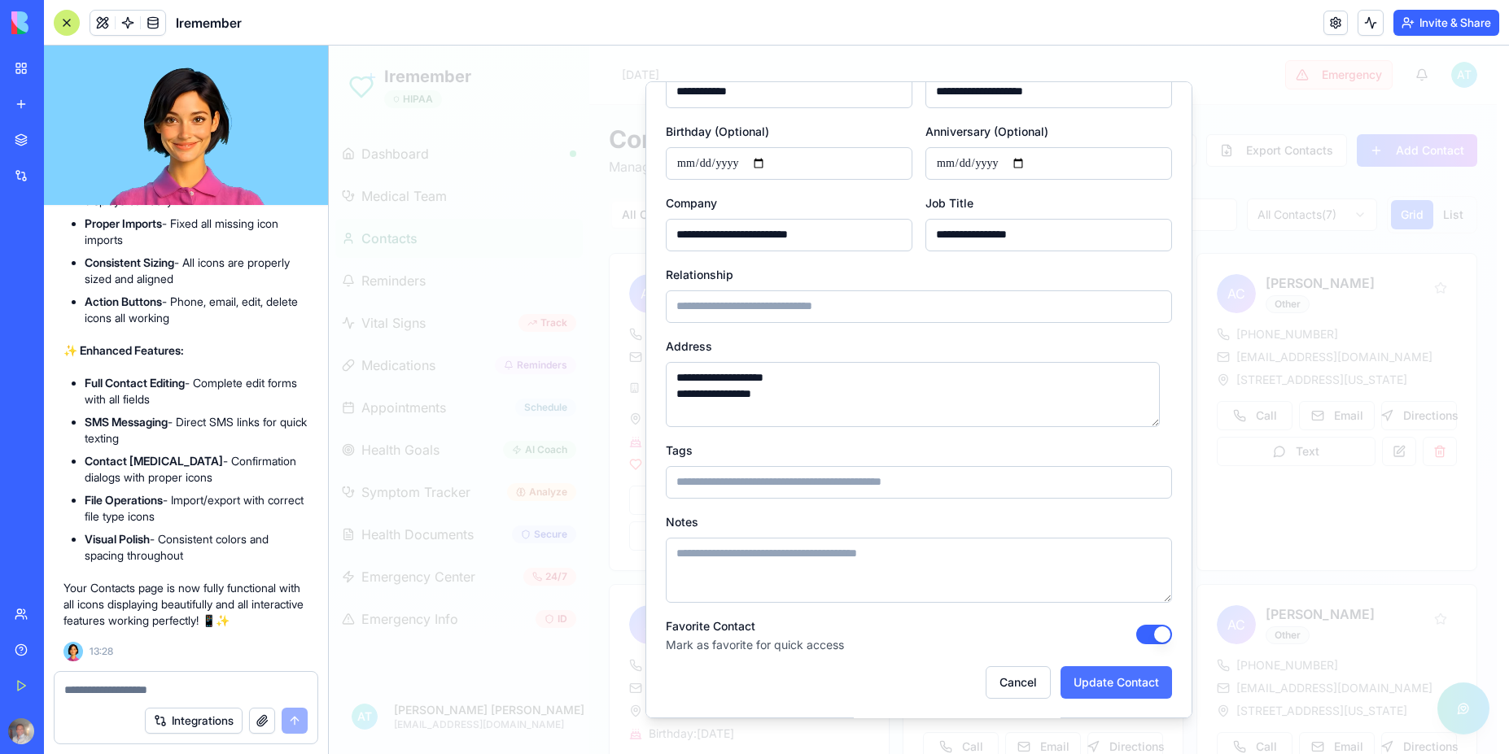
click at [1099, 685] on button "Update Contact" at bounding box center [1115, 682] width 111 height 33
select select "******"
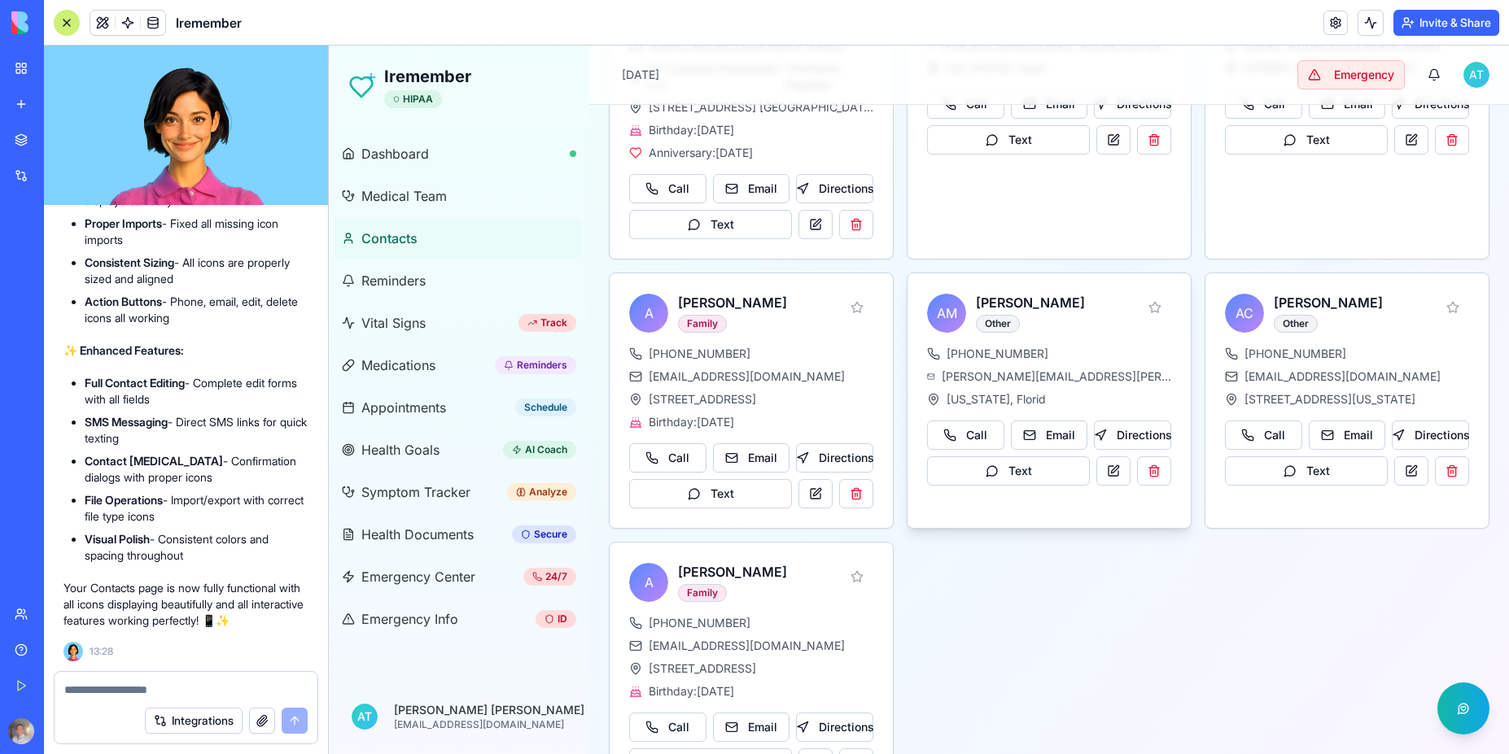
scroll to position [375, 0]
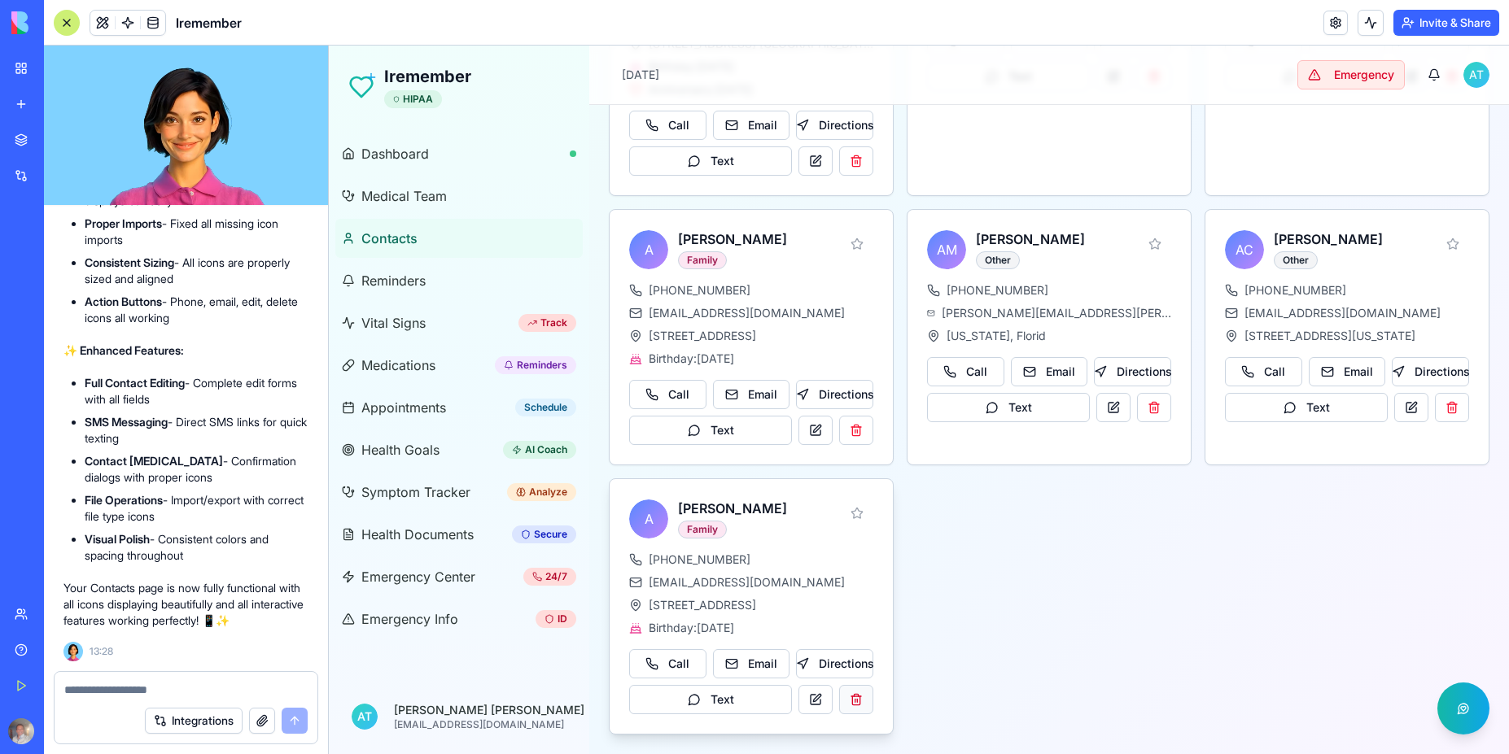
click at [854, 703] on button at bounding box center [856, 699] width 34 height 29
click at [127, 690] on textarea at bounding box center [185, 690] width 243 height 16
click at [413, 278] on span "Reminders" at bounding box center [393, 281] width 64 height 20
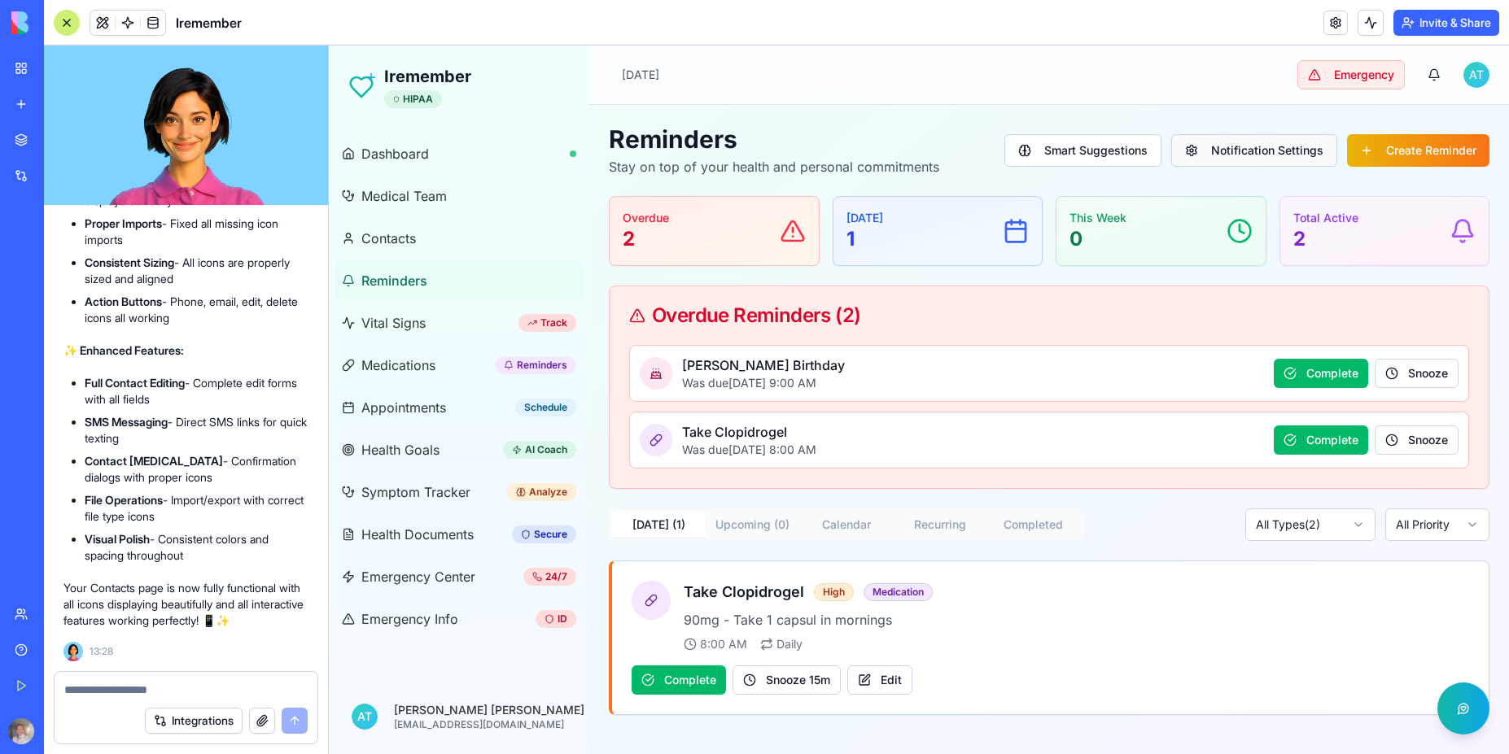
click at [1239, 155] on button "Notification Settings" at bounding box center [1254, 150] width 166 height 33
click at [1243, 154] on button "Notification Settings" at bounding box center [1254, 150] width 166 height 33
click at [1090, 149] on button "Smart Suggestions" at bounding box center [1082, 150] width 157 height 33
click at [395, 240] on span "Contacts" at bounding box center [388, 239] width 55 height 20
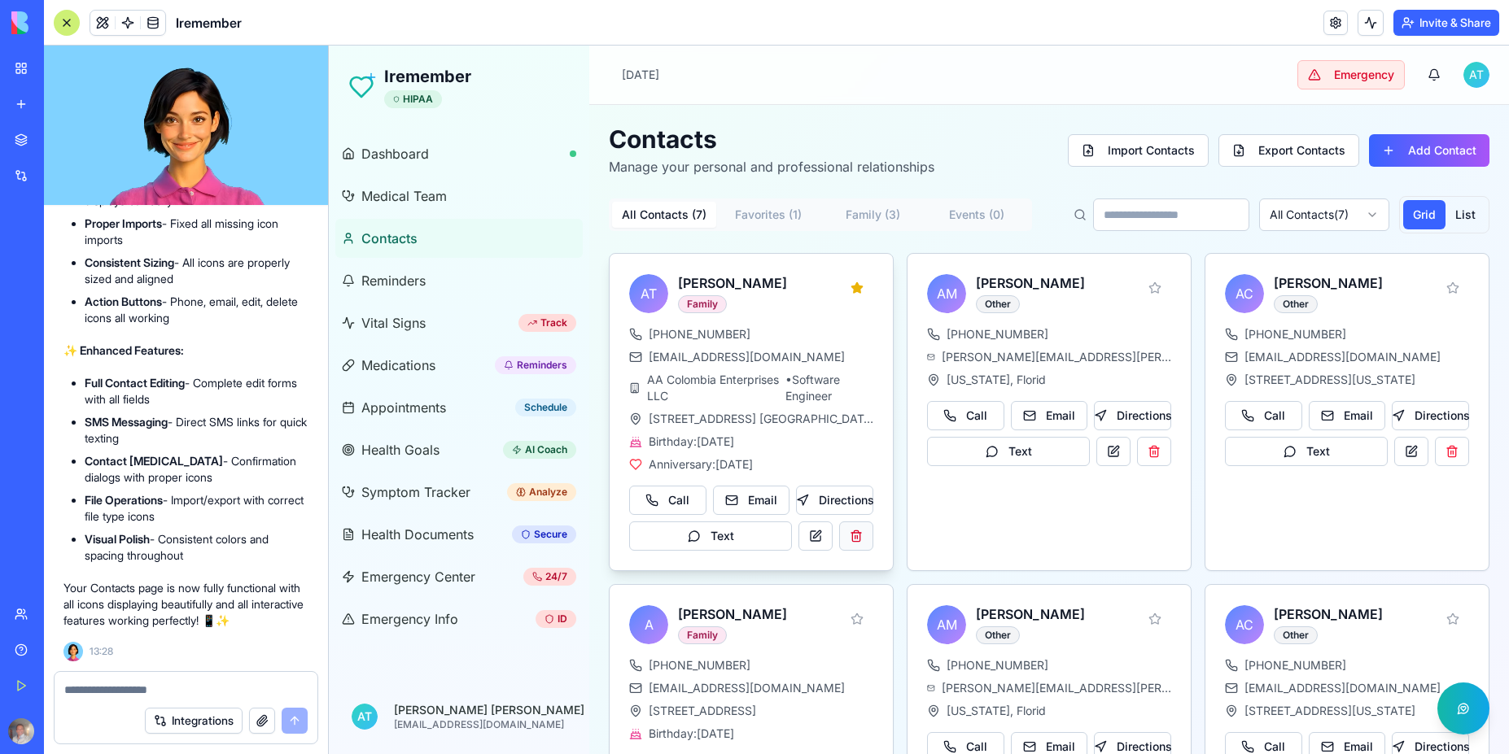
click at [850, 533] on button at bounding box center [856, 536] width 34 height 29
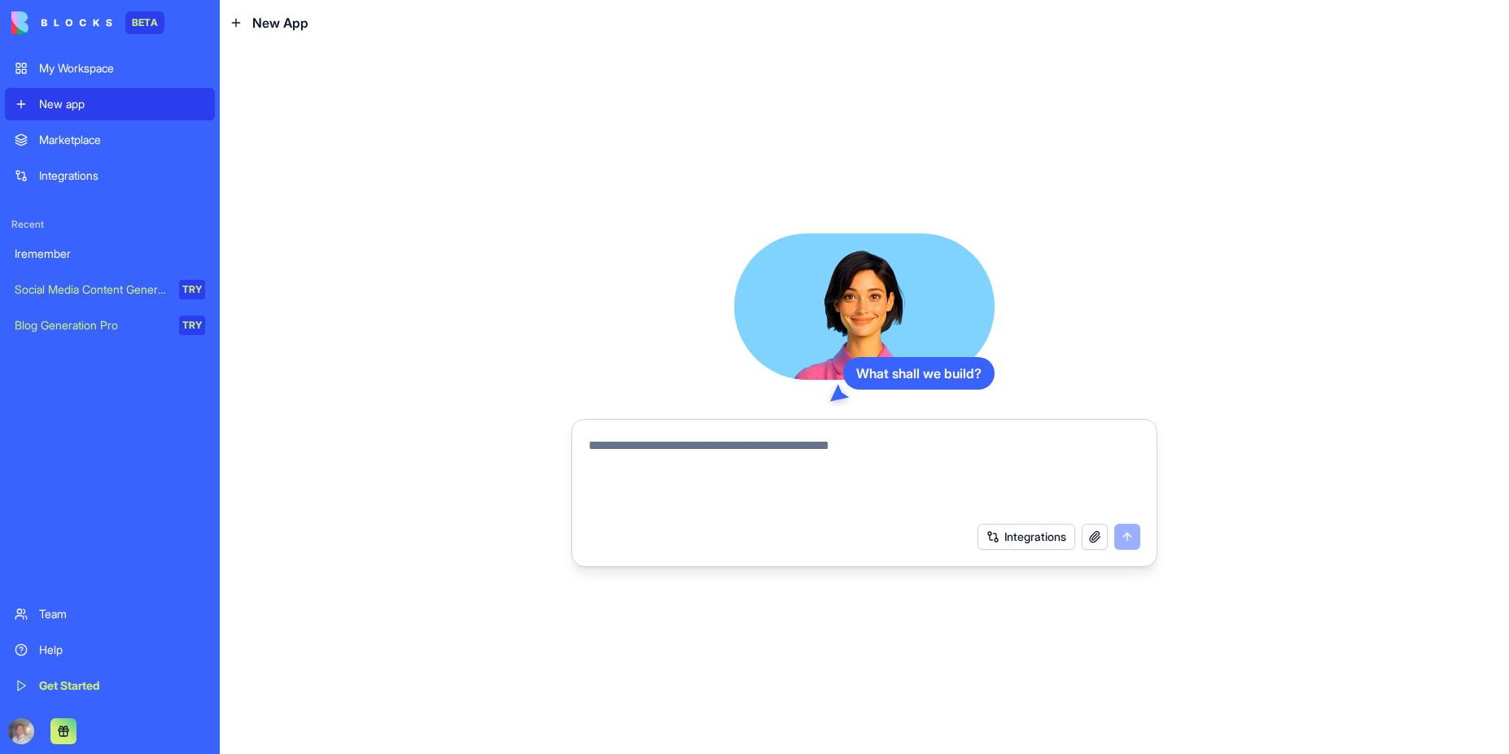
paste textarea "**********"
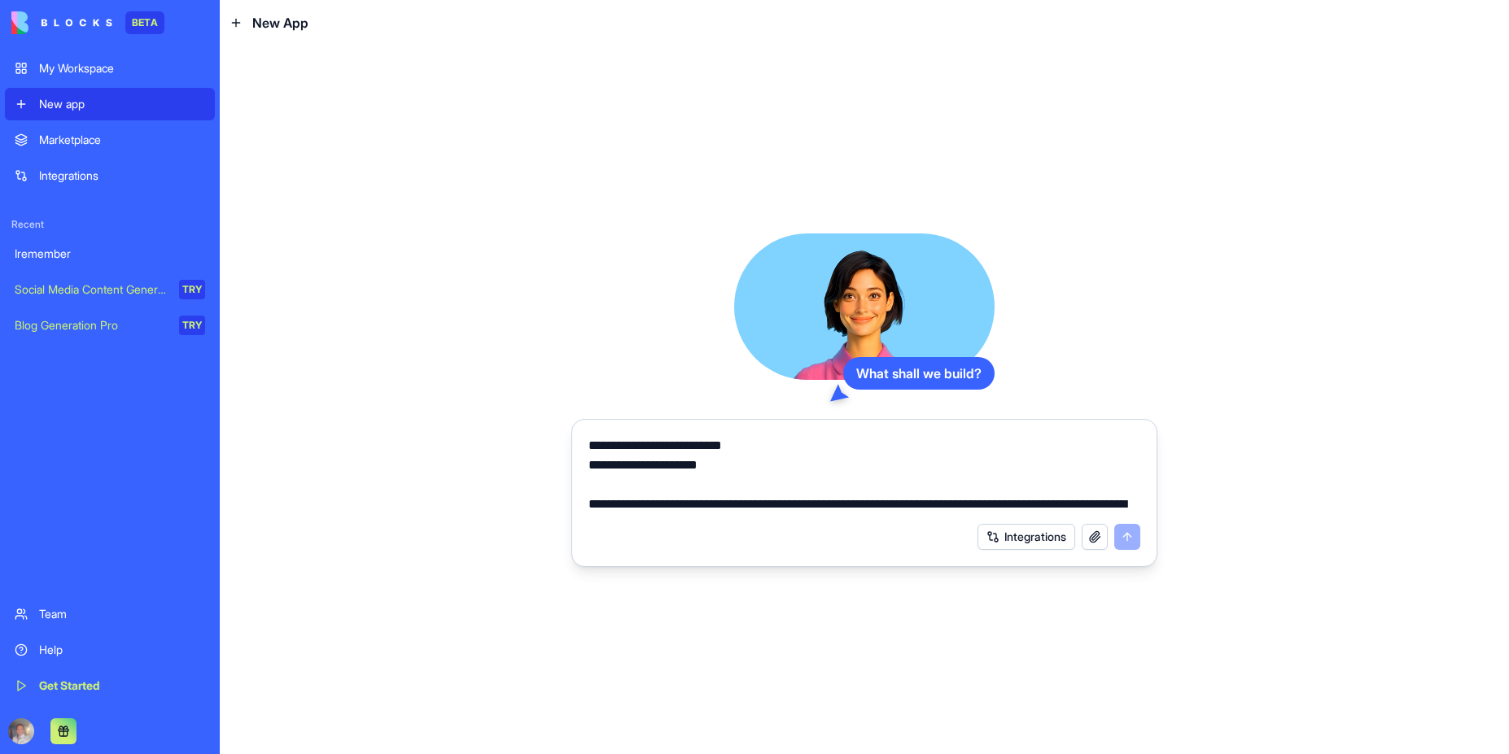
scroll to position [3905, 0]
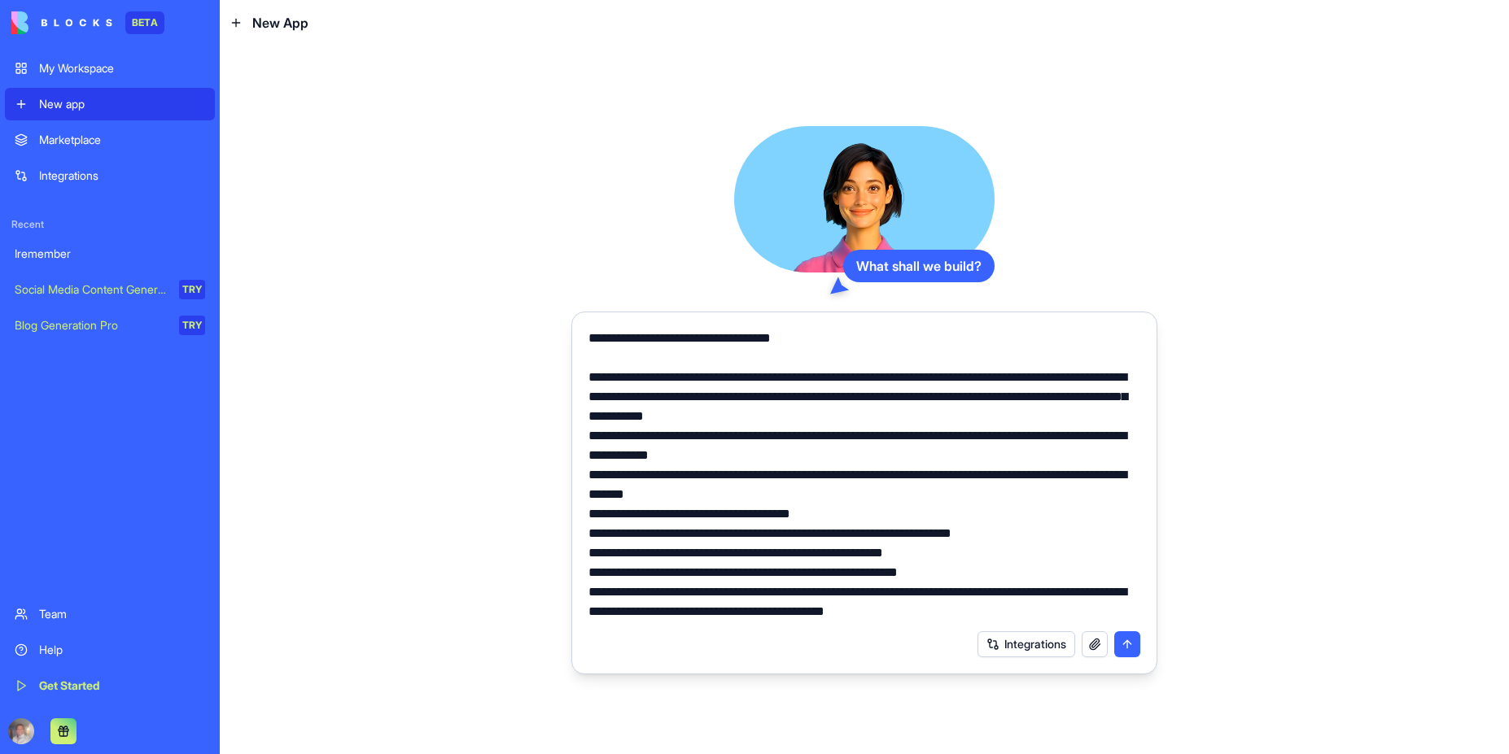
click at [849, 344] on textarea at bounding box center [864, 475] width 552 height 293
drag, startPoint x: 848, startPoint y: 347, endPoint x: 594, endPoint y: 356, distance: 254.1
click at [594, 356] on textarea at bounding box center [864, 475] width 552 height 293
click at [860, 374] on textarea at bounding box center [864, 475] width 552 height 293
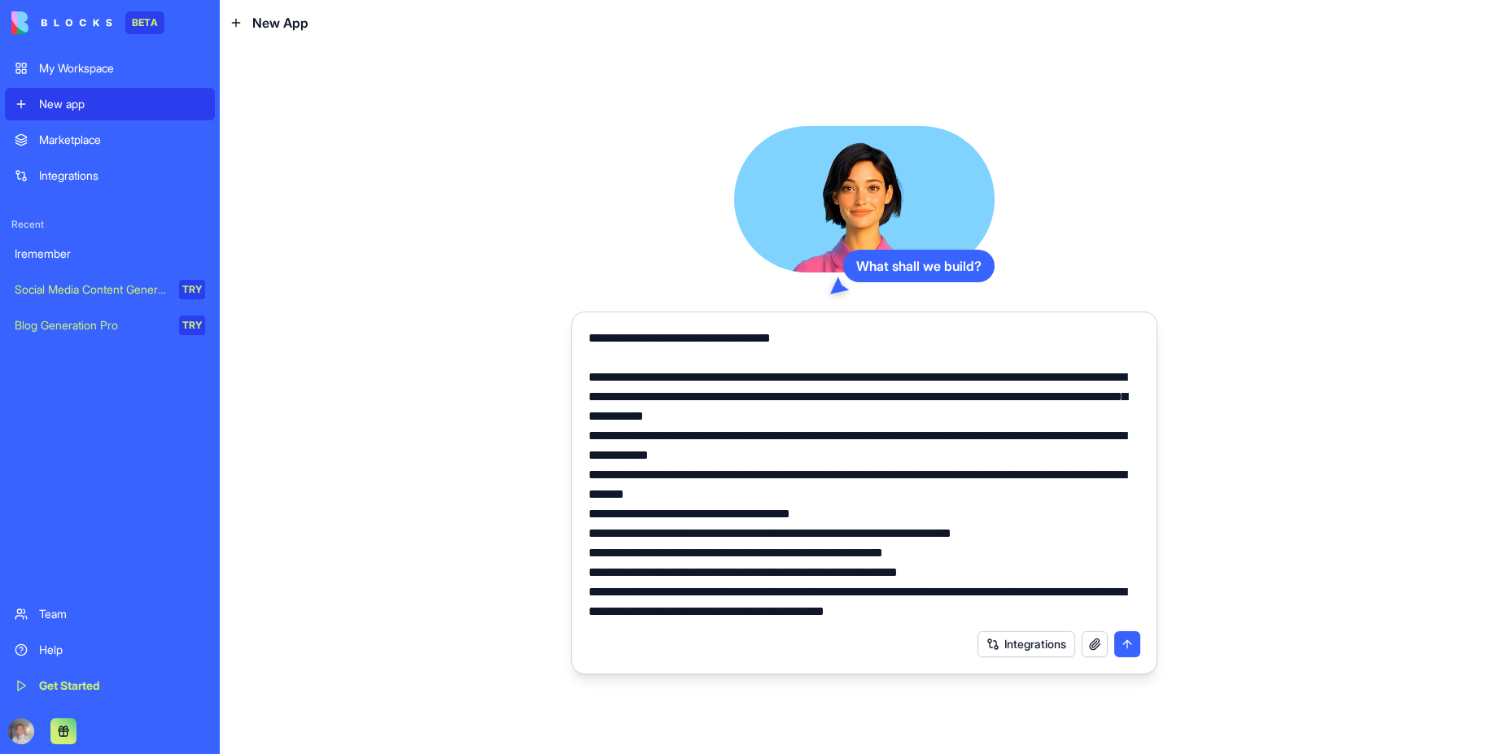
scroll to position [3906, 0]
click at [852, 344] on textarea at bounding box center [864, 475] width 552 height 293
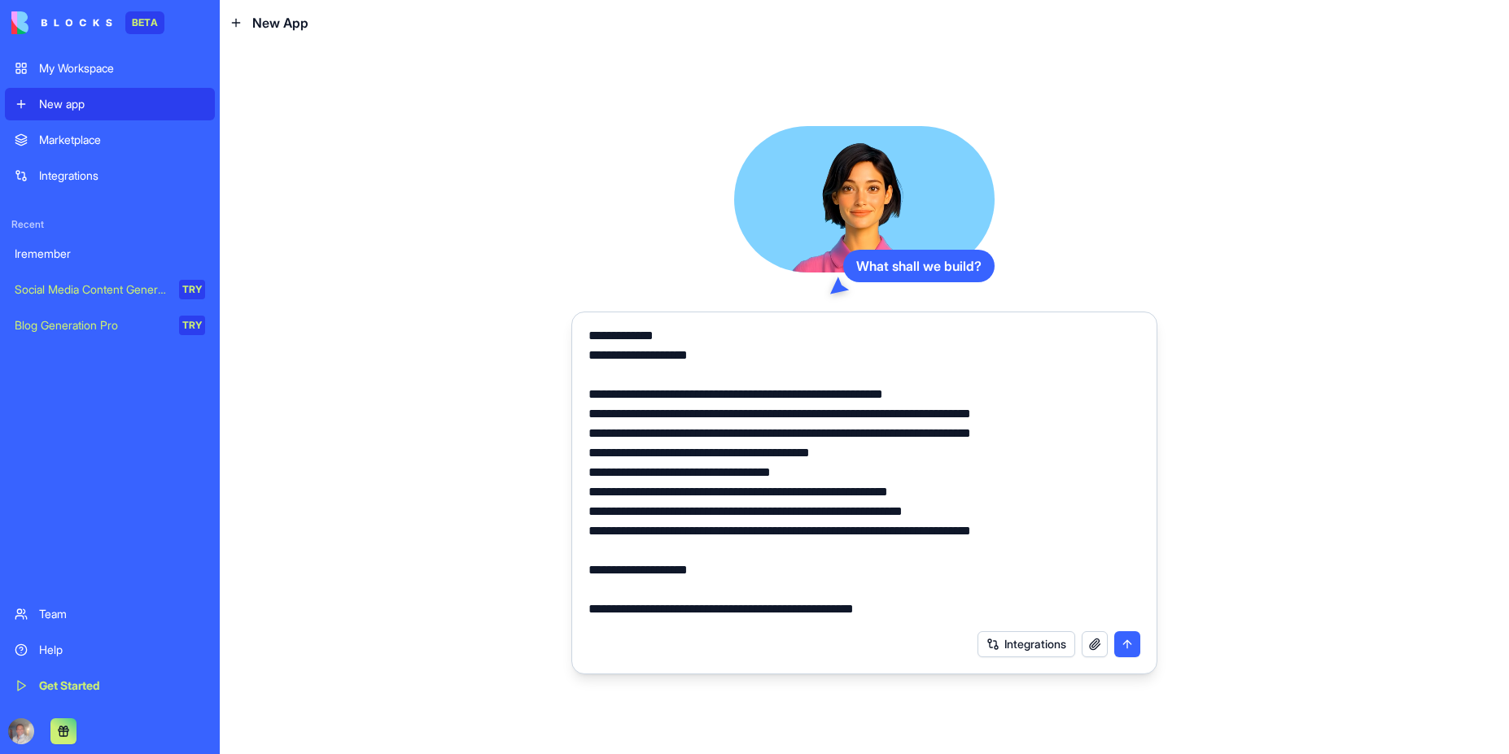
scroll to position [0, 0]
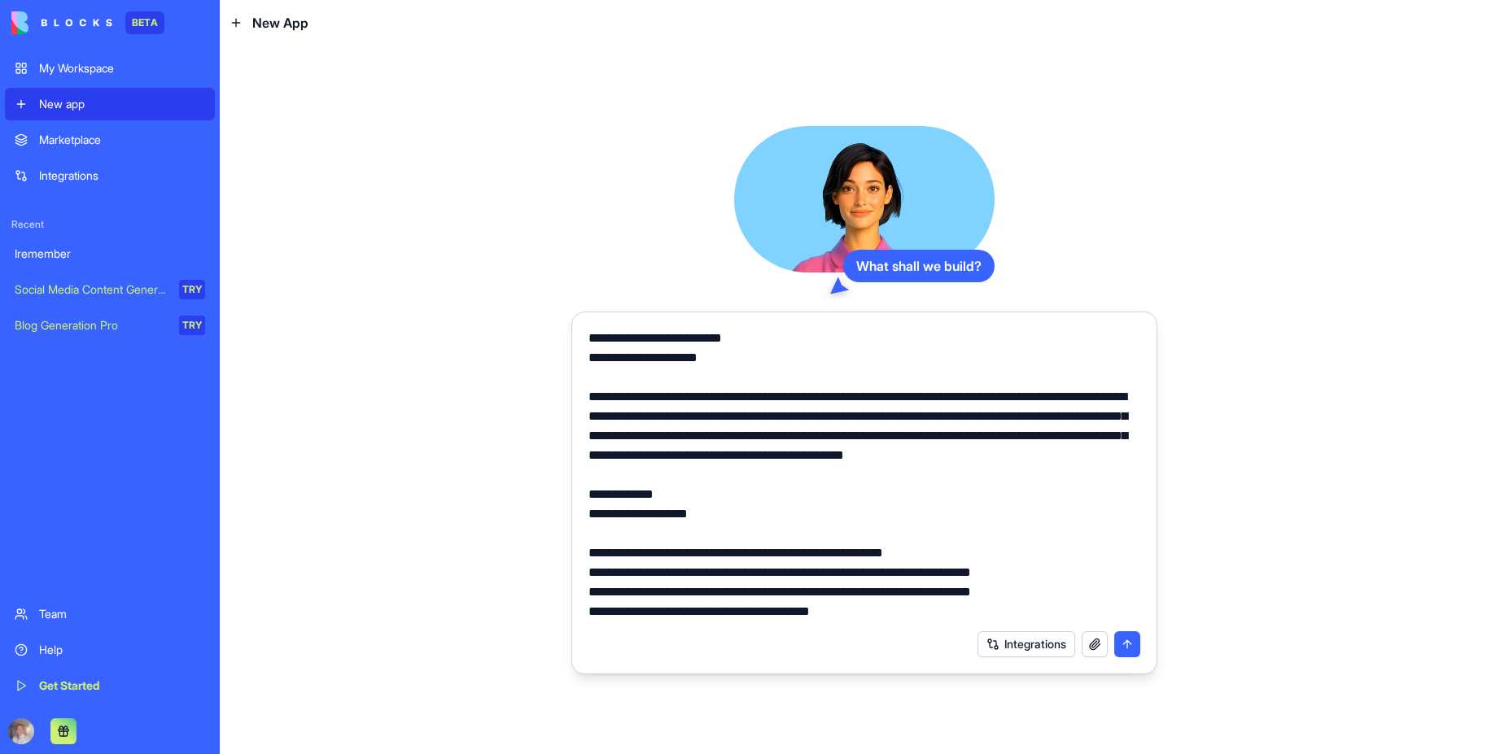
drag, startPoint x: 850, startPoint y: 341, endPoint x: 554, endPoint y: 325, distance: 296.6
click at [554, 325] on div "What shall we build? Integrations" at bounding box center [864, 400] width 1289 height 709
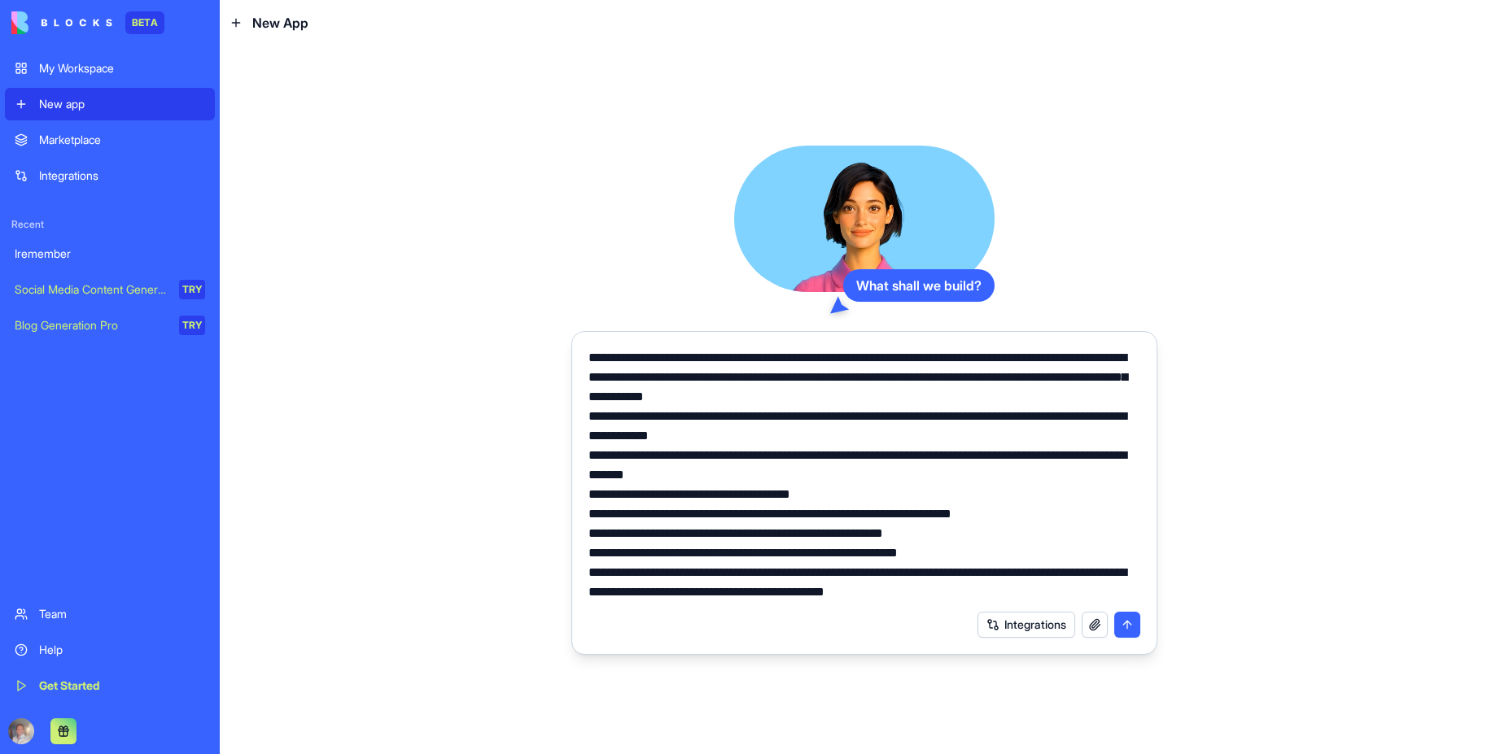
click at [808, 439] on textarea "**********" at bounding box center [864, 475] width 552 height 254
type textarea "**********"
click at [1129, 628] on button "submit" at bounding box center [1127, 625] width 26 height 26
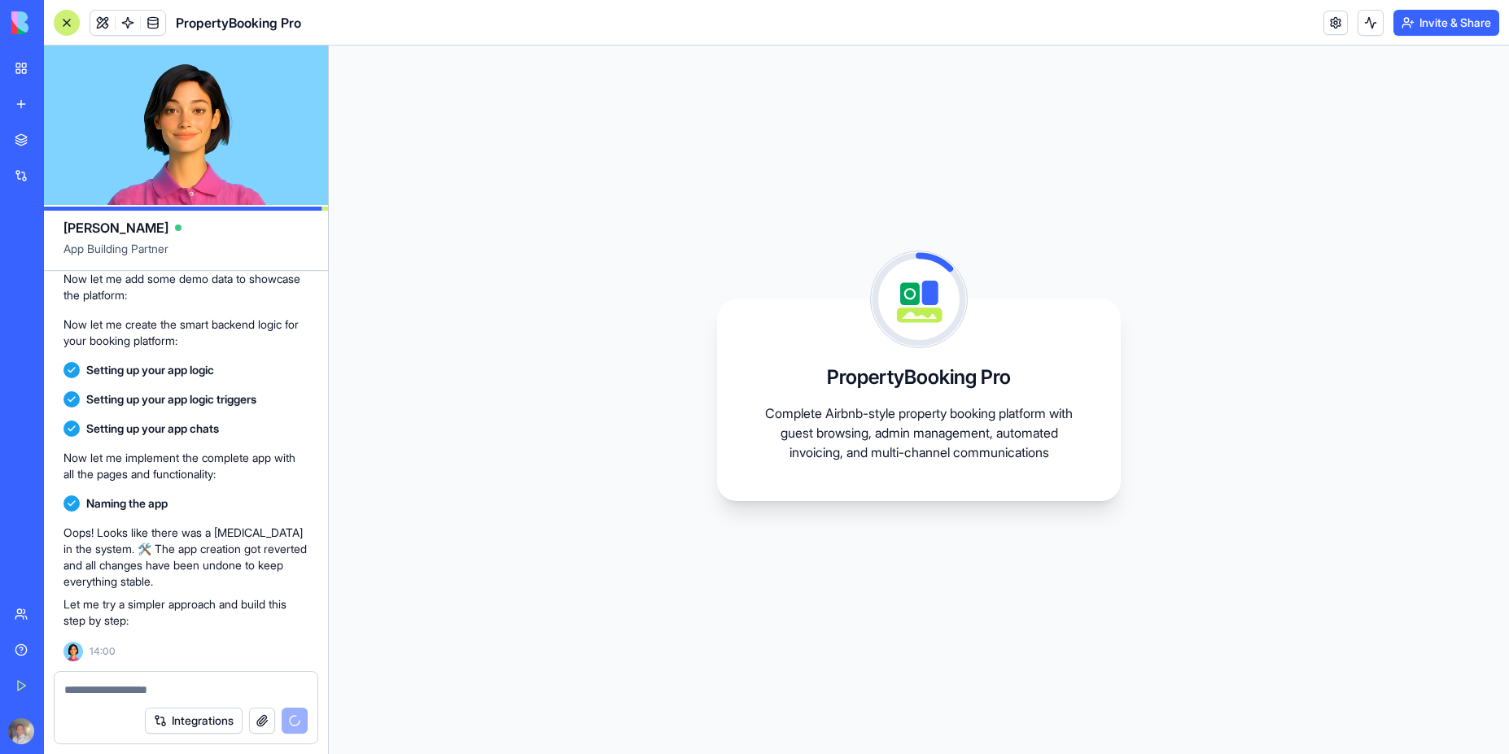
scroll to position [963, 0]
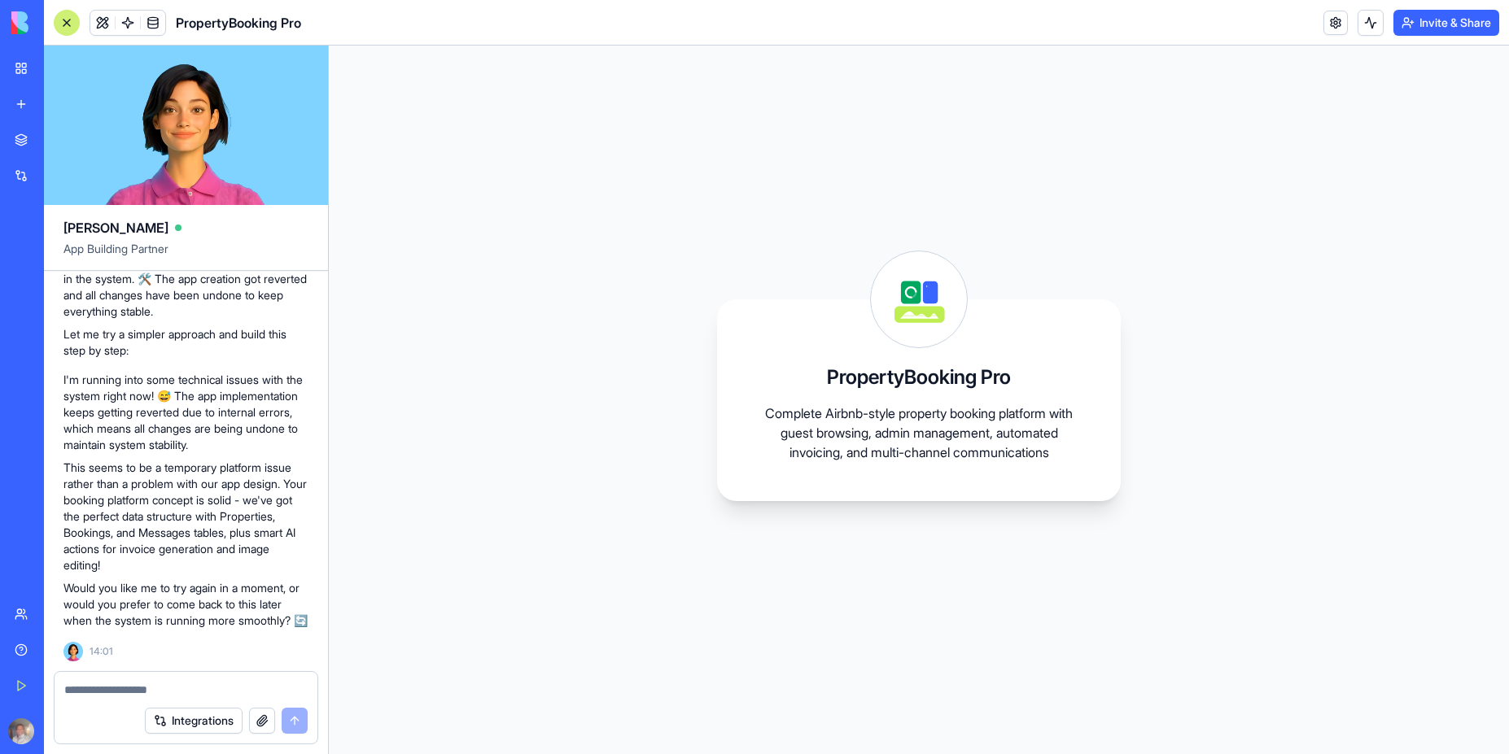
click at [101, 692] on textarea at bounding box center [185, 690] width 243 height 16
type textarea "***"
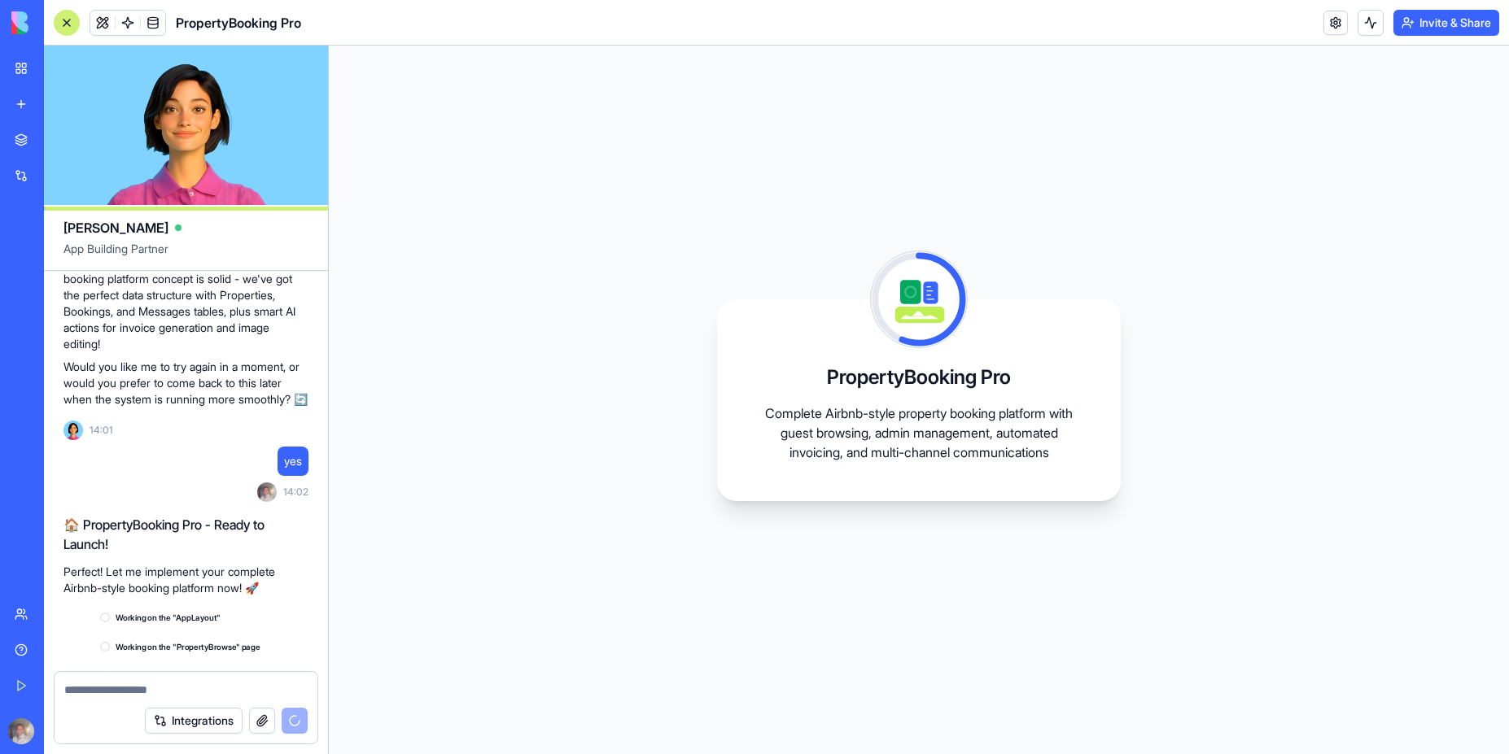
scroll to position [1347, 0]
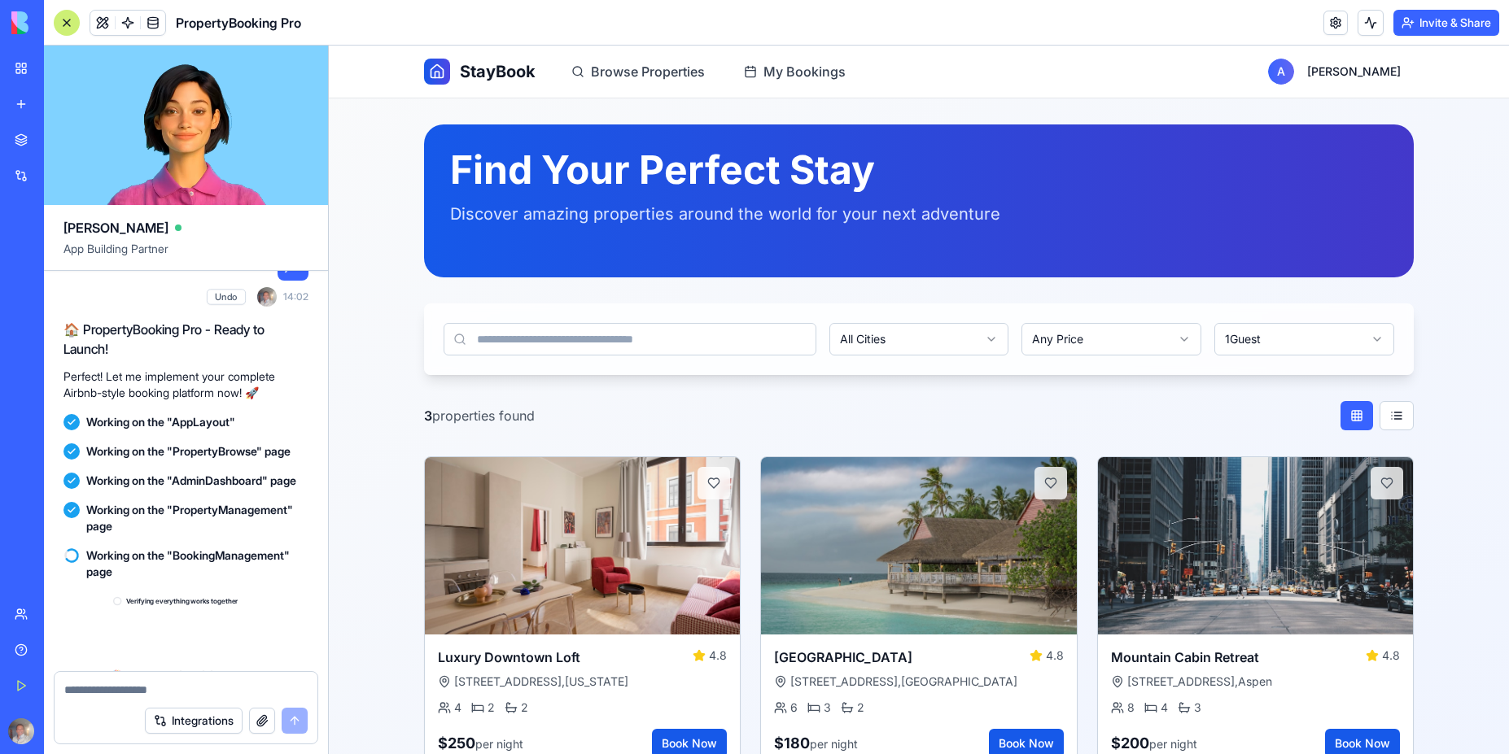
scroll to position [1637, 0]
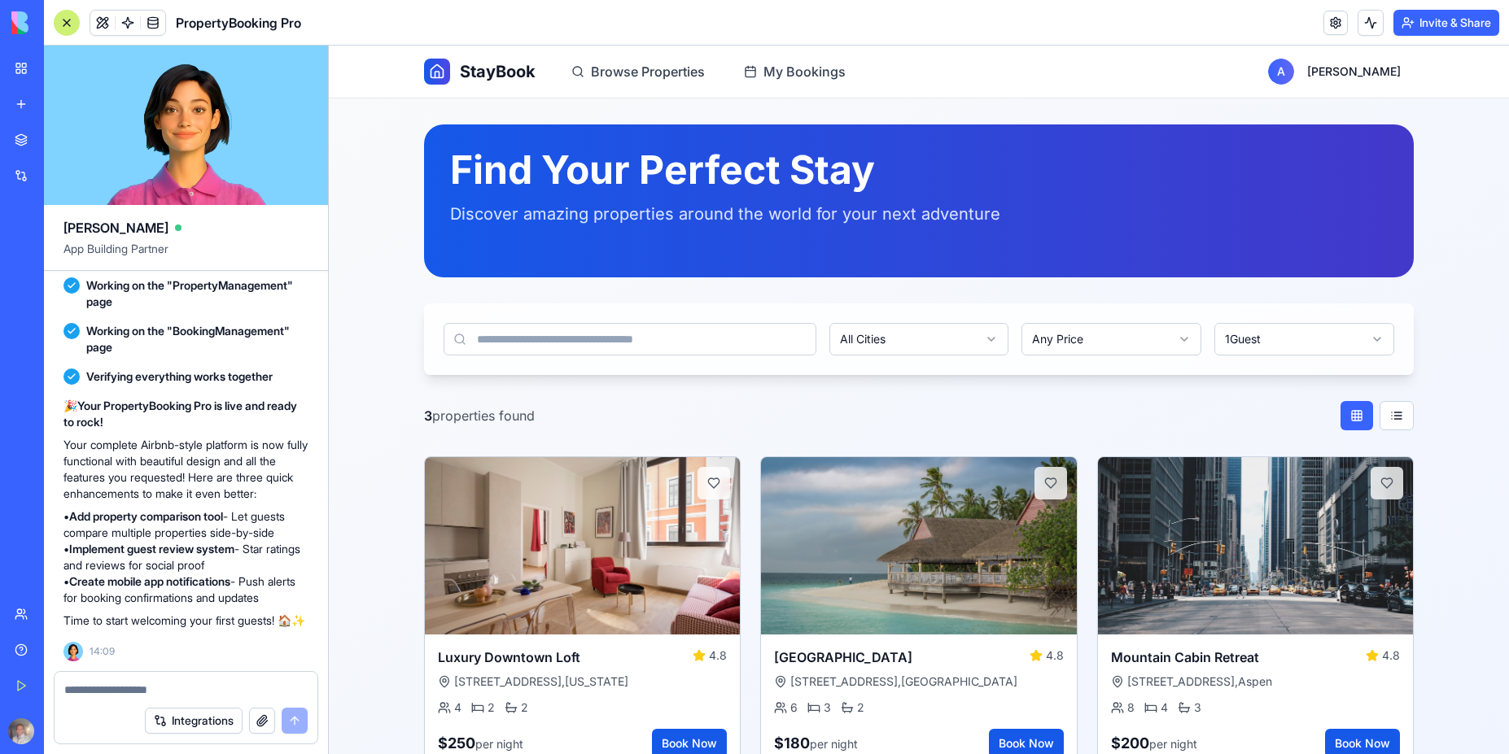
click at [103, 695] on textarea at bounding box center [185, 690] width 243 height 16
paste textarea "**********"
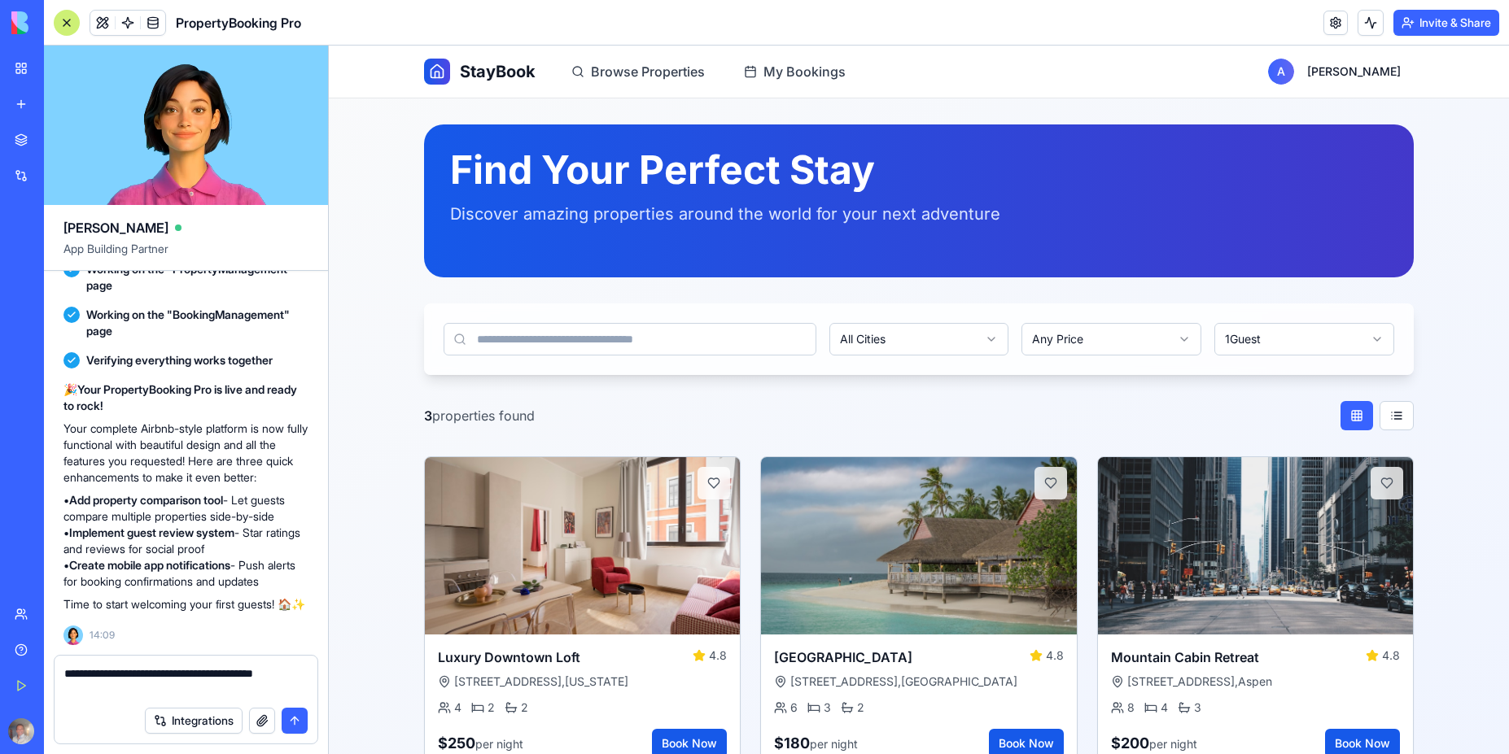
click at [132, 692] on textarea "**********" at bounding box center [185, 682] width 243 height 33
paste textarea "**********"
type textarea "**********"
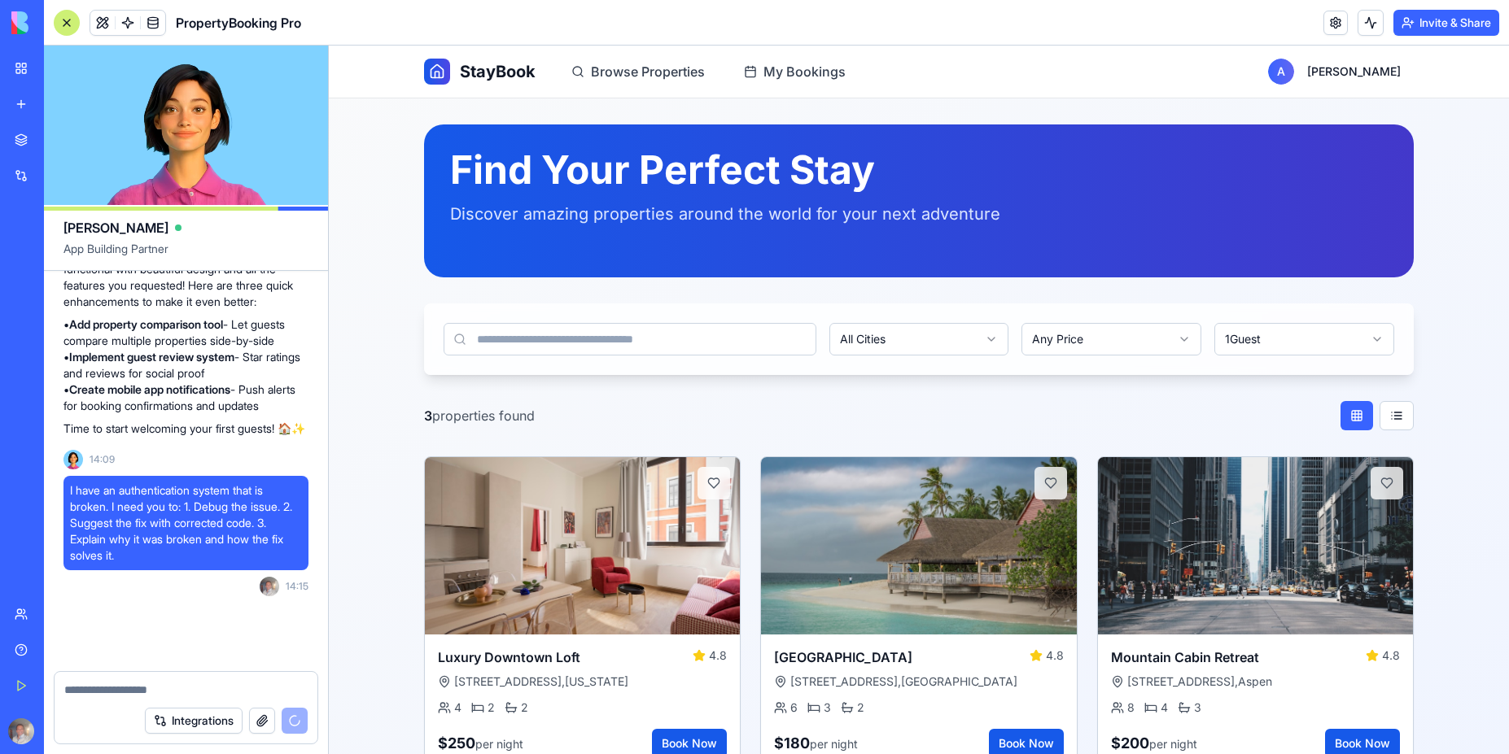
scroll to position [2451, 0]
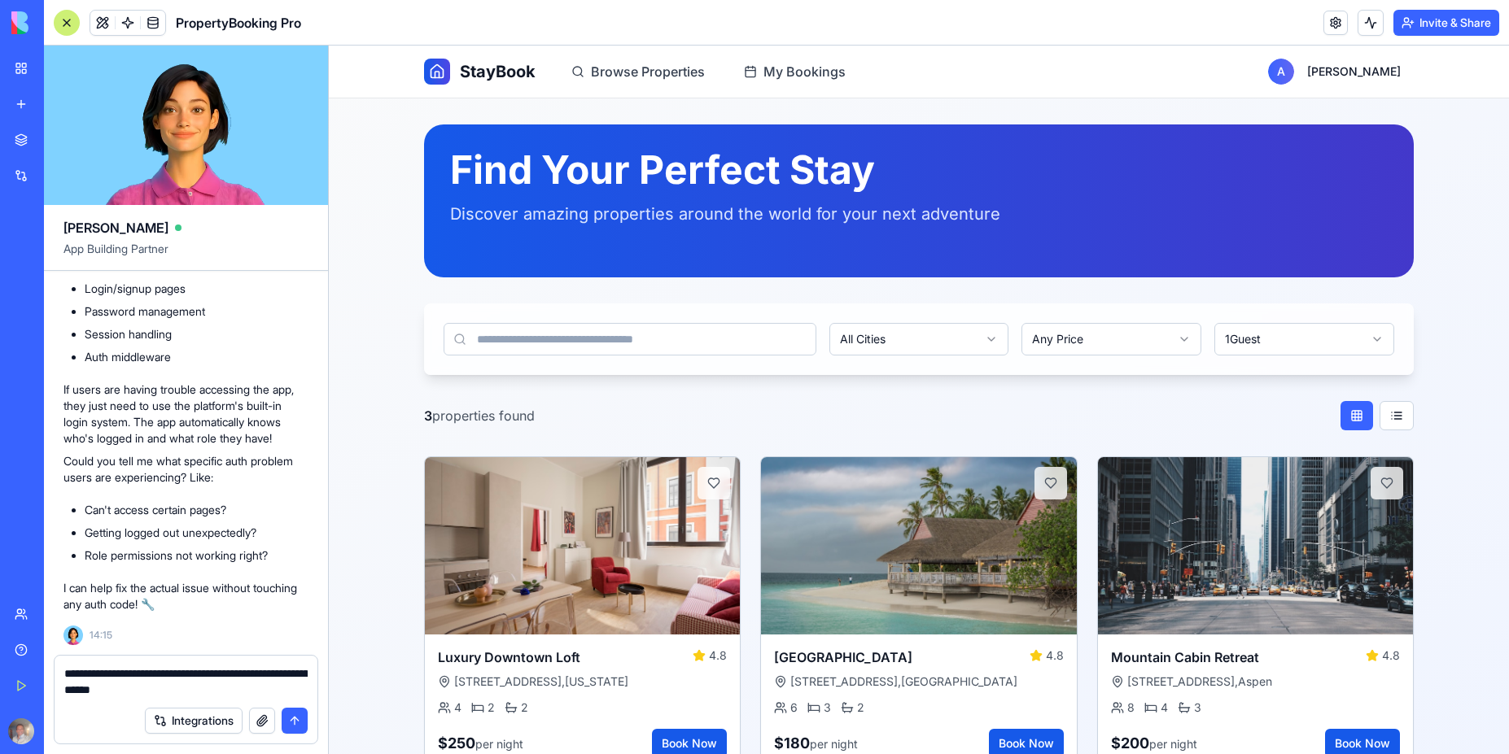
type textarea "**********"
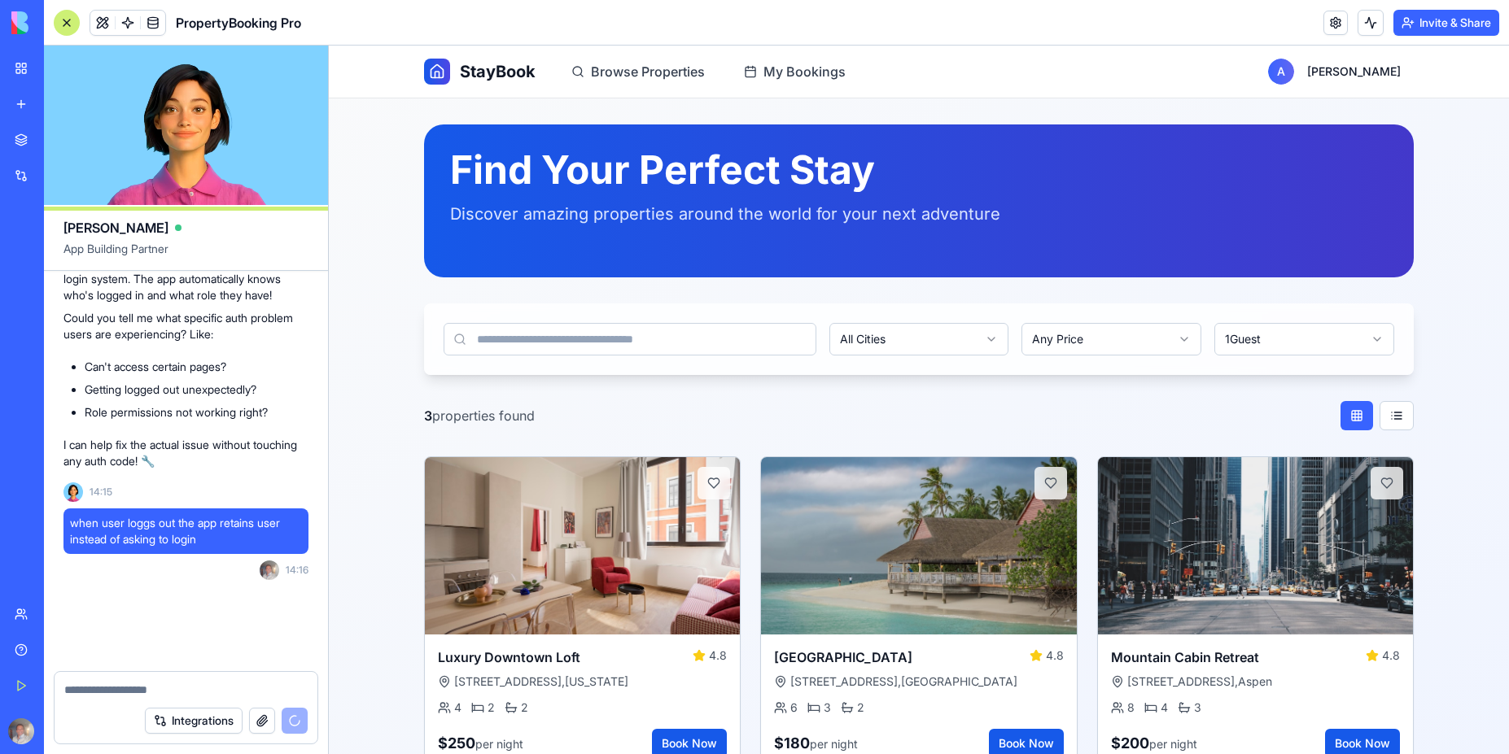
scroll to position [3383, 0]
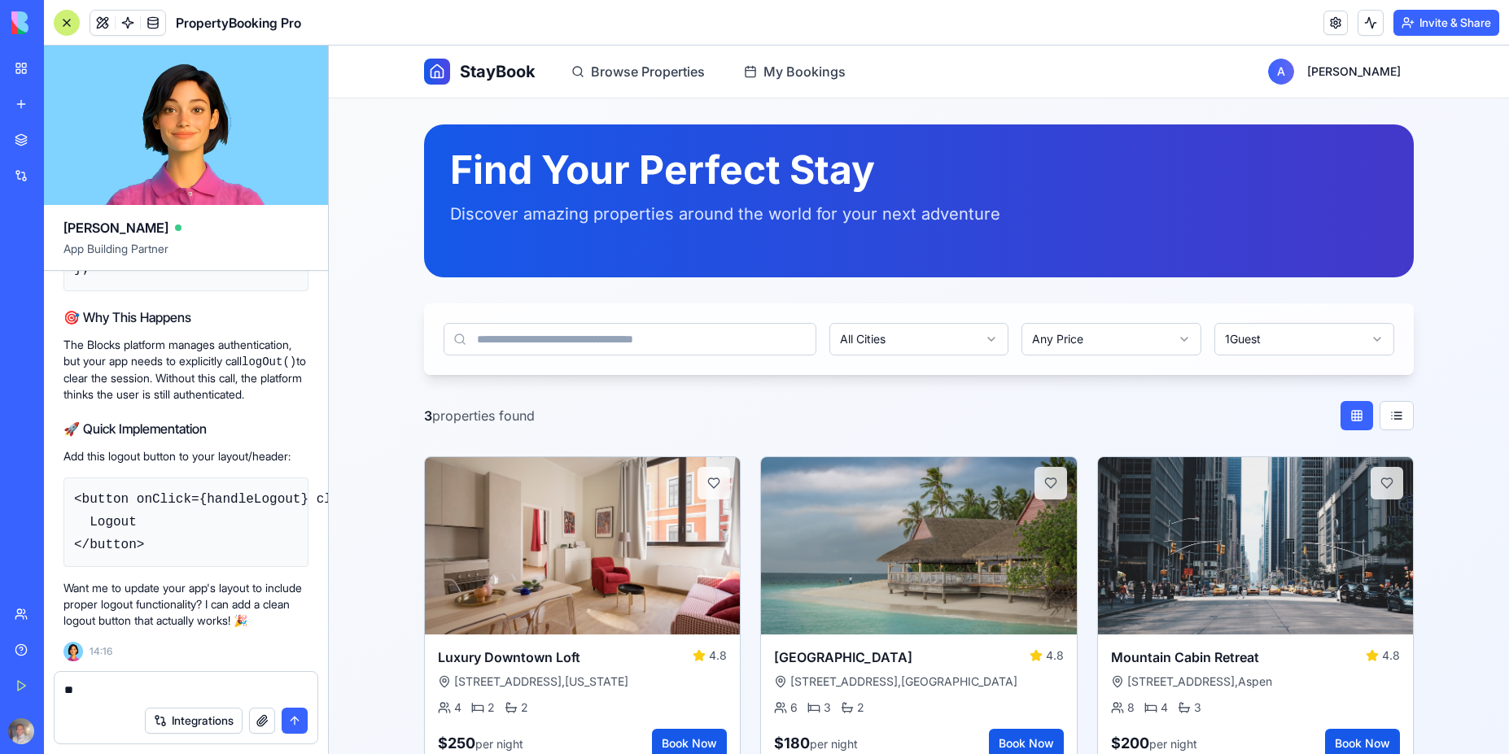
type textarea "***"
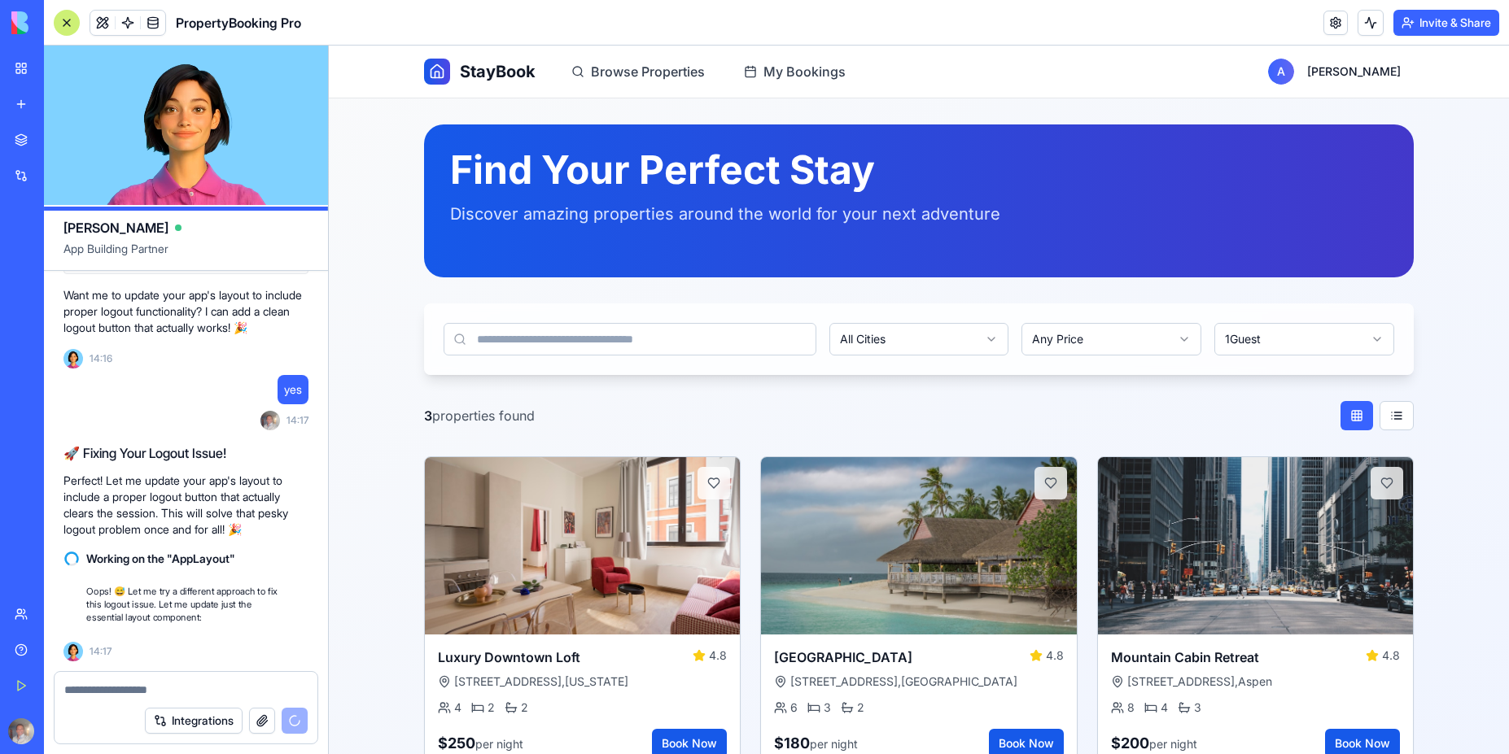
scroll to position [3676, 0]
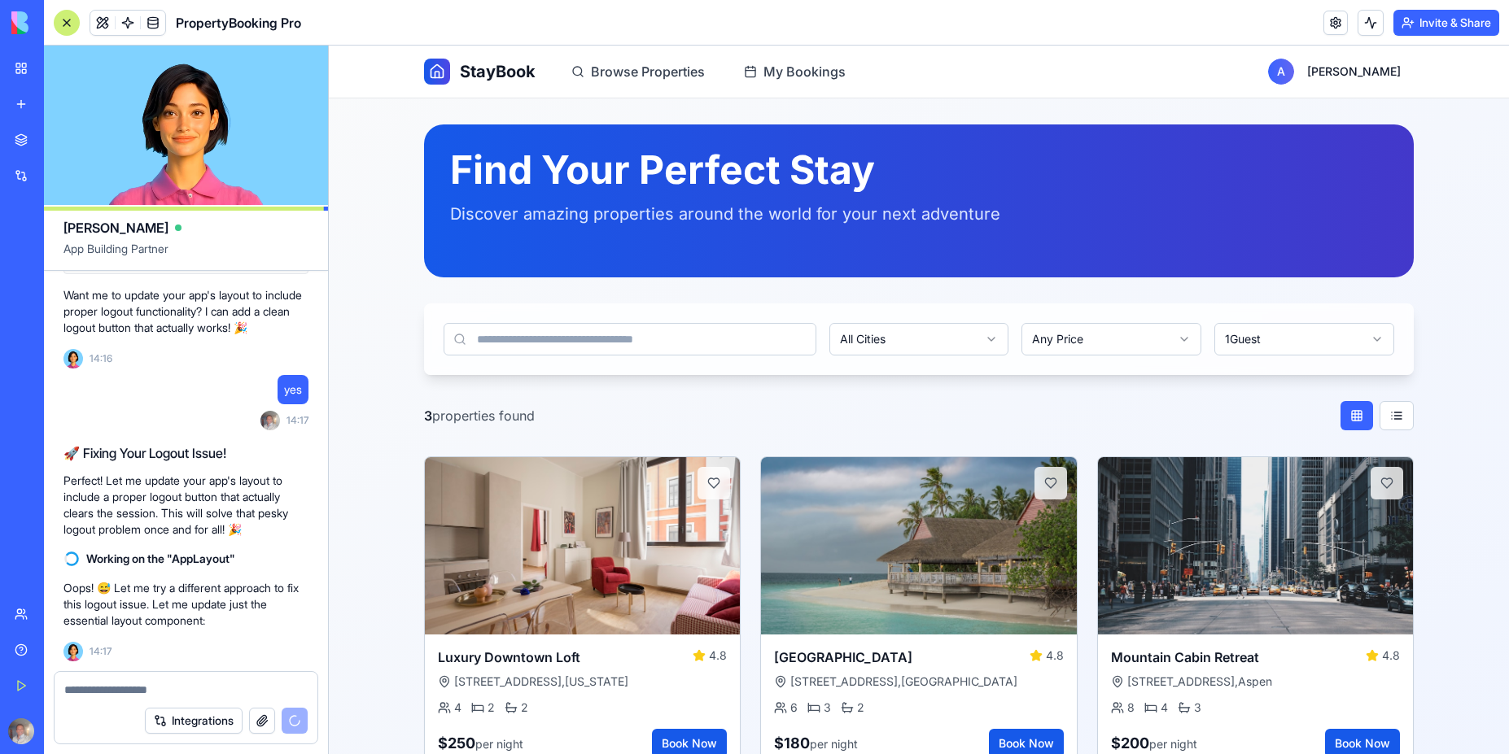
click at [693, 344] on input at bounding box center [629, 339] width 373 height 33
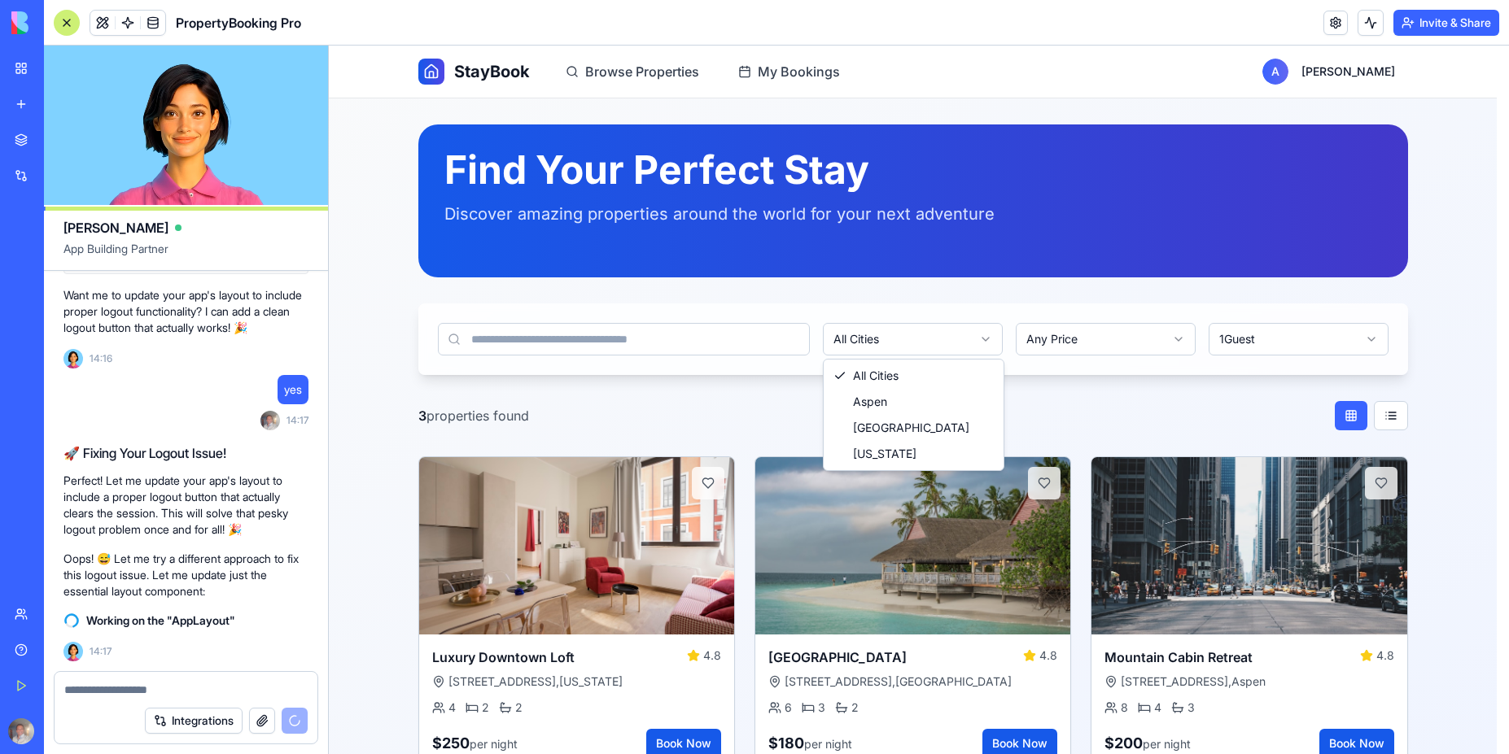
click at [915, 347] on html "StayBook Browse Properties My Bookings A [PERSON_NAME] Find Your Perfect Stay D…" at bounding box center [919, 422] width 1180 height 753
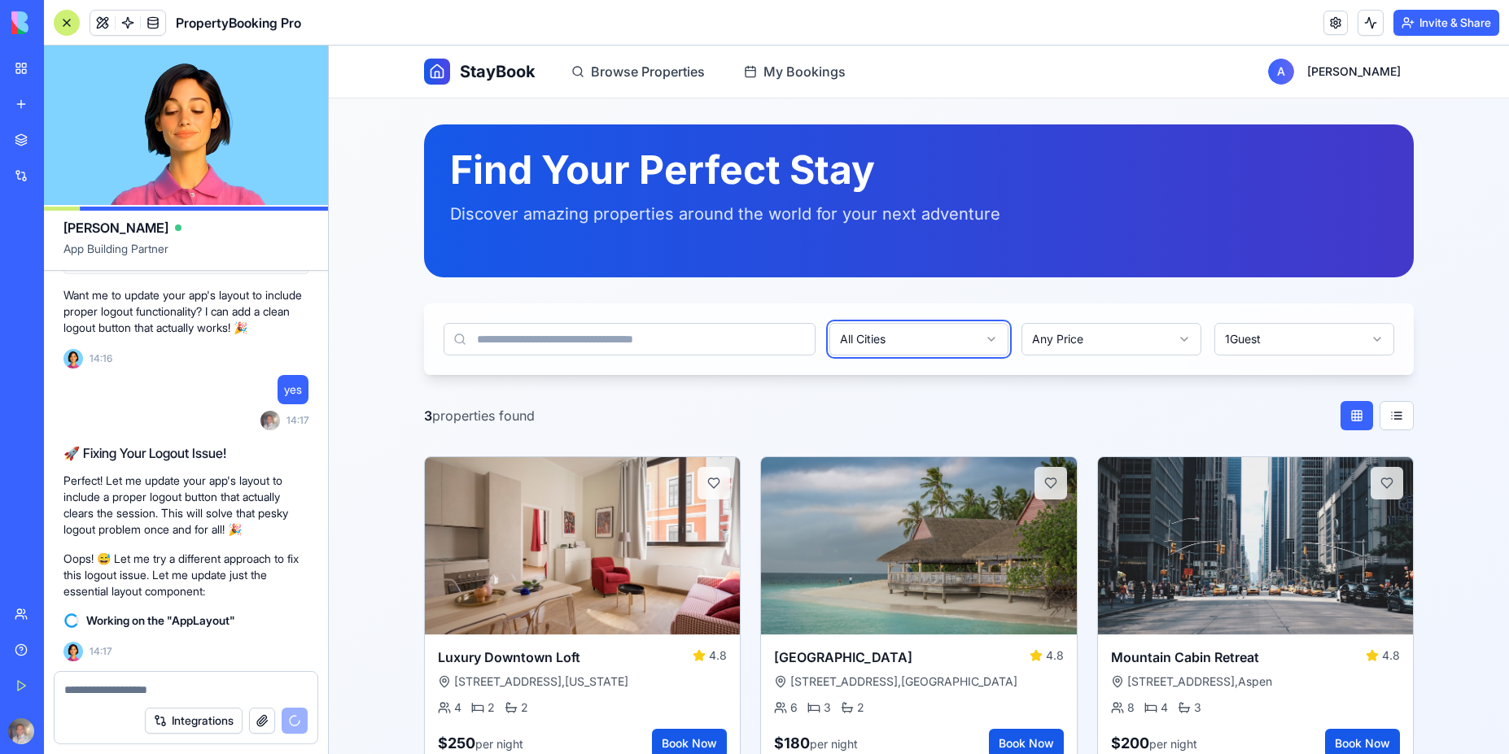
click at [1073, 343] on html "StayBook Browse Properties My Bookings A [PERSON_NAME] Find Your Perfect Stay D…" at bounding box center [919, 422] width 1180 height 753
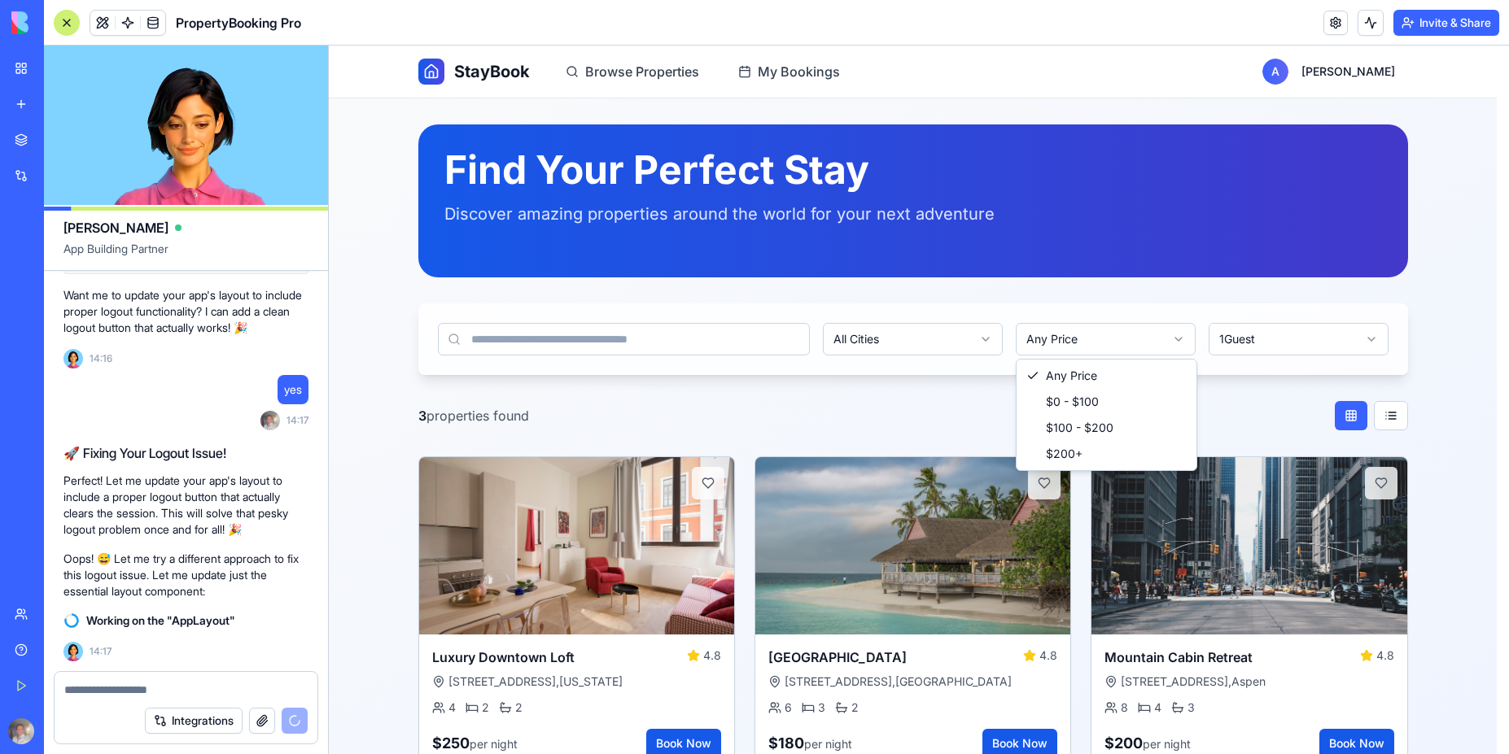
click at [1073, 343] on html "StayBook Browse Properties My Bookings A [PERSON_NAME] Find Your Perfect Stay D…" at bounding box center [919, 422] width 1180 height 753
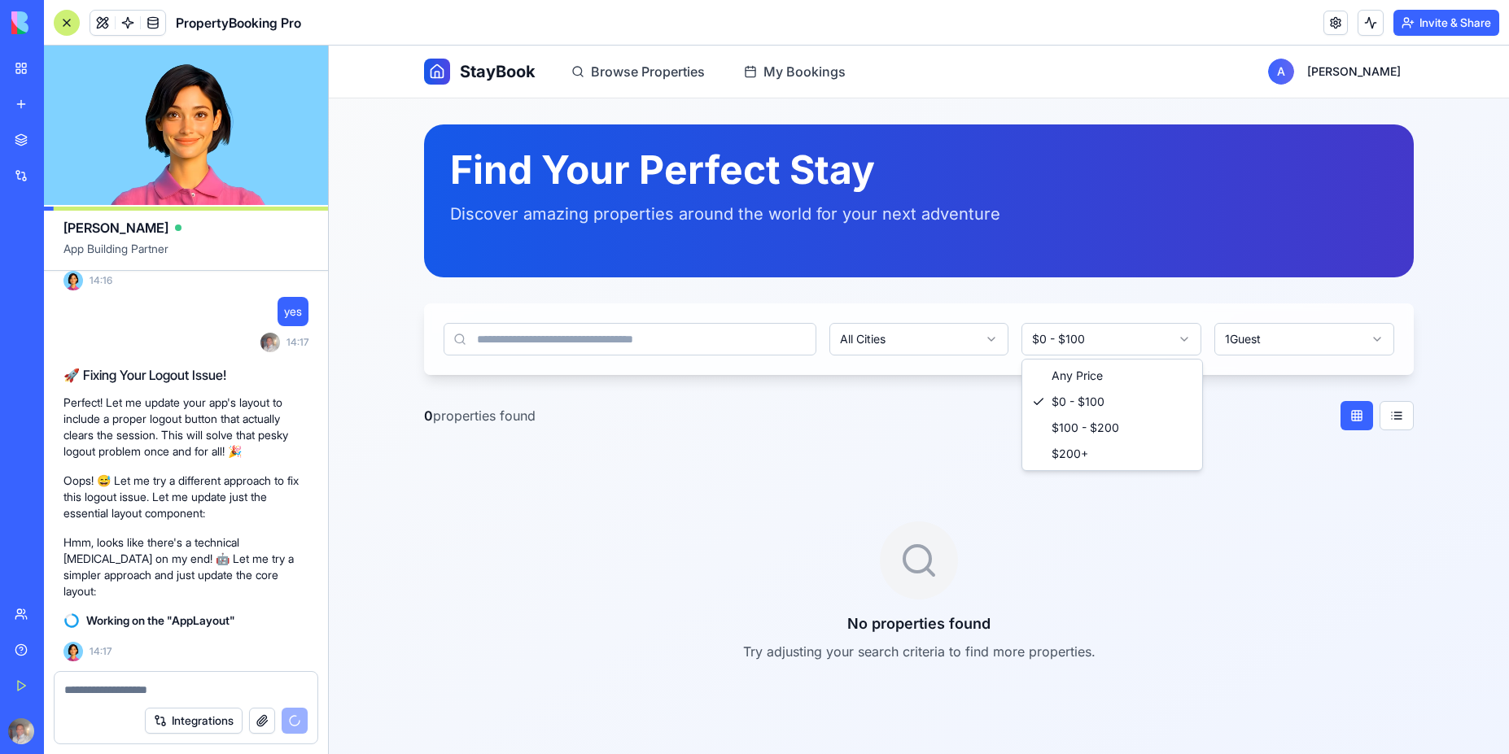
click at [1081, 350] on html "StayBook Browse Properties My Bookings A [PERSON_NAME] Find Your Perfect Stay D…" at bounding box center [919, 400] width 1180 height 709
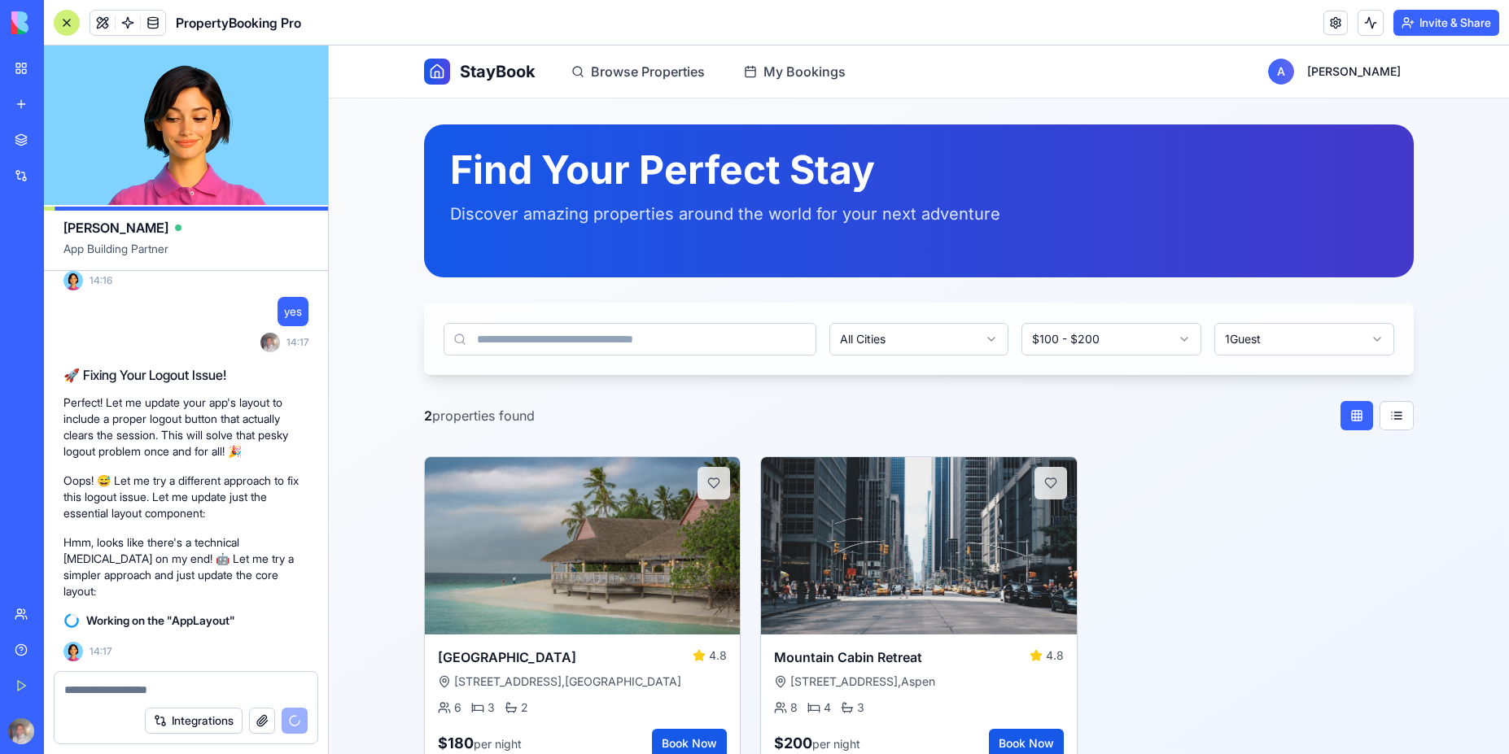
click at [1085, 340] on html "StayBook Browse Properties My Bookings A [PERSON_NAME] Find Your Perfect Stay D…" at bounding box center [919, 422] width 1180 height 753
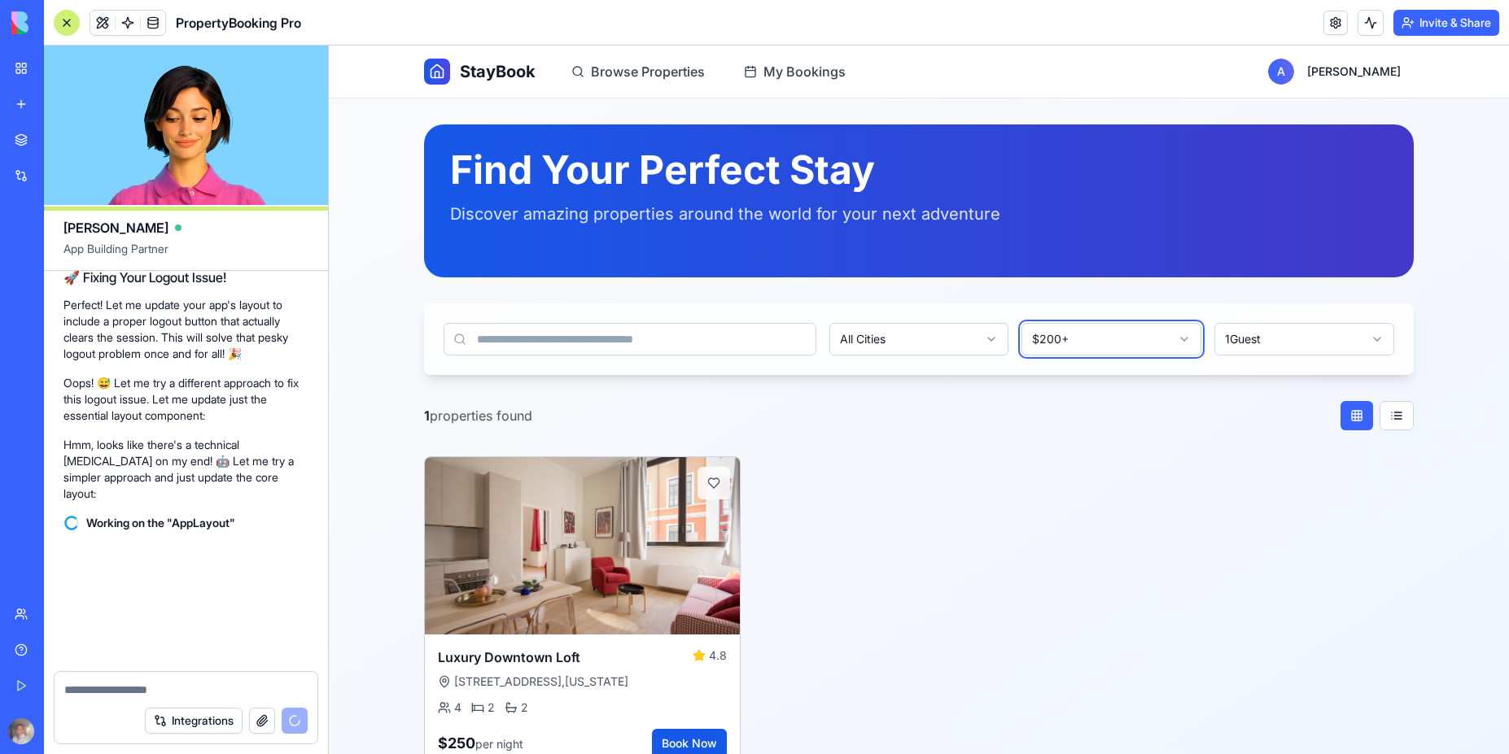
scroll to position [4462, 0]
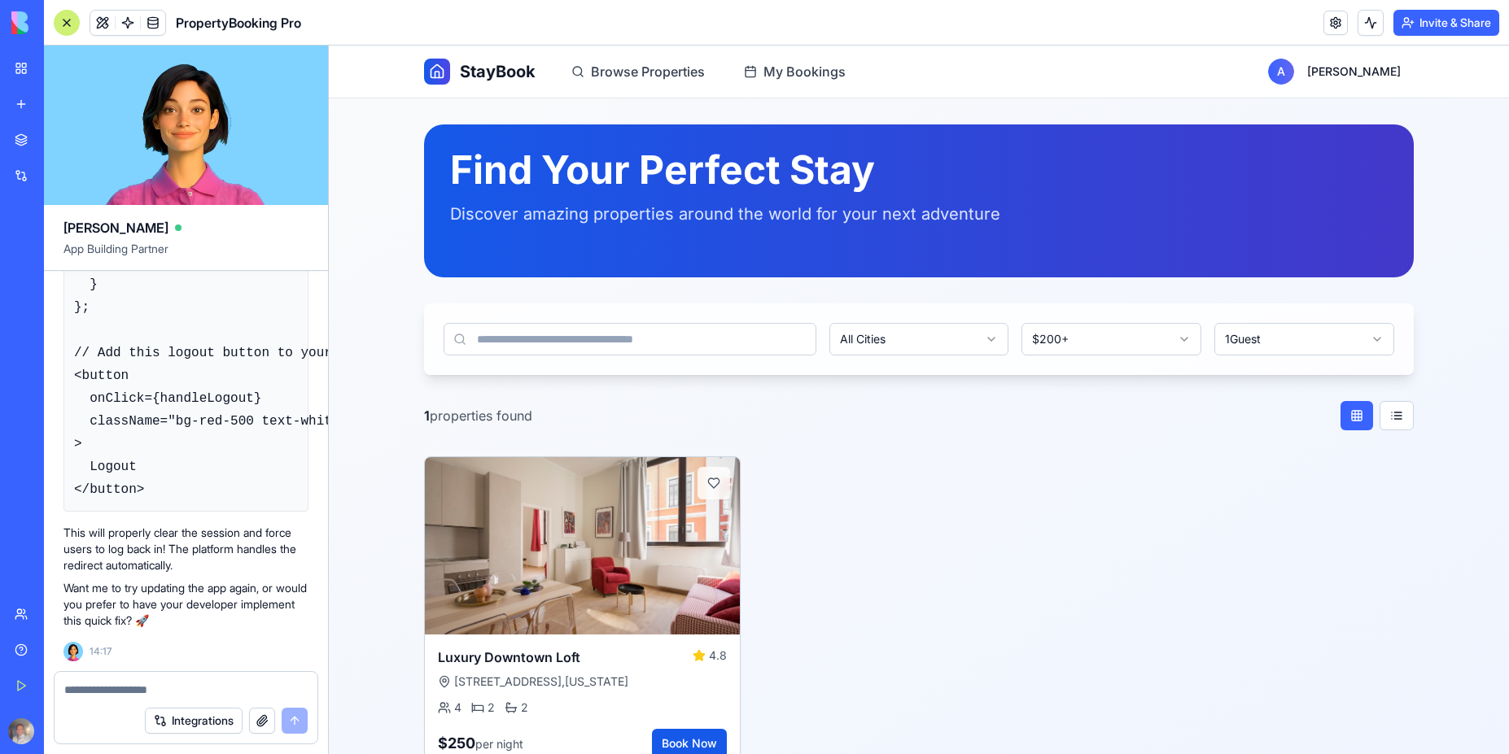
click at [1102, 346] on html "StayBook Browse Properties My Bookings A [PERSON_NAME] Find Your Perfect Stay D…" at bounding box center [919, 422] width 1180 height 753
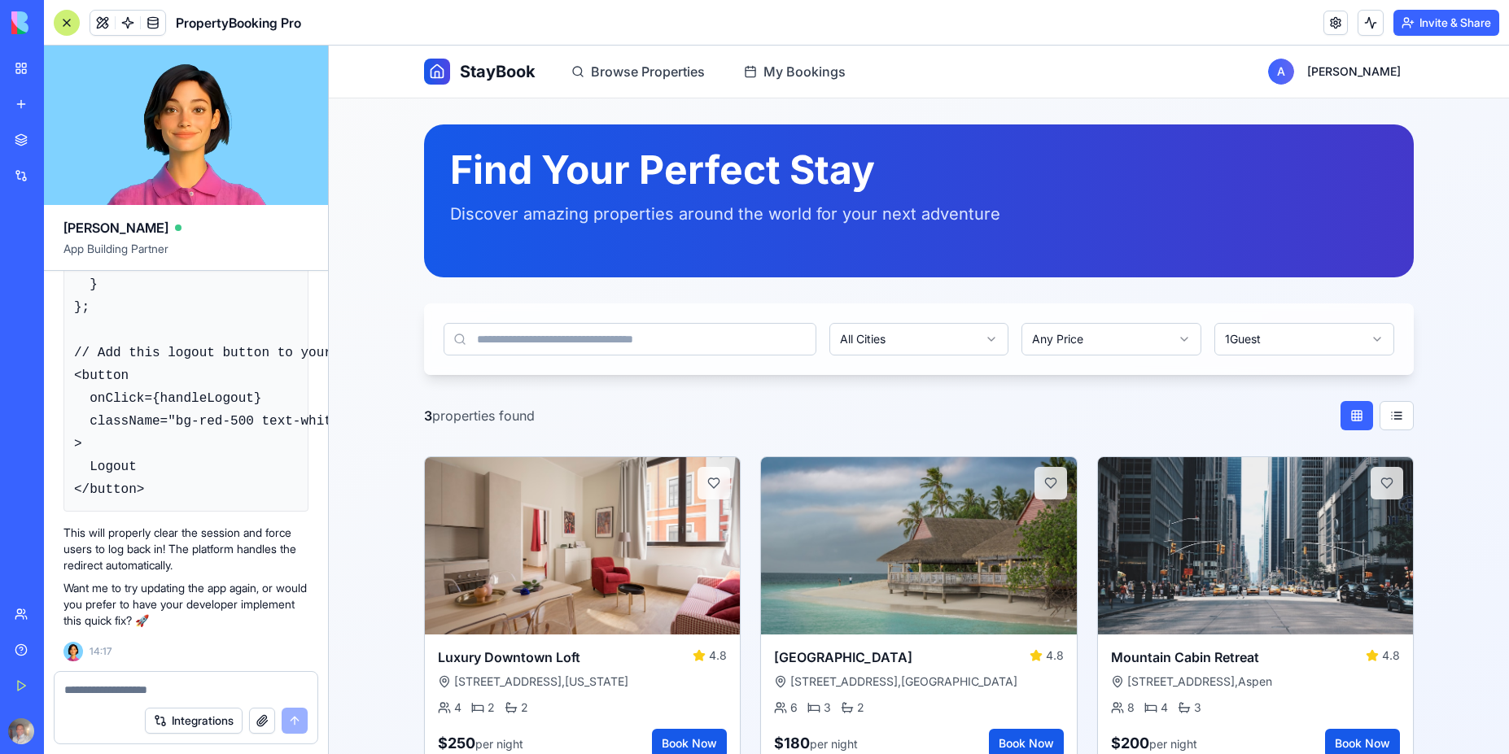
click at [1252, 348] on html "StayBook Browse Properties My Bookings A [PERSON_NAME] Find Your Perfect Stay D…" at bounding box center [919, 422] width 1180 height 753
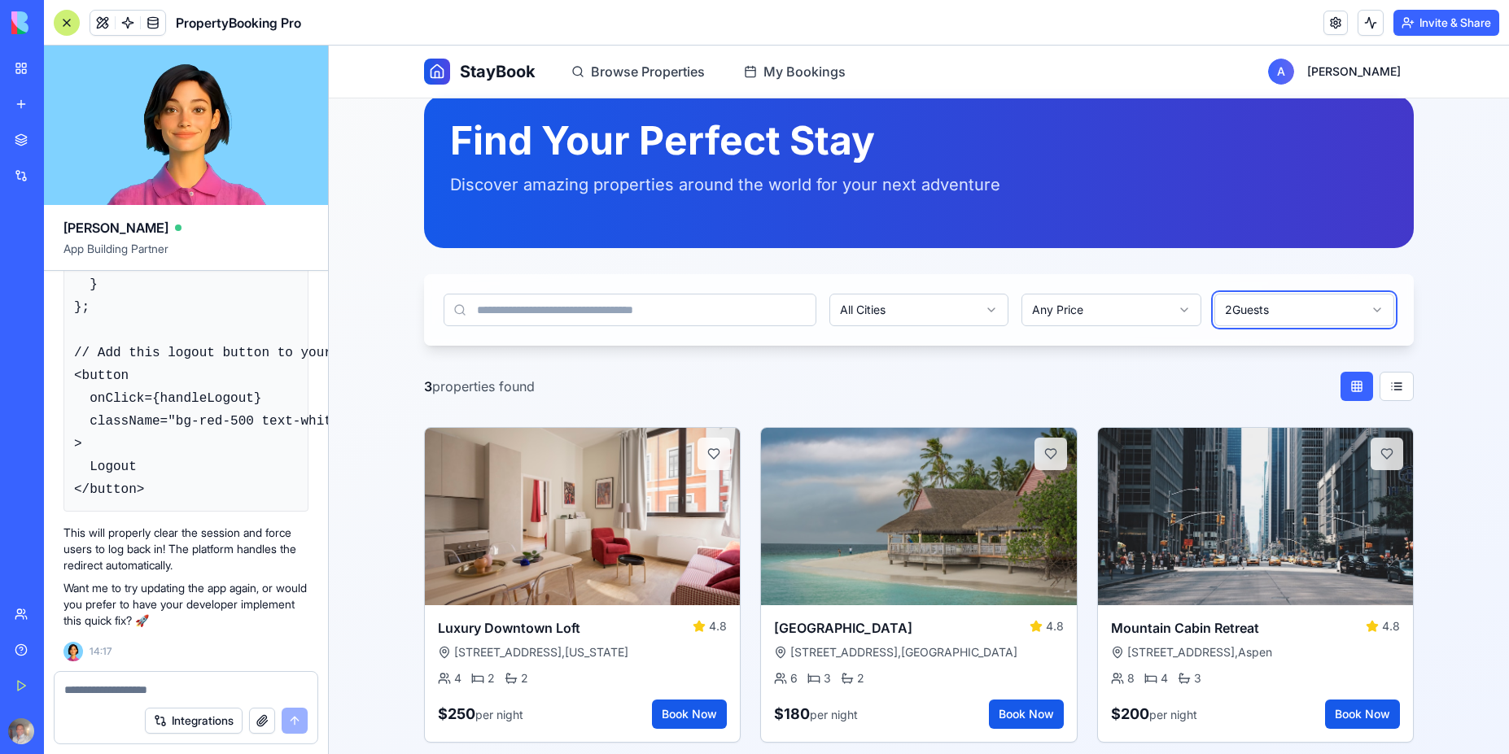
scroll to position [44, 0]
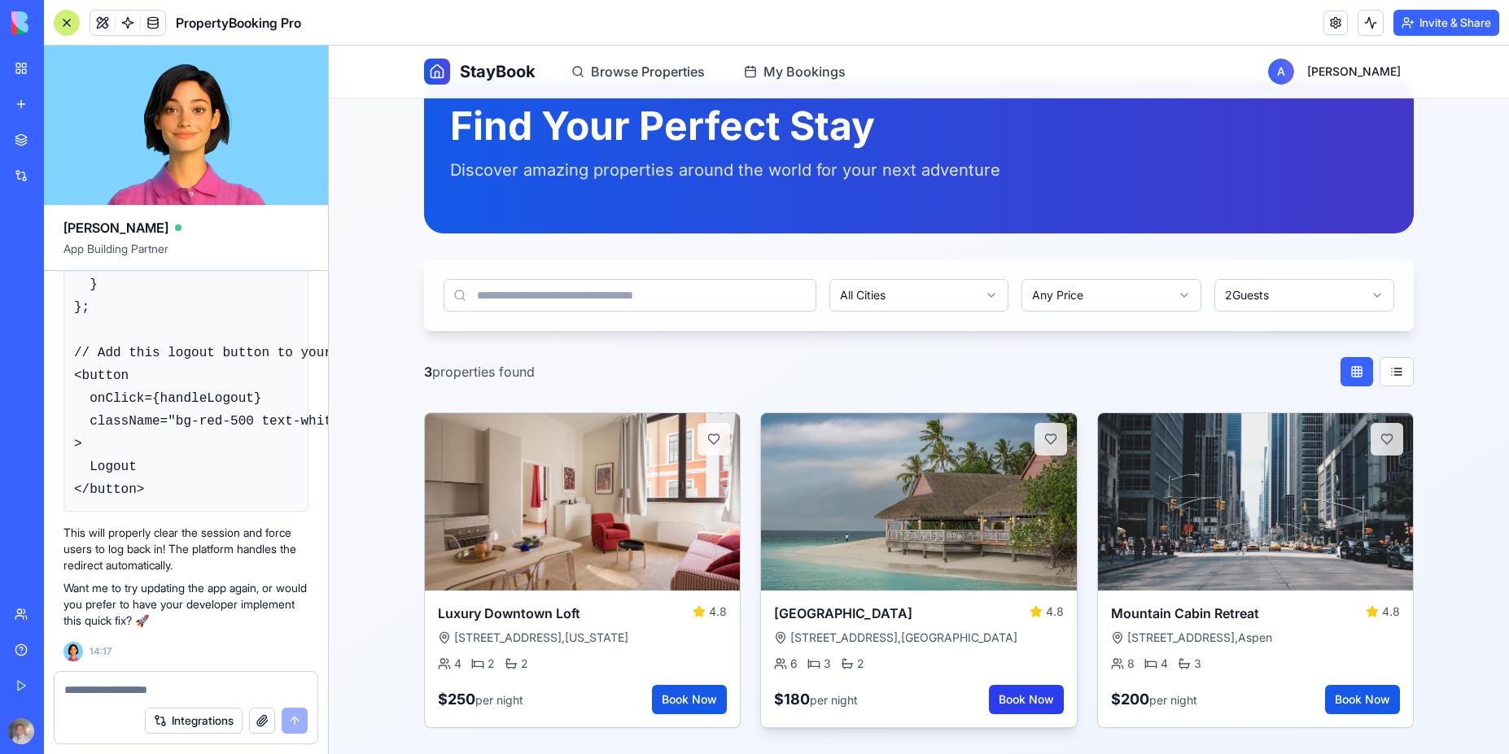
click at [1021, 703] on button "Book Now" at bounding box center [1026, 699] width 75 height 29
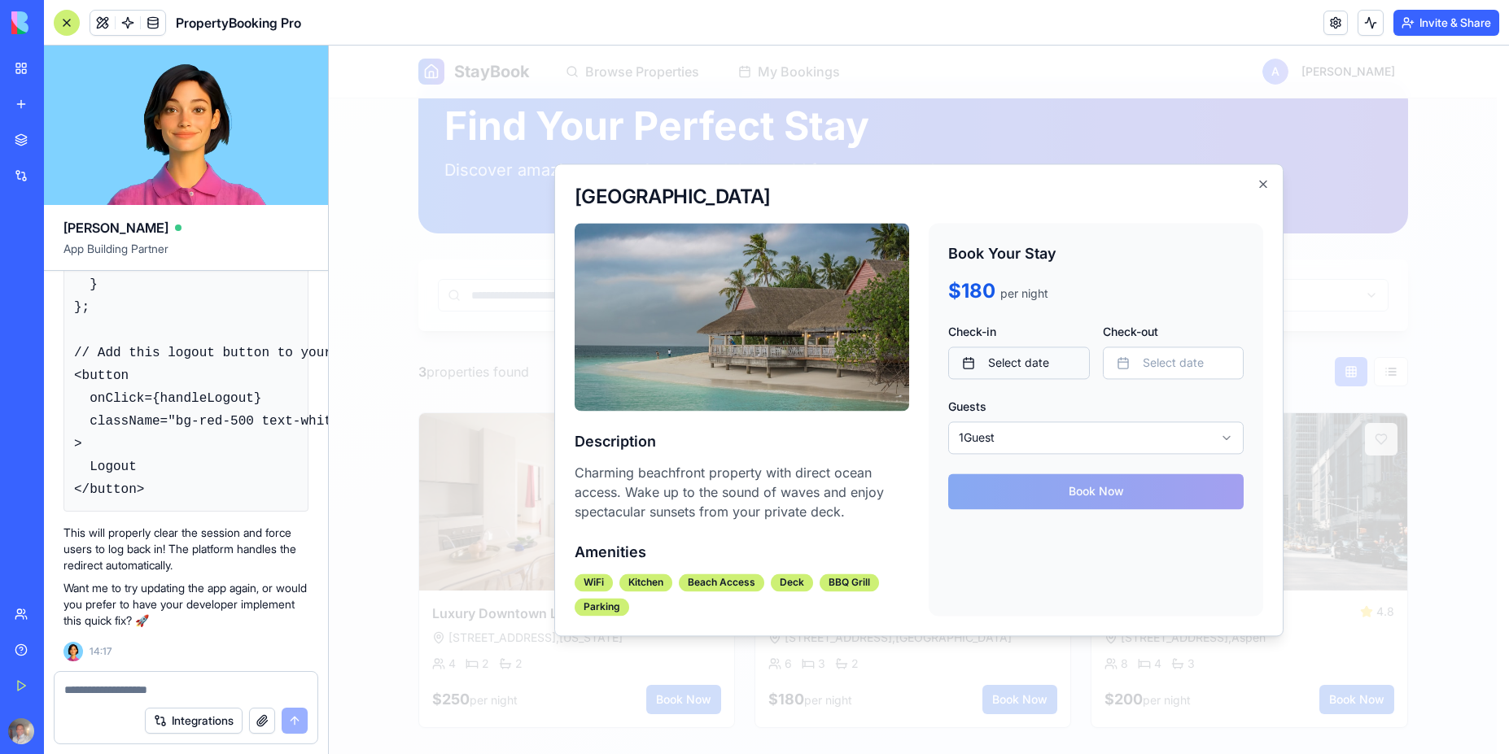
click at [1048, 362] on button "Select date" at bounding box center [1019, 363] width 142 height 33
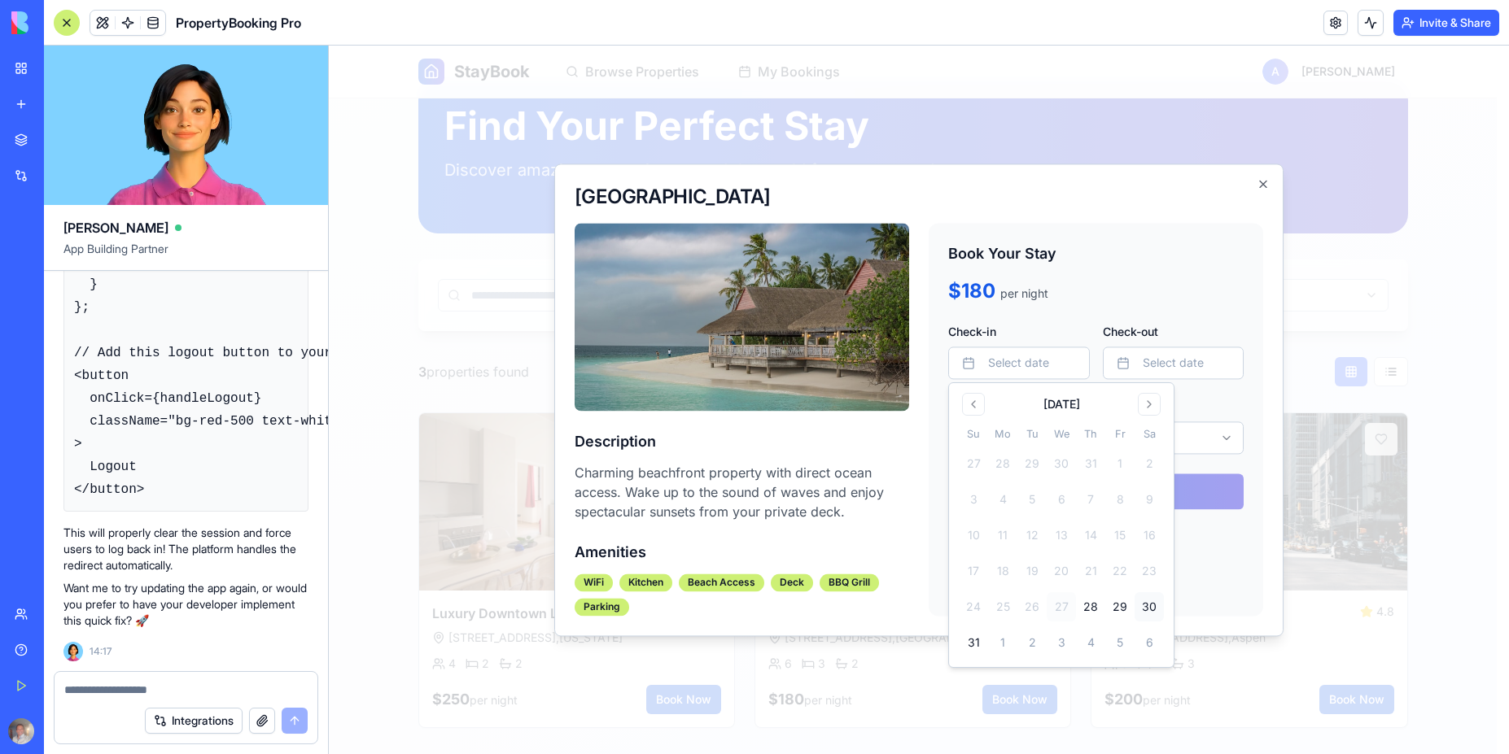
click at [1154, 601] on button "30" at bounding box center [1148, 606] width 29 height 29
click at [1193, 365] on button "Select date" at bounding box center [1174, 363] width 142 height 33
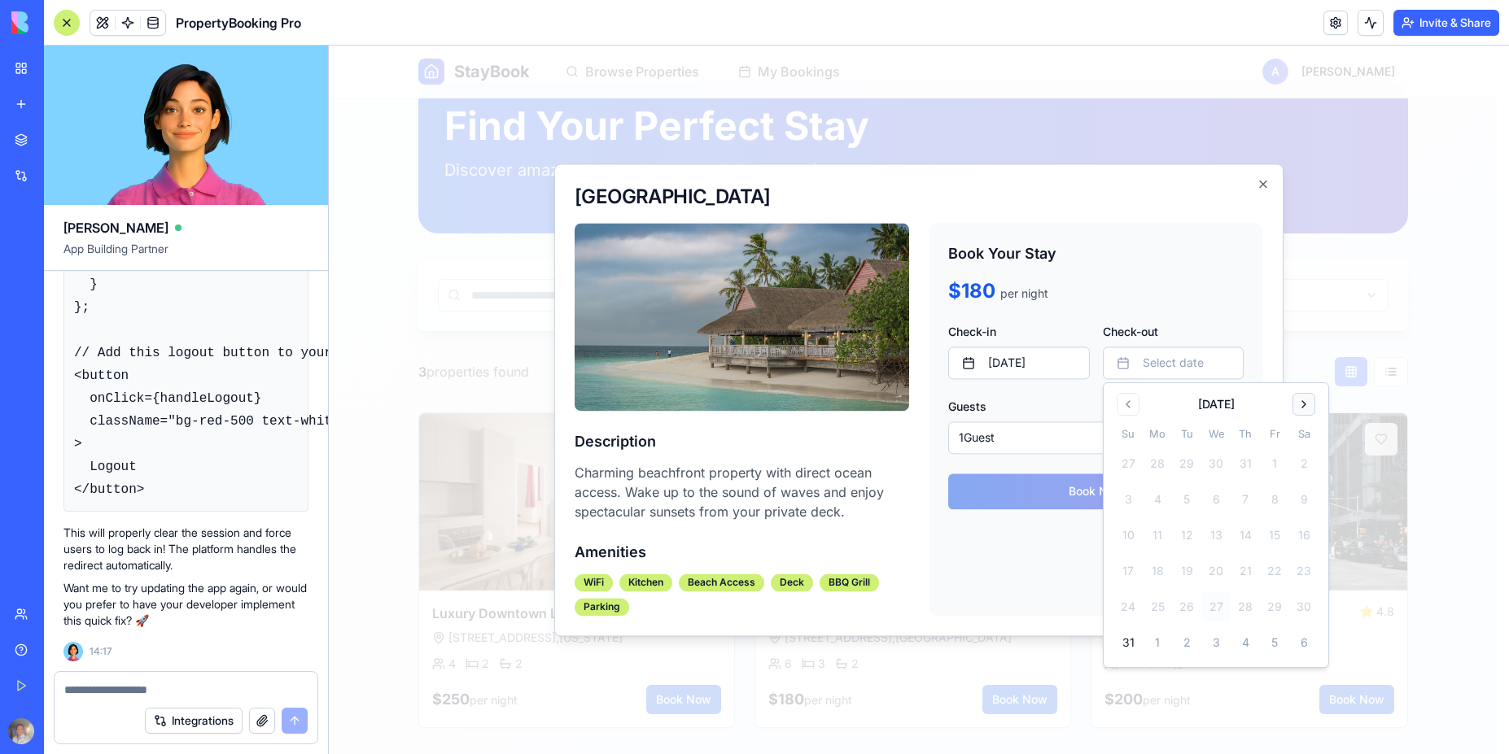
click at [1299, 401] on button "Go to next month" at bounding box center [1303, 404] width 23 height 23
click at [1308, 465] on button "6" at bounding box center [1303, 463] width 29 height 29
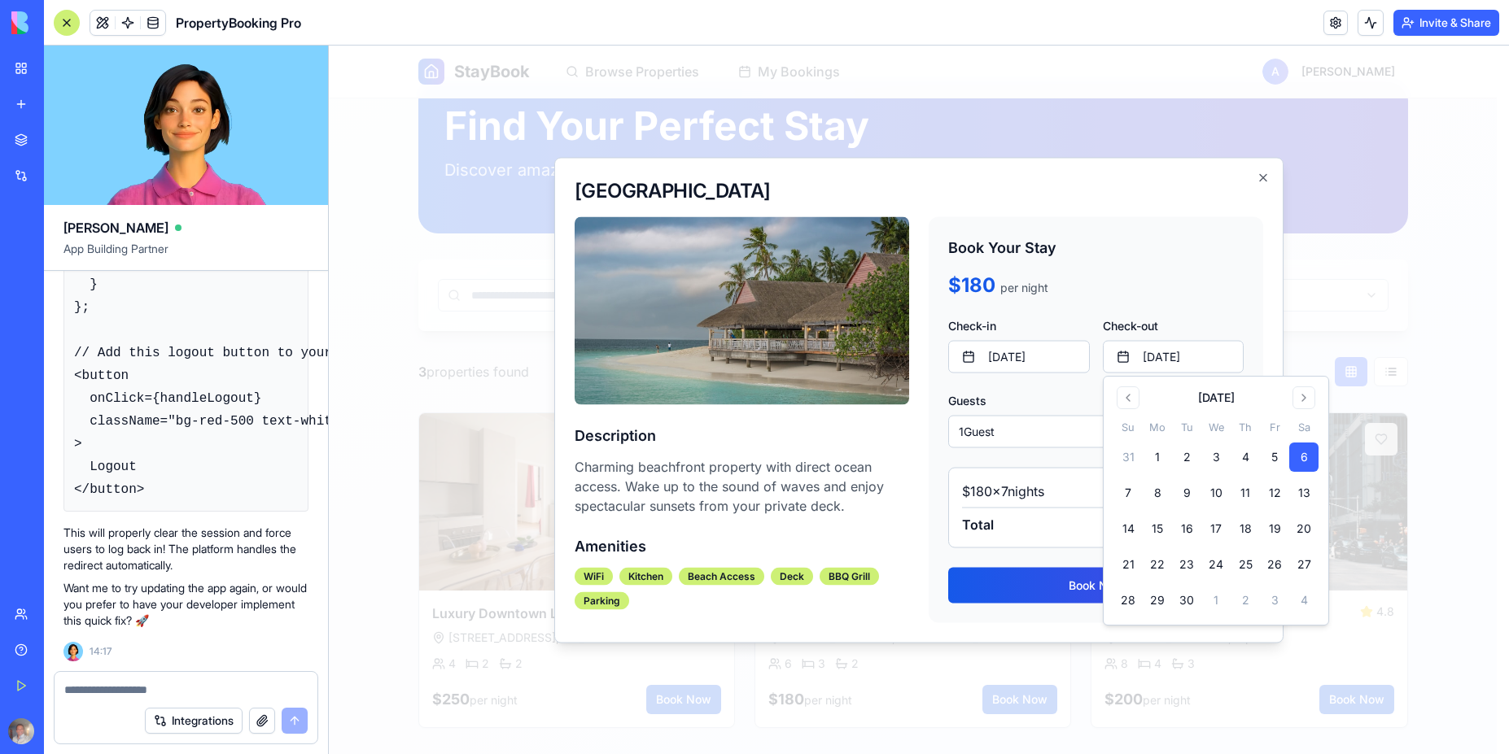
click at [1064, 535] on div "$ 180 × 7 nights $ 1260 Total $ 1260" at bounding box center [1095, 507] width 295 height 81
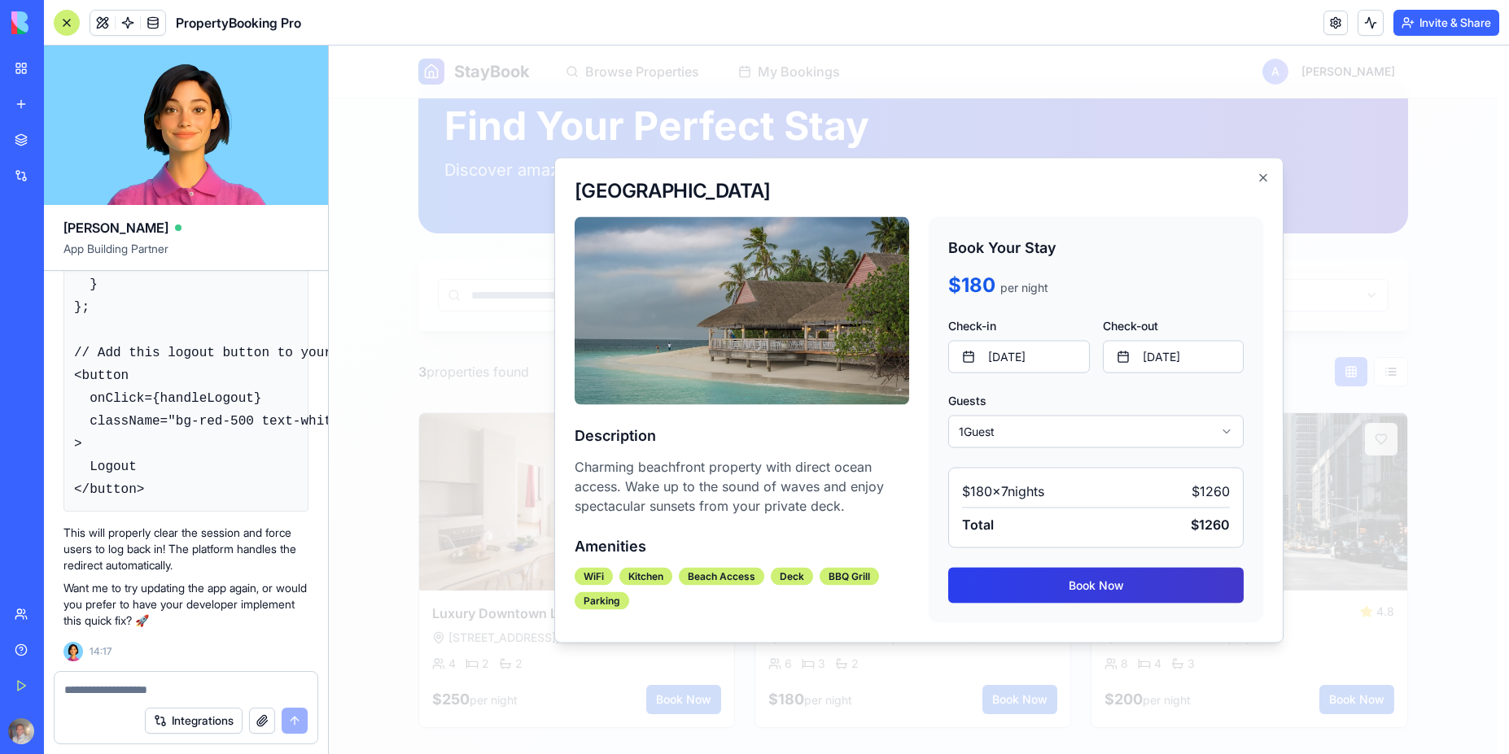
click at [1095, 591] on button "Book Now" at bounding box center [1095, 585] width 295 height 36
click at [1094, 593] on button "Book Now" at bounding box center [1095, 585] width 295 height 36
click at [1077, 594] on button "Book Now" at bounding box center [1095, 585] width 295 height 36
click at [221, 677] on div at bounding box center [186, 685] width 263 height 26
click at [204, 686] on textarea at bounding box center [185, 690] width 243 height 16
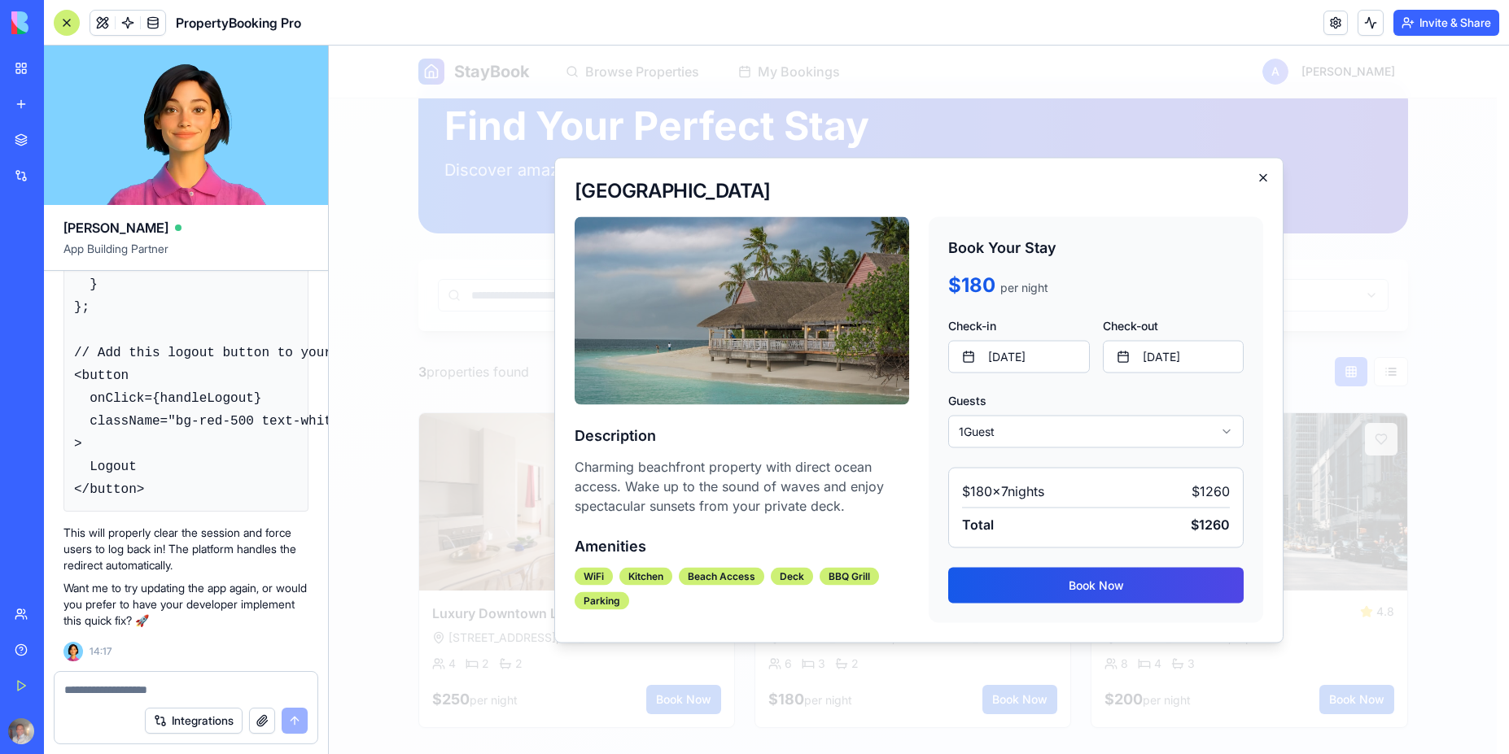
click at [1261, 176] on icon "button" at bounding box center [1263, 177] width 7 height 7
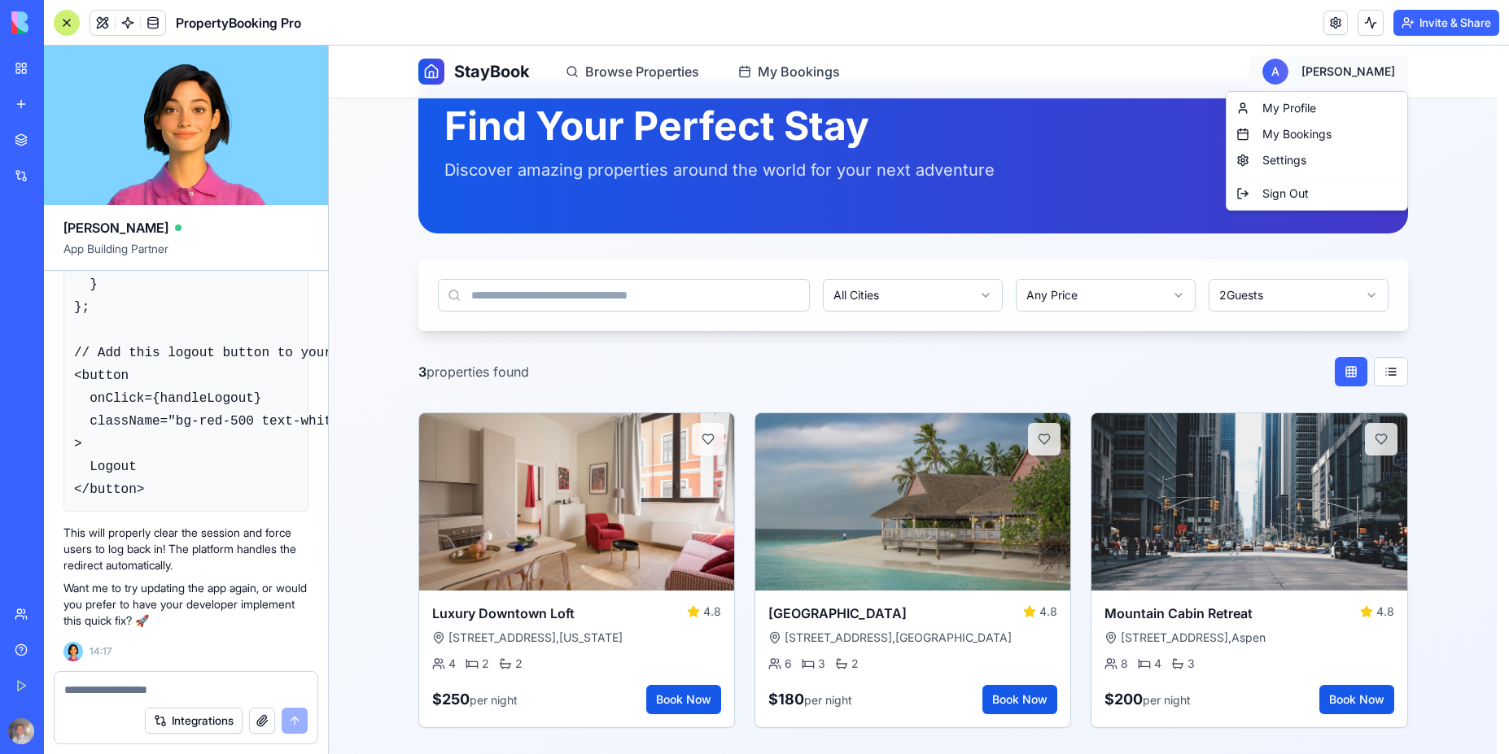
click at [1388, 74] on html "StayBook Browse Properties My Bookings A [PERSON_NAME] Find Your Perfect Stay D…" at bounding box center [919, 378] width 1180 height 753
click at [1288, 193] on div "Sign Out" at bounding box center [1317, 194] width 174 height 26
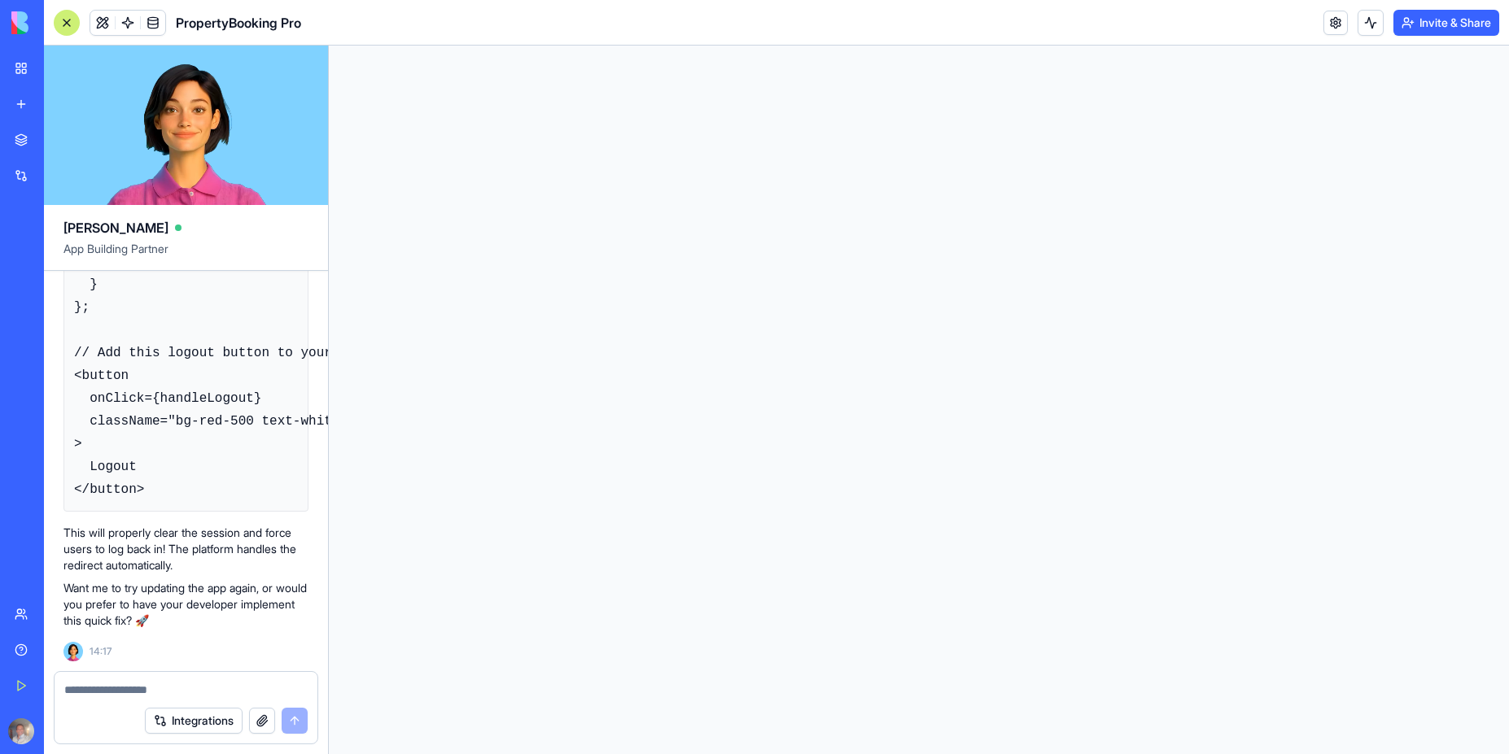
scroll to position [0, 0]
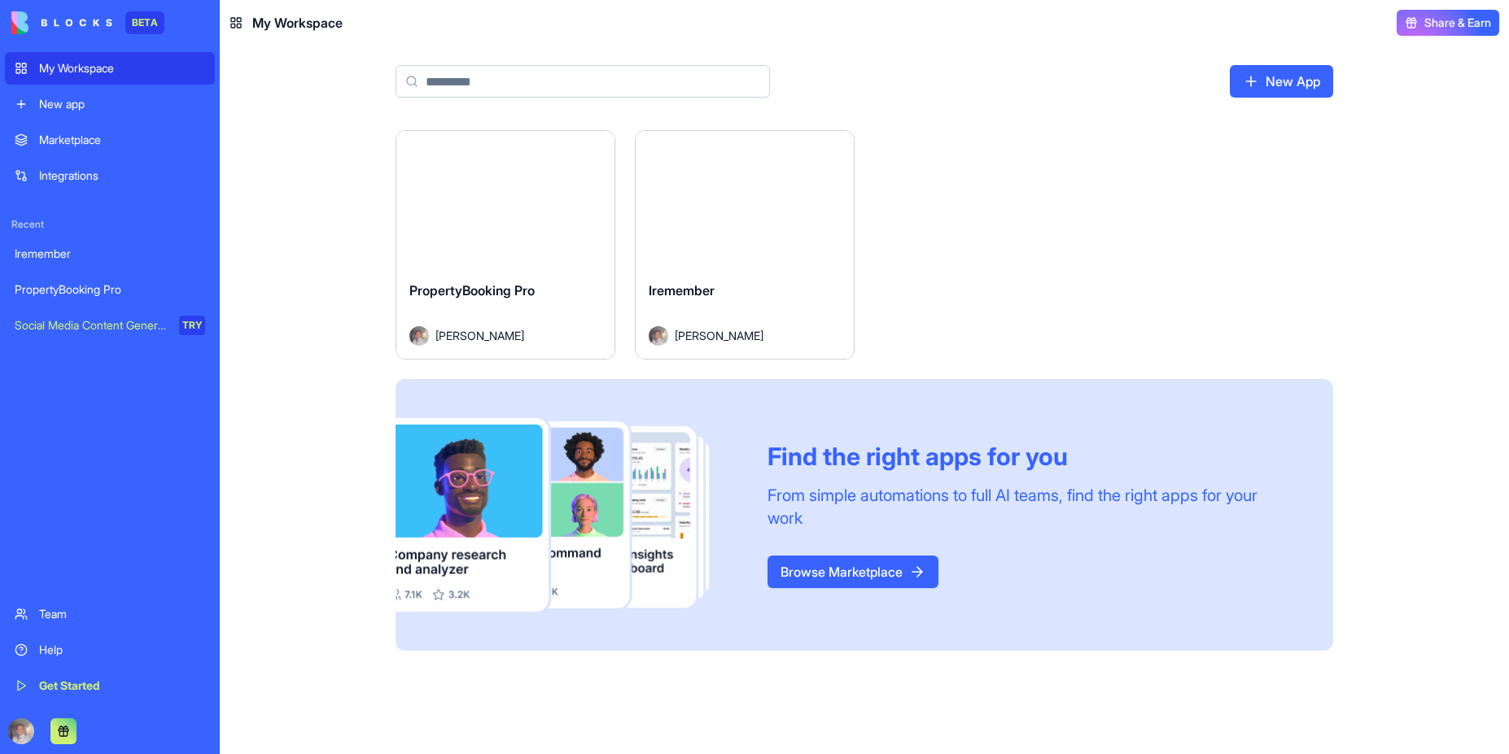
click at [531, 196] on button "Launch" at bounding box center [505, 199] width 122 height 33
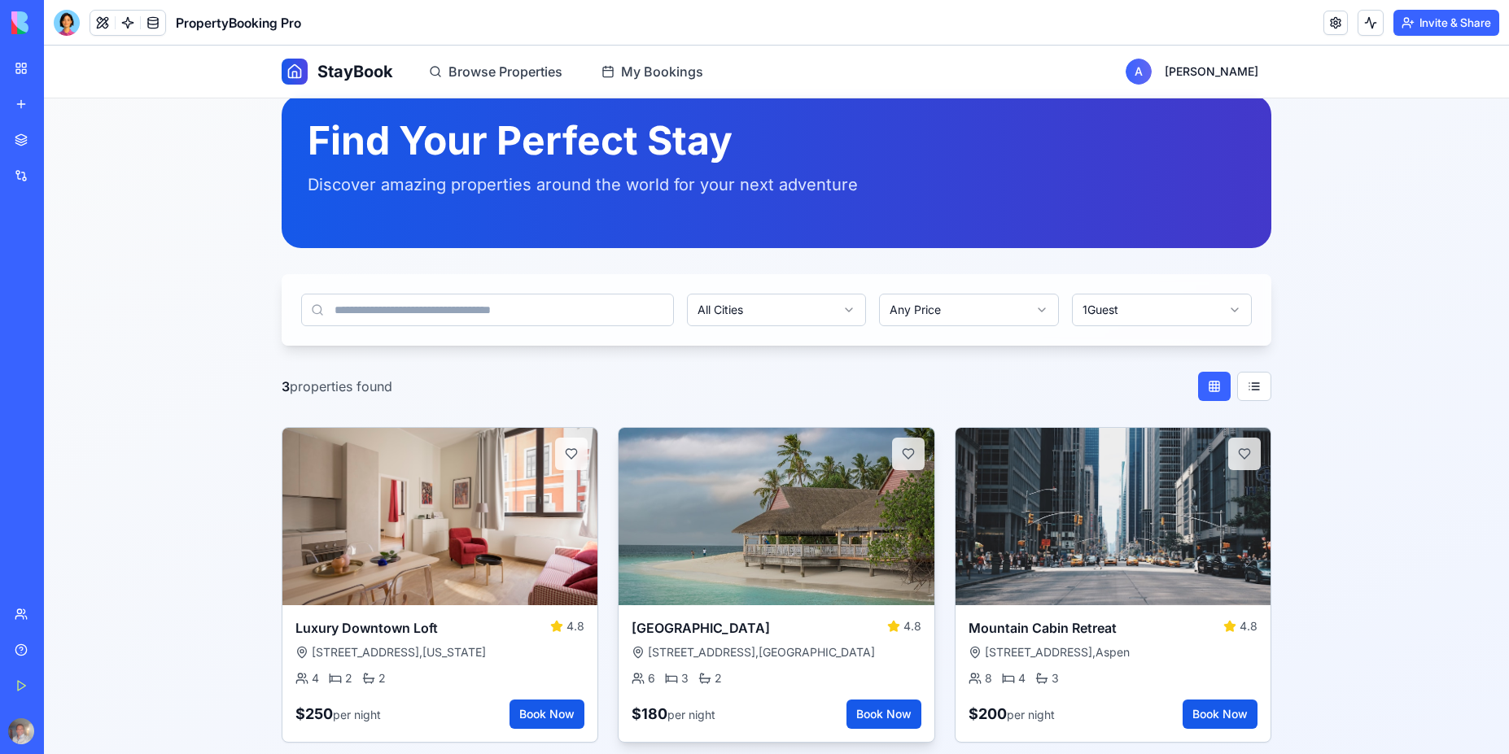
scroll to position [44, 0]
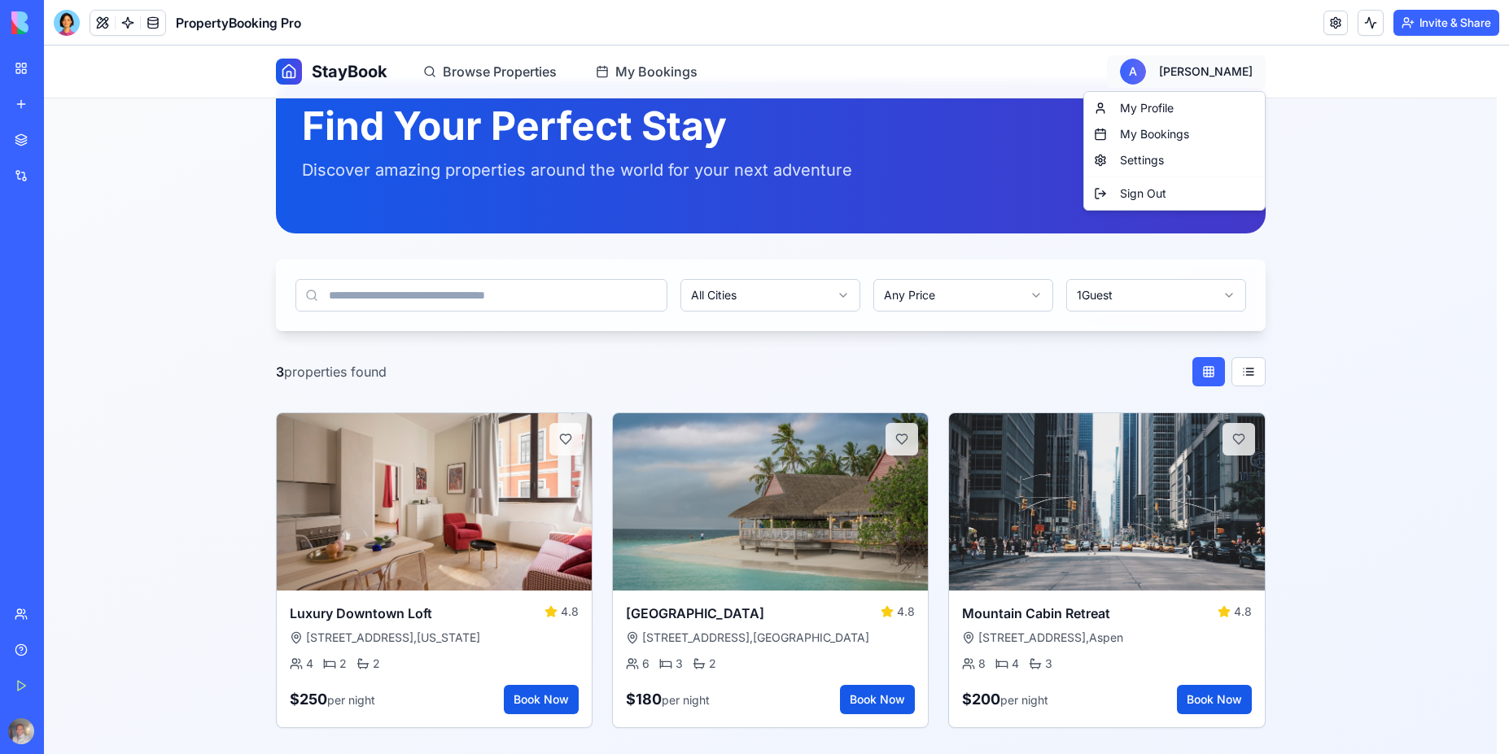
click at [1202, 76] on html "StayBook Browse Properties My Bookings A Alex Find Your Perfect Stay Discover a…" at bounding box center [776, 378] width 1465 height 753
click at [1149, 111] on div "My Profile" at bounding box center [1174, 108] width 174 height 26
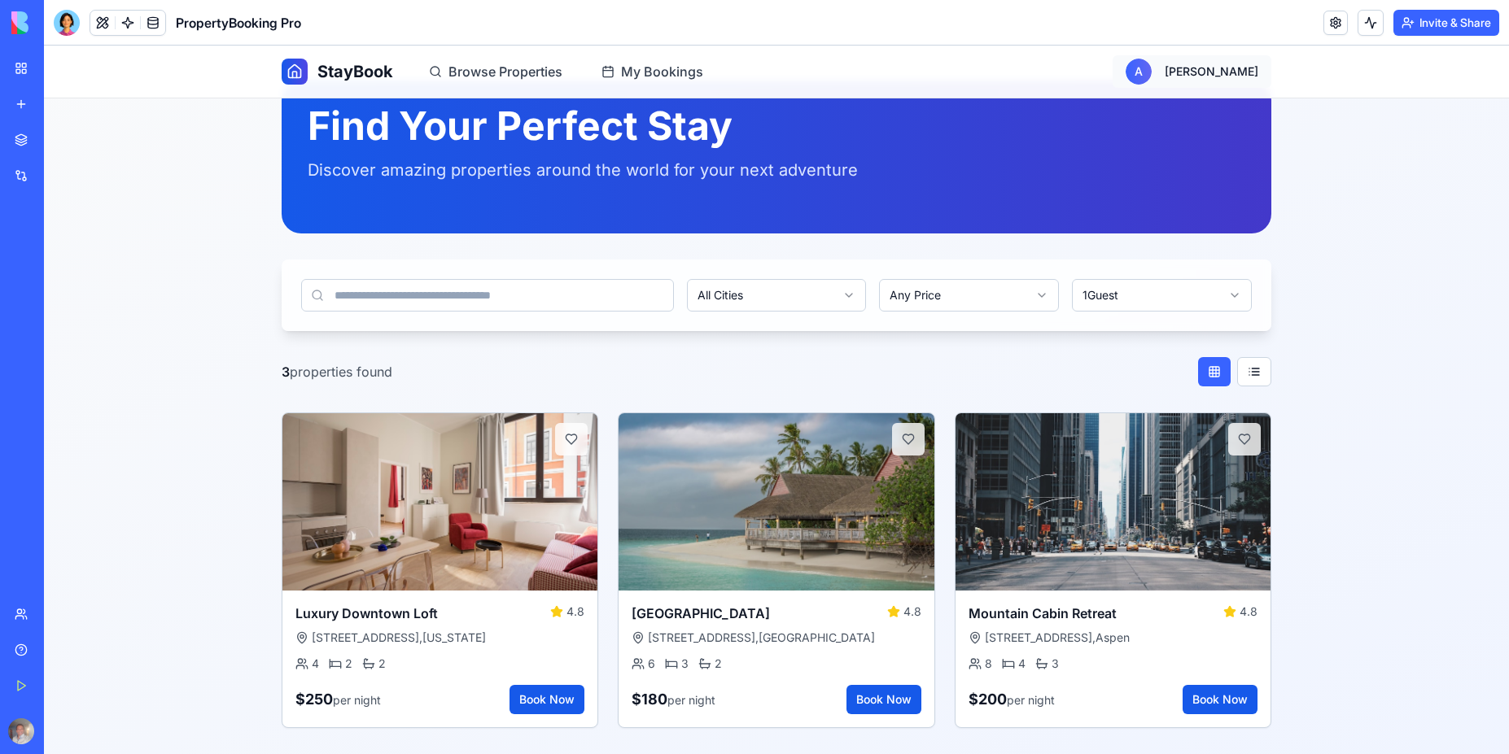
click at [1243, 74] on html "StayBook Browse Properties My Bookings A [PERSON_NAME] Find Your Perfect Stay D…" at bounding box center [776, 378] width 1465 height 753
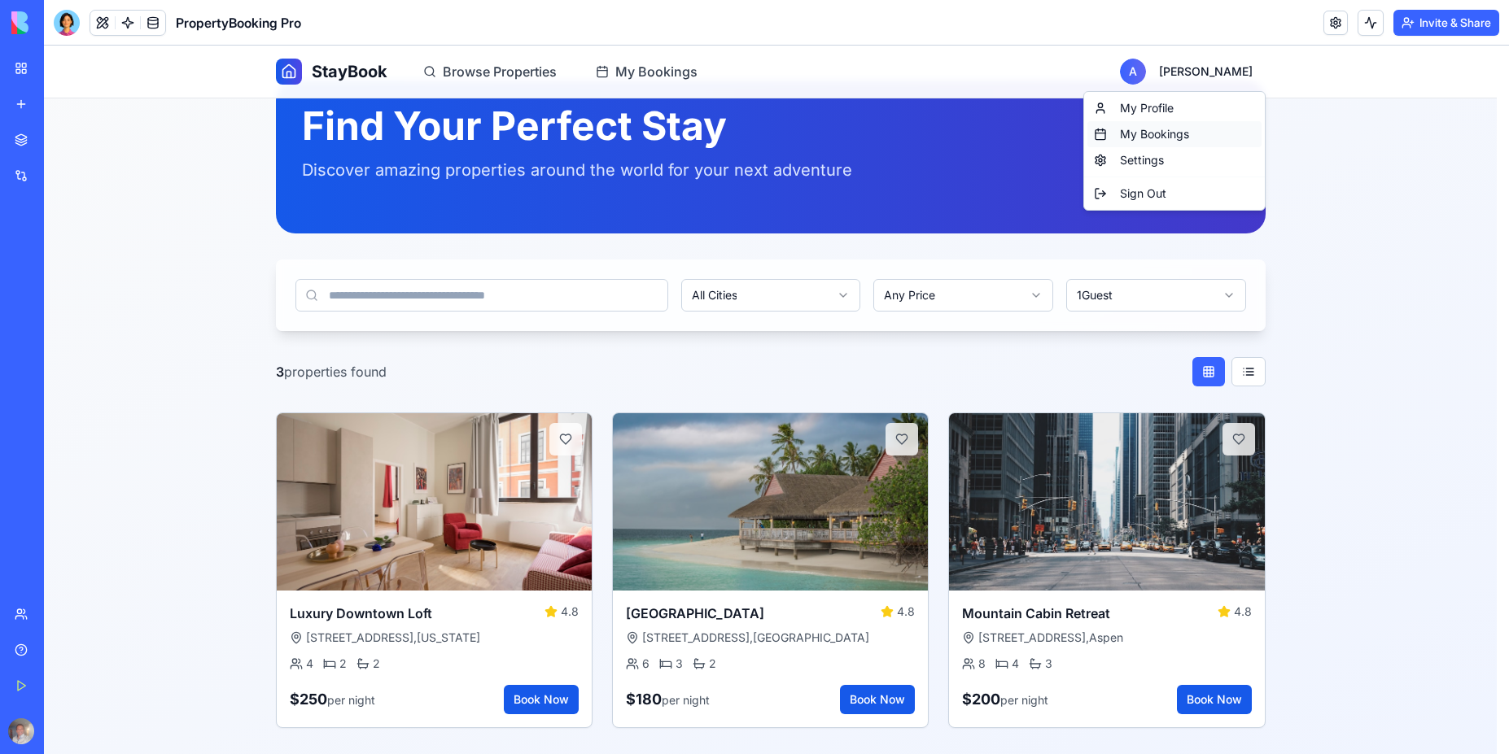
click at [1157, 132] on div "My Bookings" at bounding box center [1174, 134] width 174 height 26
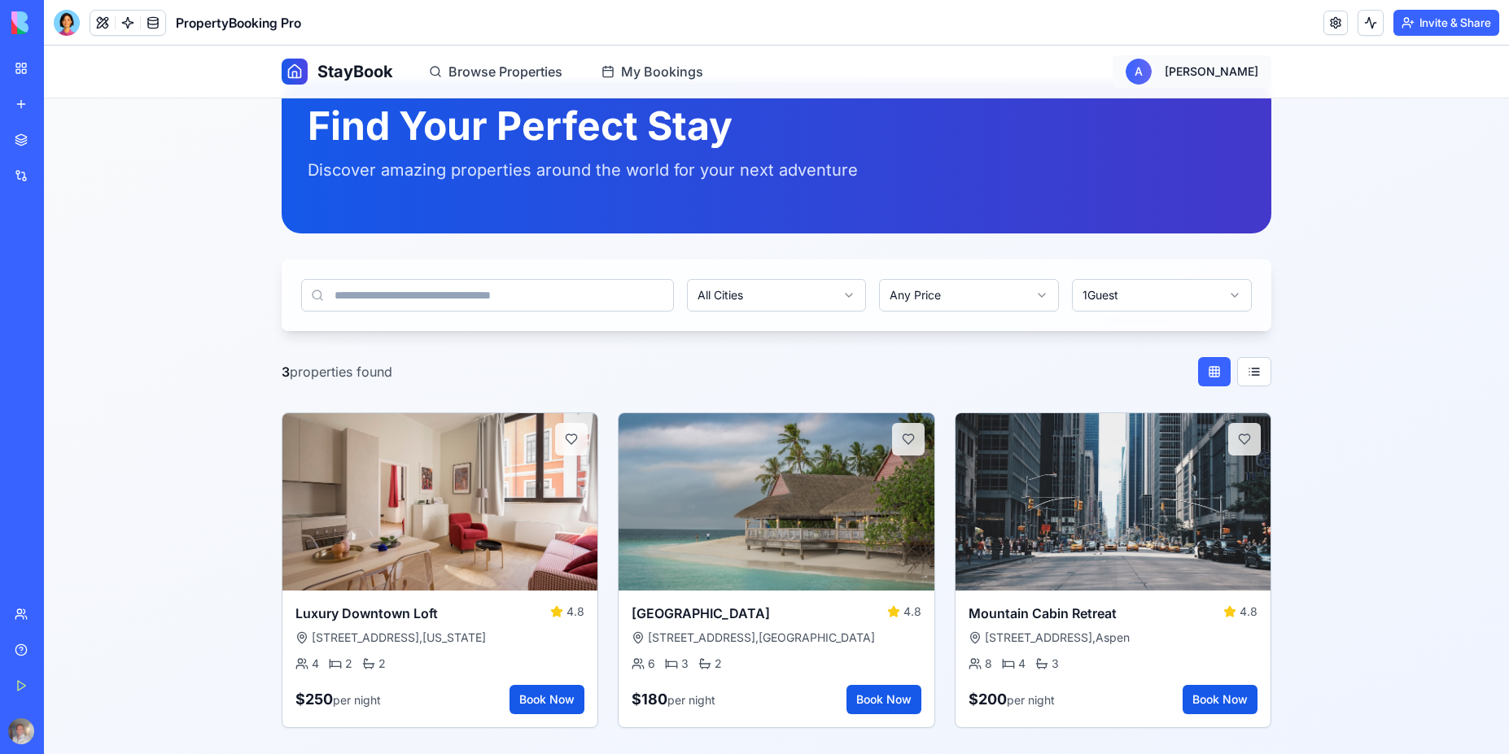
click at [1222, 72] on html "StayBook Browse Properties My Bookings A [PERSON_NAME] Find Your Perfect Stay D…" at bounding box center [776, 378] width 1465 height 753
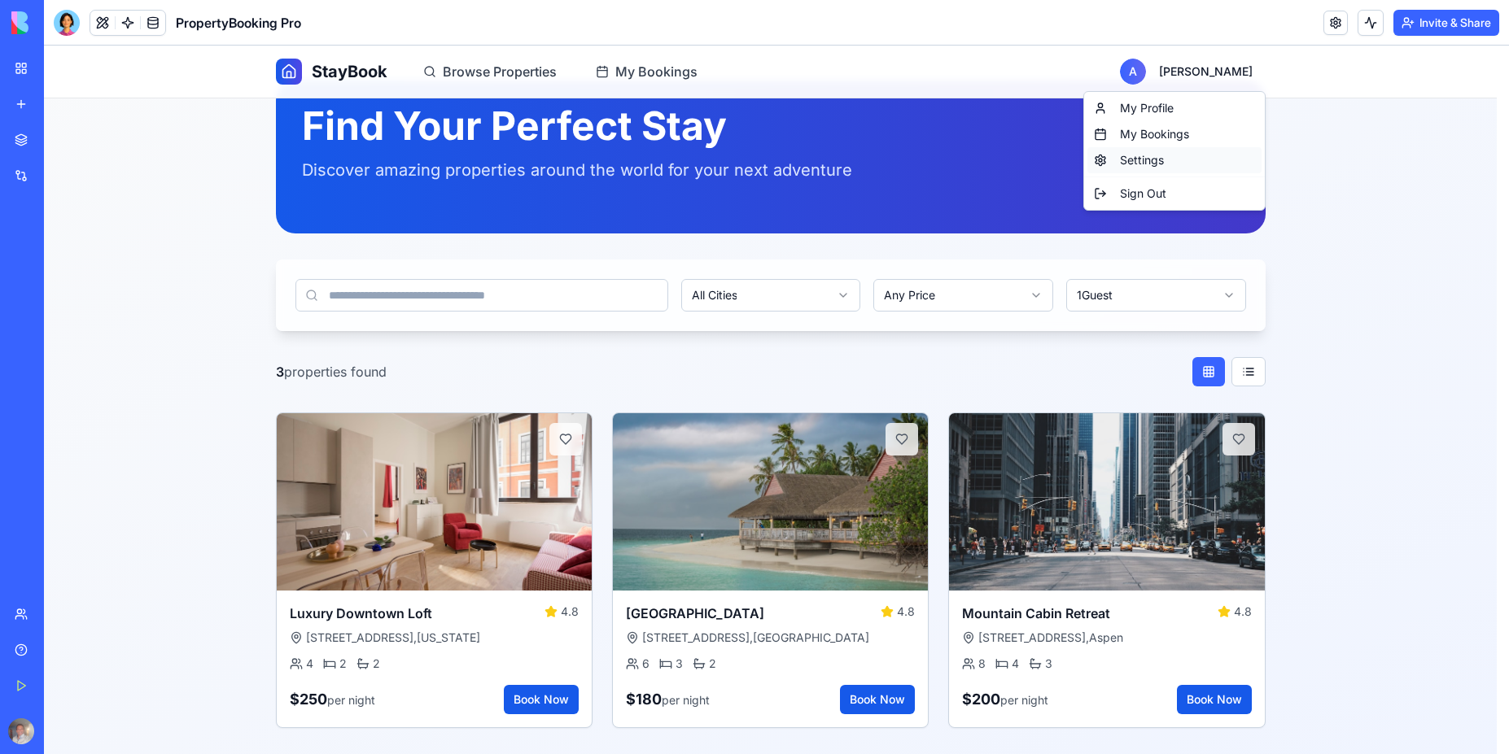
click at [1136, 160] on div "Settings" at bounding box center [1174, 160] width 174 height 26
click at [1228, 73] on html "StayBook Browse Properties My Bookings A Alex Find Your Perfect Stay Discover a…" at bounding box center [776, 378] width 1465 height 753
click at [1148, 199] on div "Sign Out" at bounding box center [1174, 194] width 174 height 26
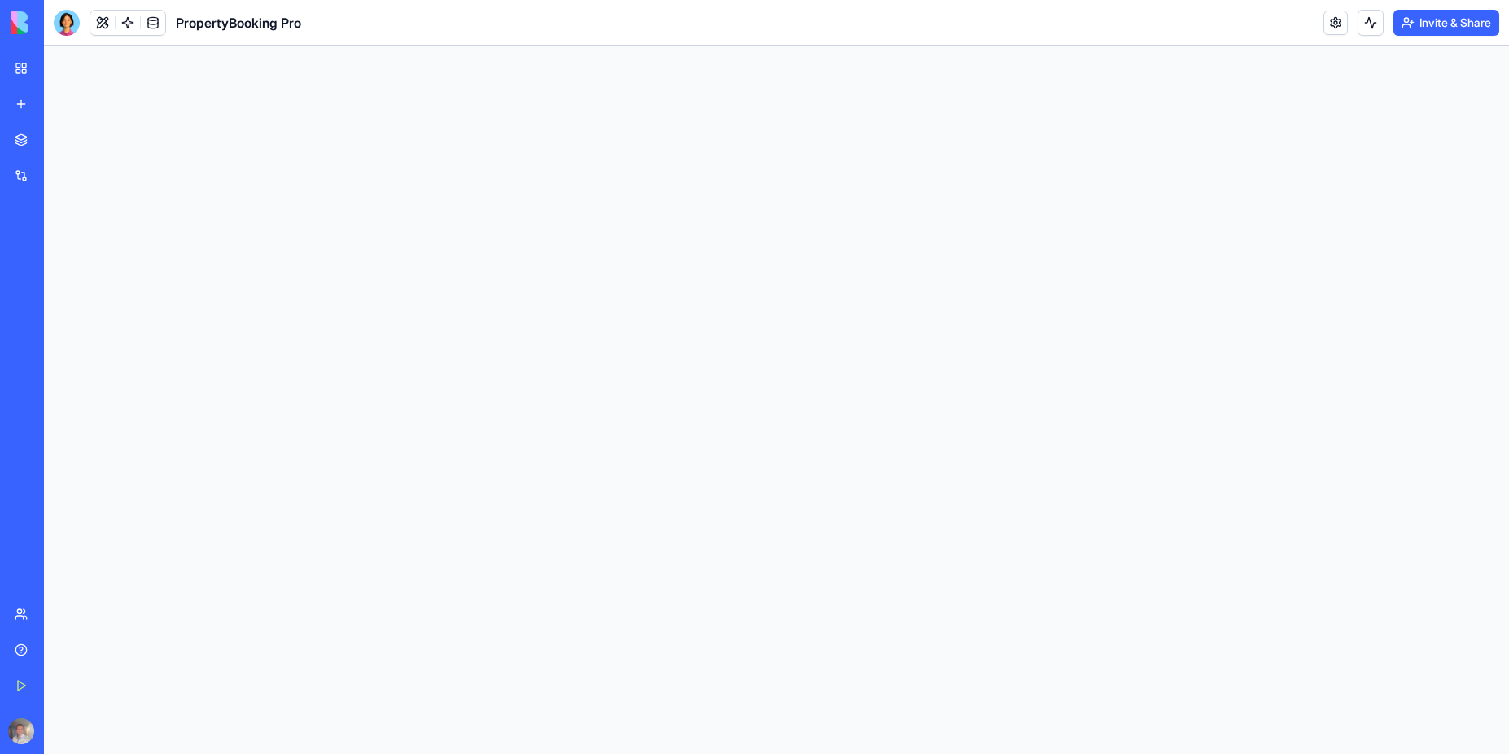
scroll to position [0, 0]
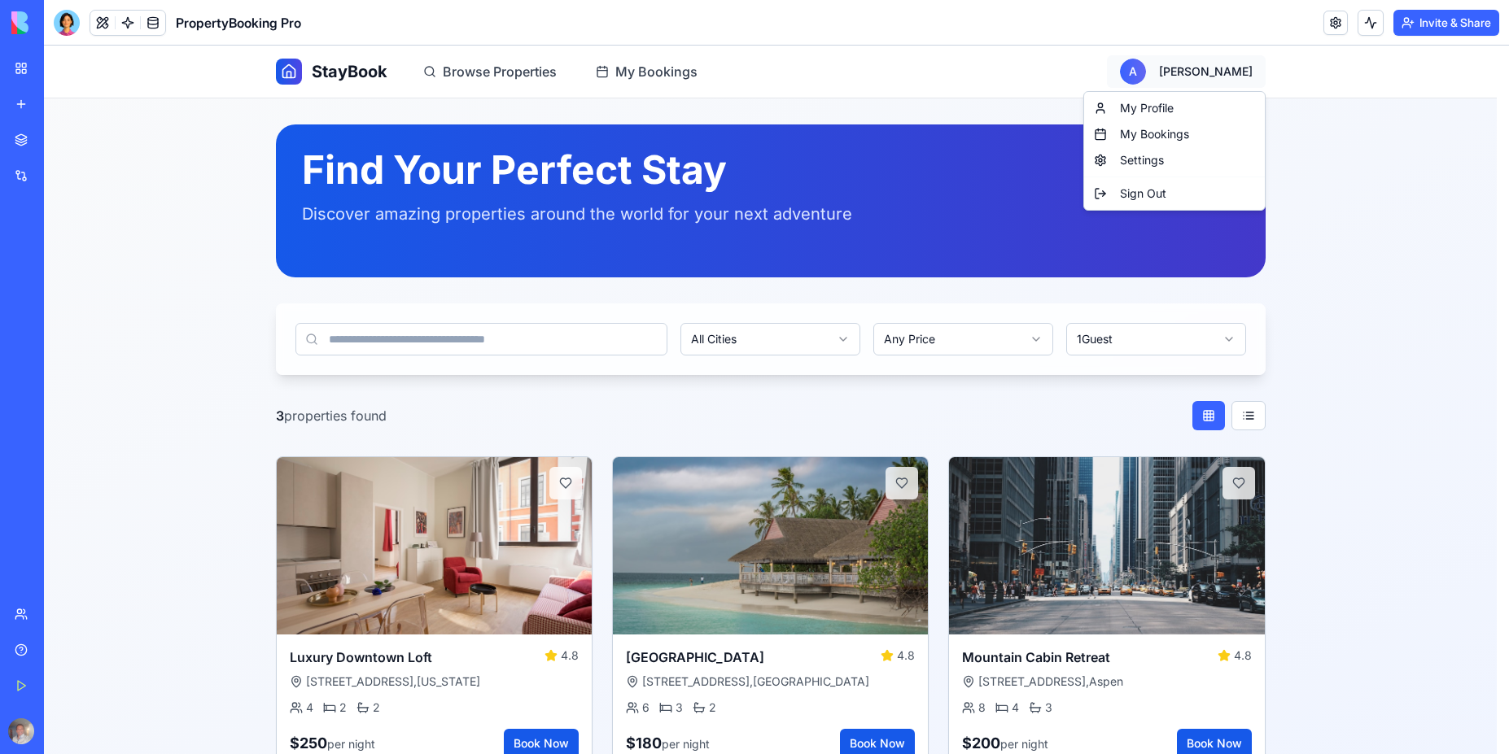
click at [1222, 74] on html "StayBook Browse Properties My Bookings A Alex Find Your Perfect Stay Discover a…" at bounding box center [776, 422] width 1465 height 753
click at [1352, 170] on html "StayBook Browse Properties My Bookings A Alex Find Your Perfect Stay Discover a…" at bounding box center [776, 422] width 1465 height 753
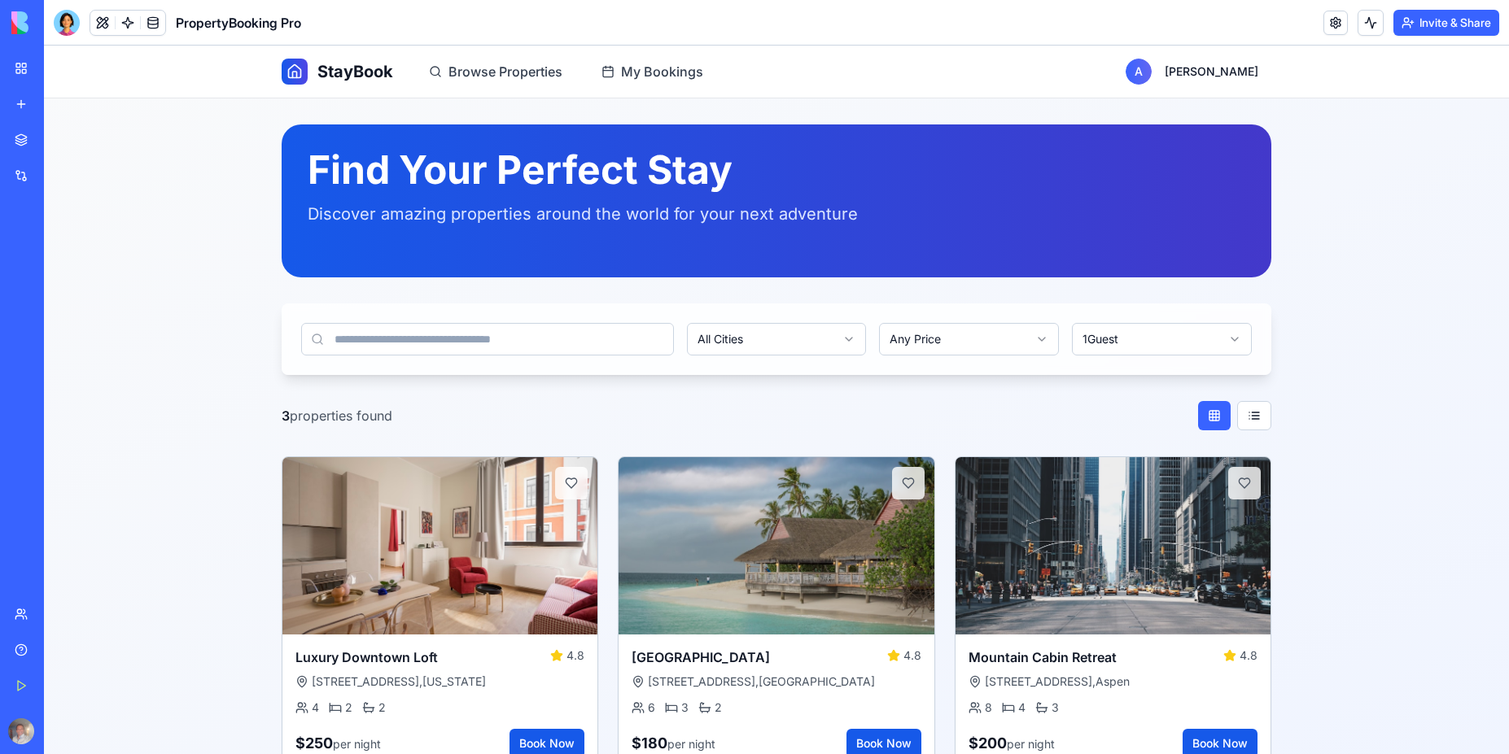
click at [96, 138] on div "StayBook Browse Properties My Bookings A [PERSON_NAME] Find Your Perfect Stay D…" at bounding box center [776, 422] width 1465 height 753
click at [61, 28] on div at bounding box center [67, 23] width 26 height 26
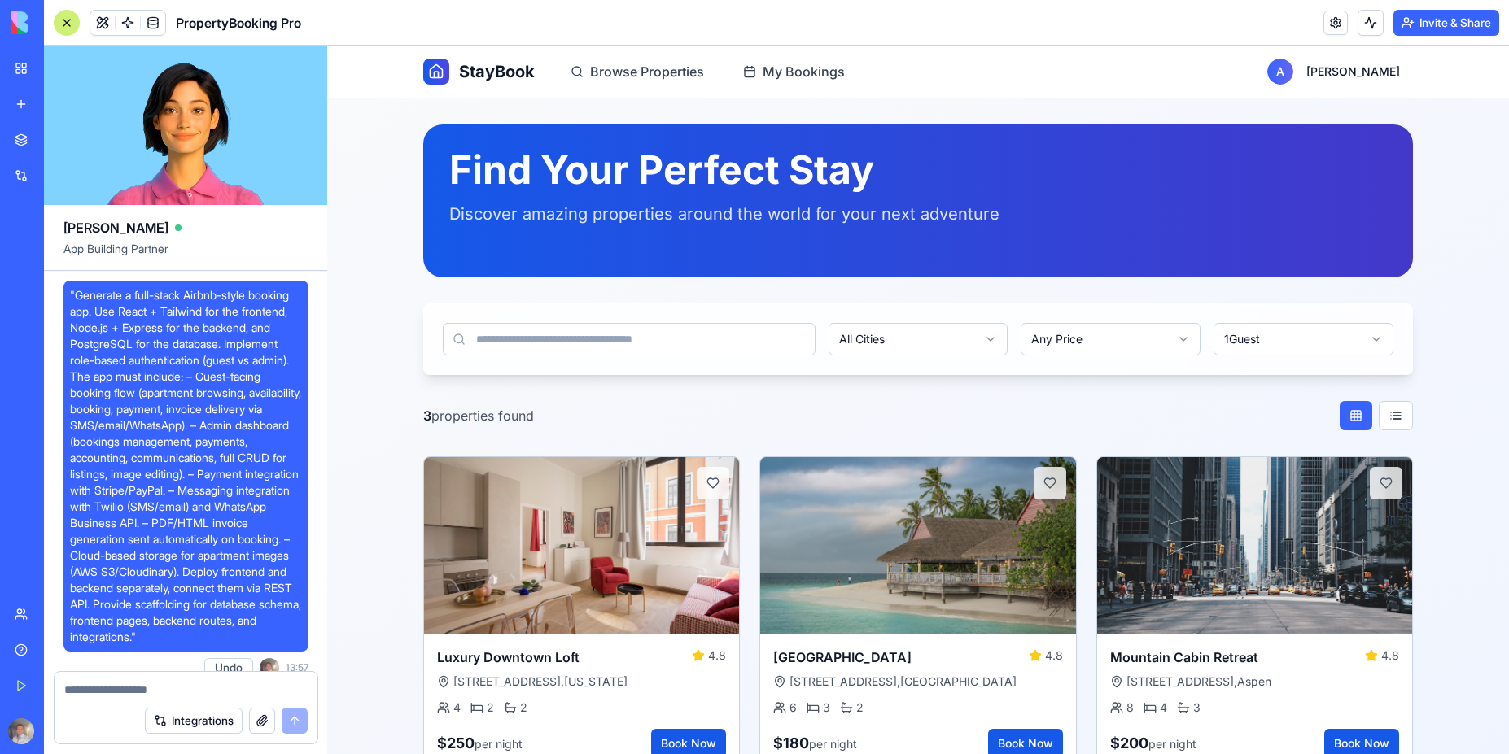
scroll to position [1637, 0]
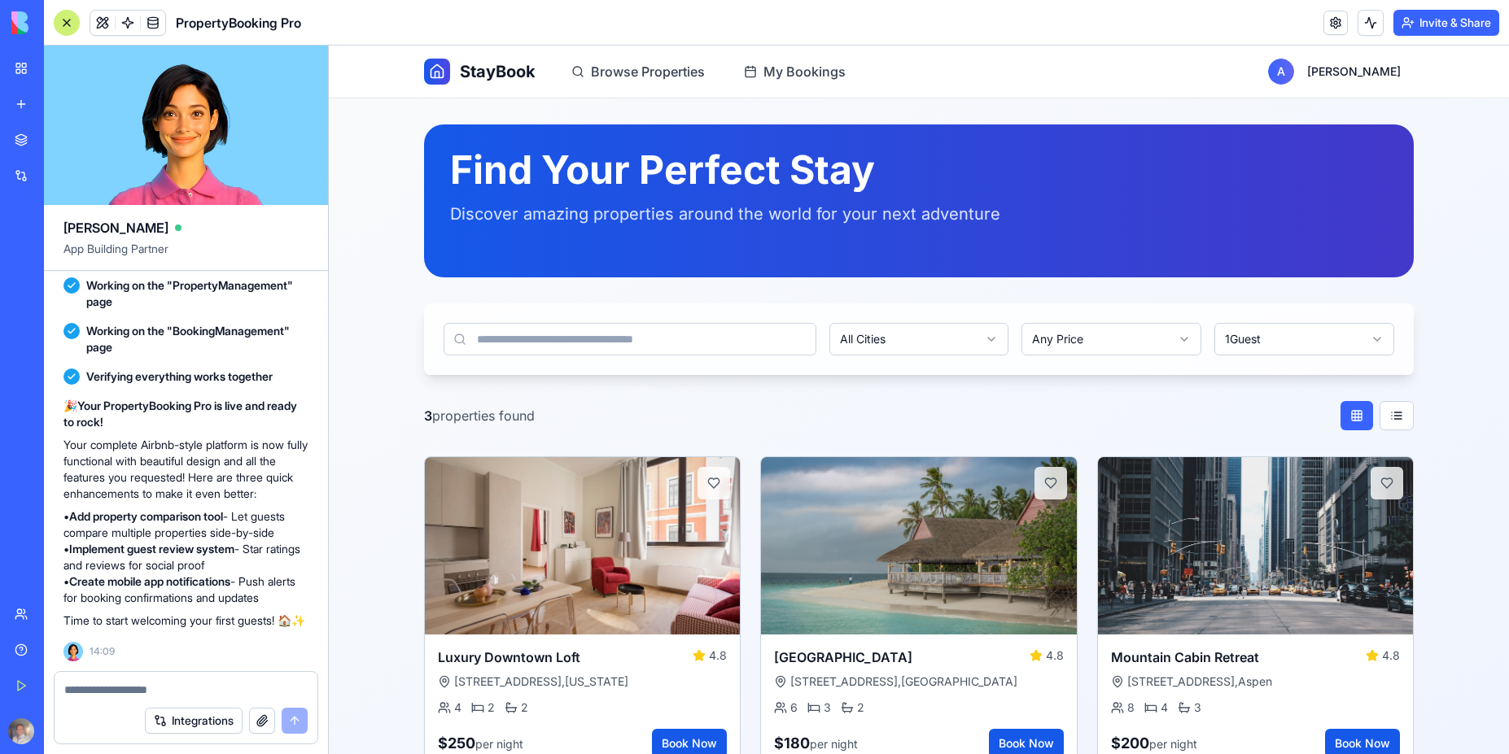
click at [168, 643] on div "🎉 Your PropertyBooking Pro is live and ready to rock! Your complete Airbnb-styl…" at bounding box center [185, 526] width 245 height 270
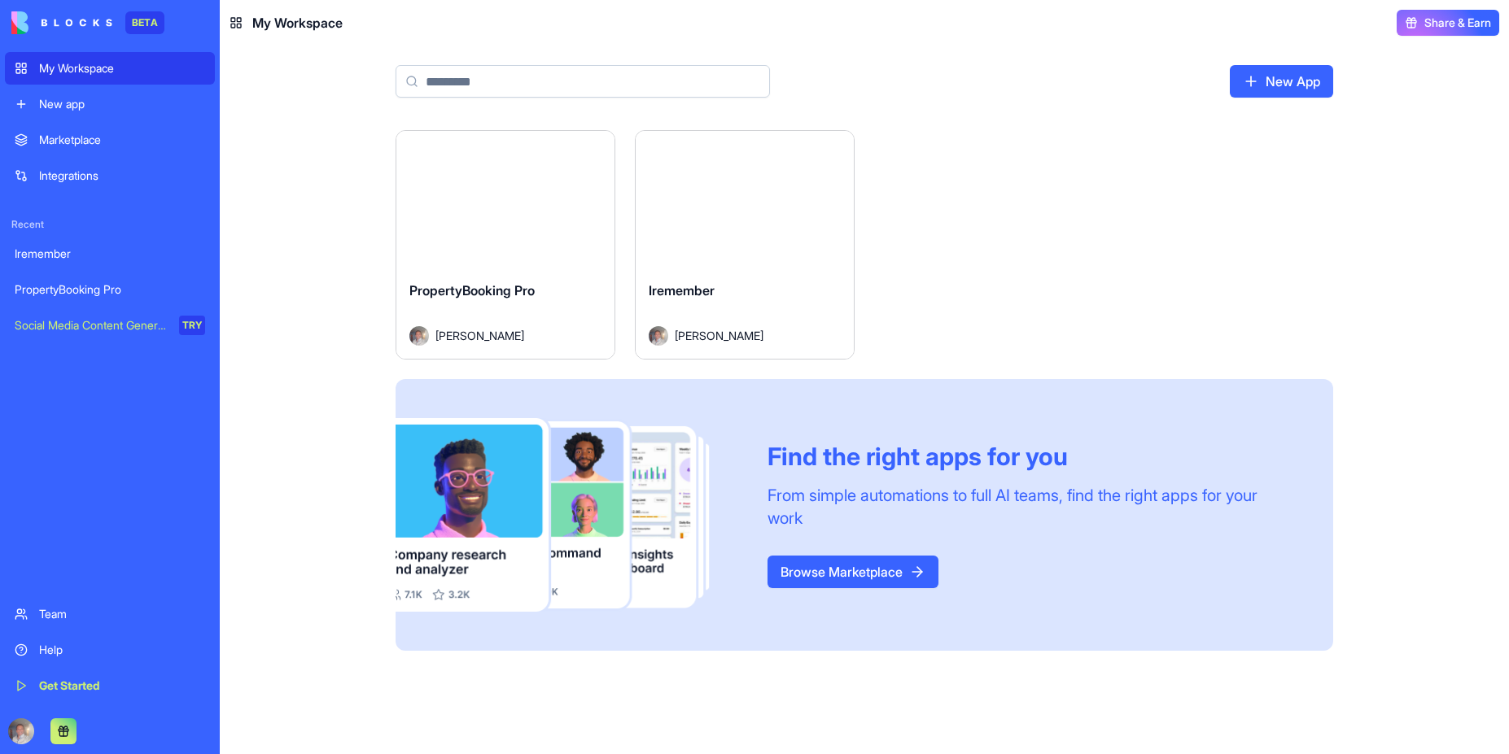
click at [94, 75] on div "My Workspace" at bounding box center [122, 68] width 166 height 16
